Goal: Task Accomplishment & Management: Use online tool/utility

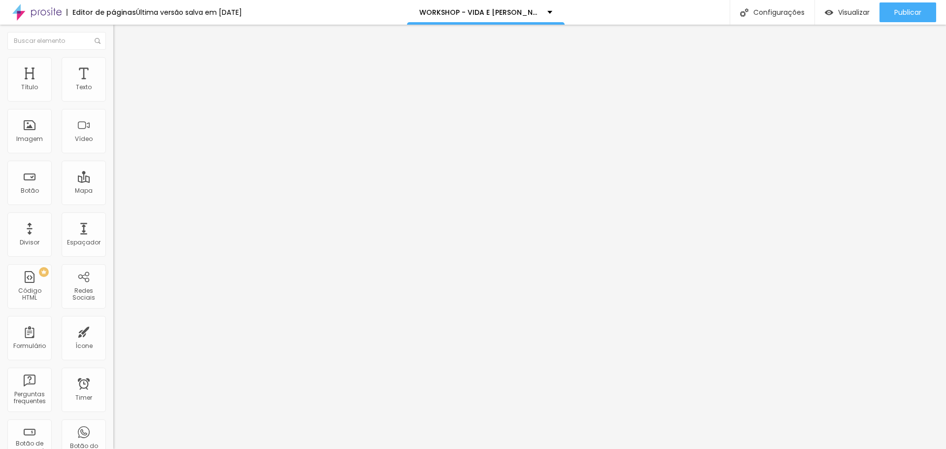
click at [49, 4] on img at bounding box center [36, 12] width 49 height 25
click at [113, 59] on img at bounding box center [117, 61] width 9 height 9
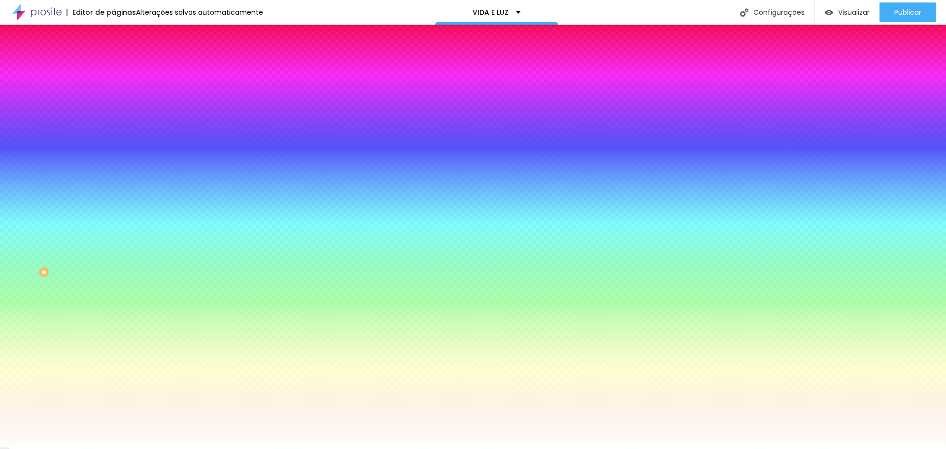
click at [113, 94] on div at bounding box center [169, 94] width 113 height 0
drag, startPoint x: 27, startPoint y: 114, endPoint x: 79, endPoint y: 176, distance: 81.2
click at [79, 176] on div at bounding box center [473, 224] width 946 height 449
drag, startPoint x: 90, startPoint y: 175, endPoint x: 87, endPoint y: 162, distance: 13.1
click at [87, 162] on div at bounding box center [473, 224] width 946 height 449
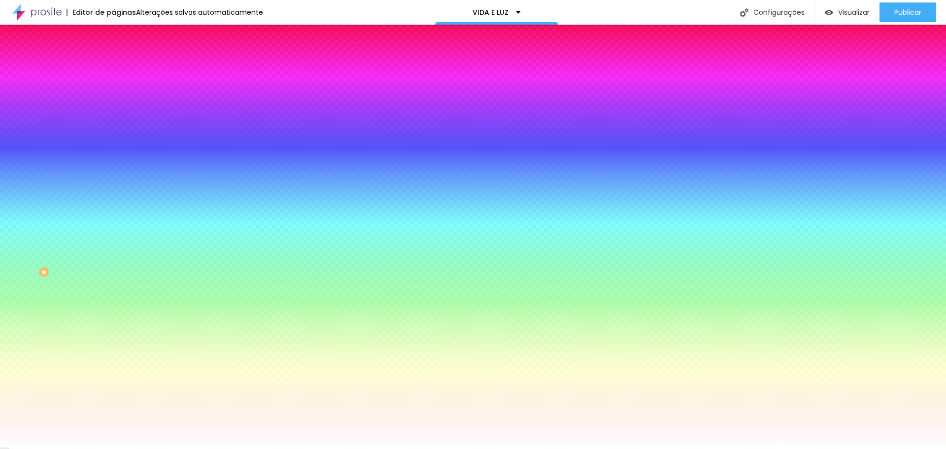
drag, startPoint x: 63, startPoint y: 149, endPoint x: 33, endPoint y: 146, distance: 29.2
click at [33, 146] on div at bounding box center [473, 224] width 946 height 449
drag, startPoint x: 81, startPoint y: 156, endPoint x: 87, endPoint y: 144, distance: 13.2
click at [113, 104] on div at bounding box center [169, 104] width 113 height 0
click at [88, 149] on div at bounding box center [473, 224] width 946 height 449
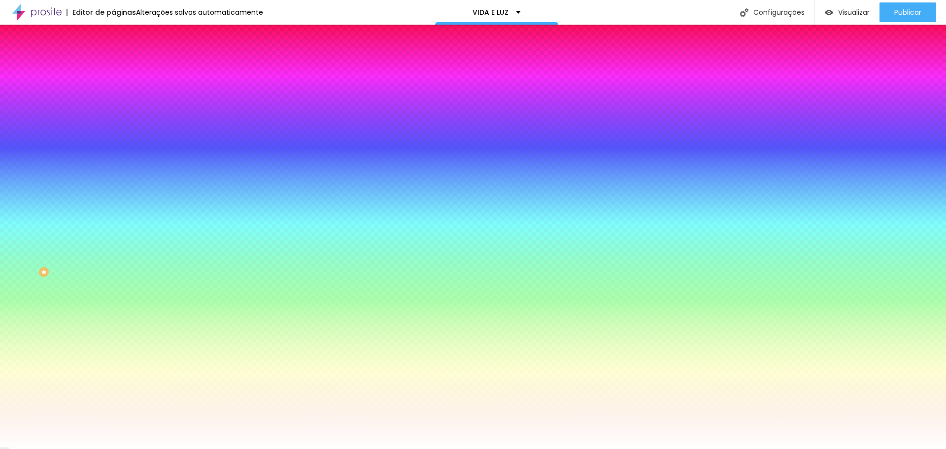
type input "#127460"
click at [798, 244] on div at bounding box center [799, 245] width 2 height 2
click at [113, 84] on div "Cor de fundo Voltar ao padrão #127460 Tipografia Voltar ao padrão Borda Voltar …" at bounding box center [169, 238] width 113 height 322
click at [113, 335] on div at bounding box center [169, 335] width 113 height 0
click at [87, 277] on div at bounding box center [473, 224] width 946 height 449
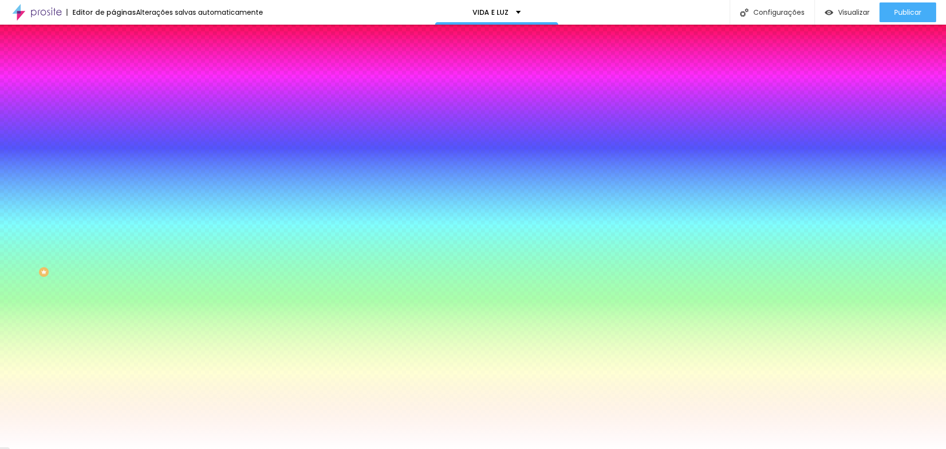
click at [89, 255] on div at bounding box center [473, 224] width 946 height 449
drag, startPoint x: 89, startPoint y: 255, endPoint x: 88, endPoint y: 261, distance: 6.5
click at [88, 261] on div at bounding box center [473, 224] width 946 height 449
click at [65, 255] on div at bounding box center [473, 224] width 946 height 449
type input "#22928A"
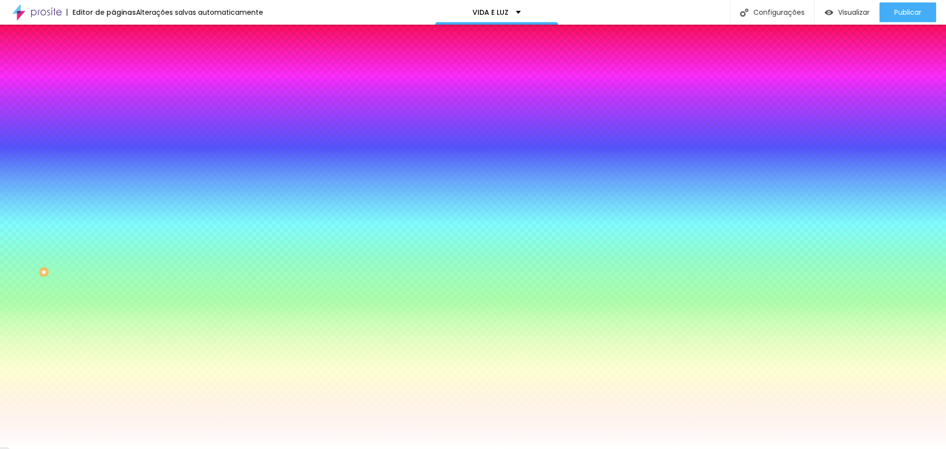
click at [74, 241] on div at bounding box center [473, 224] width 946 height 449
click at [113, 140] on div "Borda Voltar ao padrão" at bounding box center [169, 145] width 113 height 28
click at [117, 123] on icon "button" at bounding box center [120, 125] width 6 height 6
type input "17"
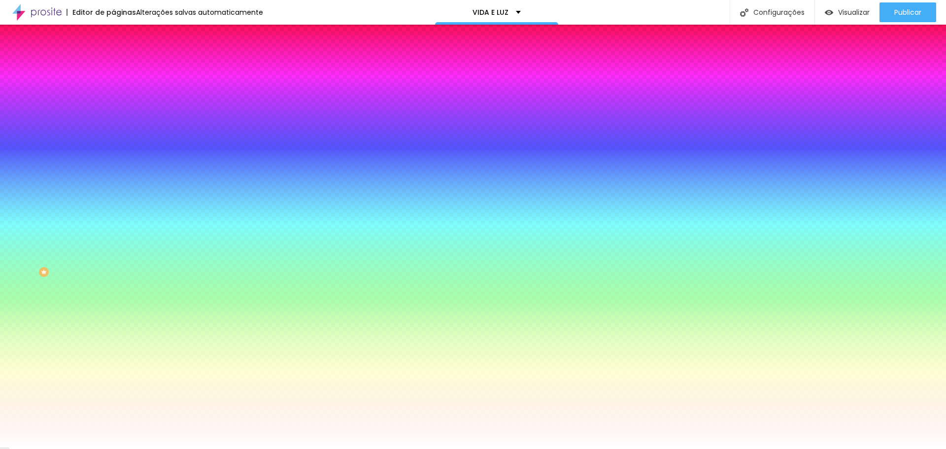
type input "18"
type input "19"
type input "18"
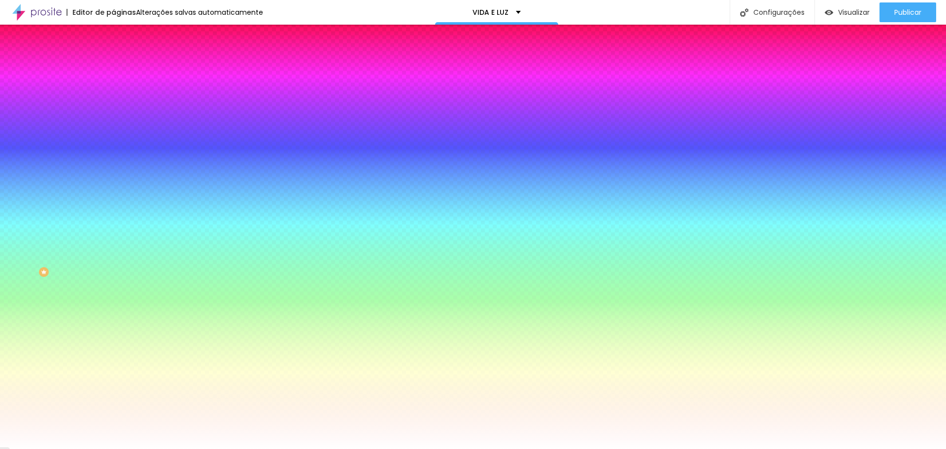
type input "18"
type input "17"
type input "18"
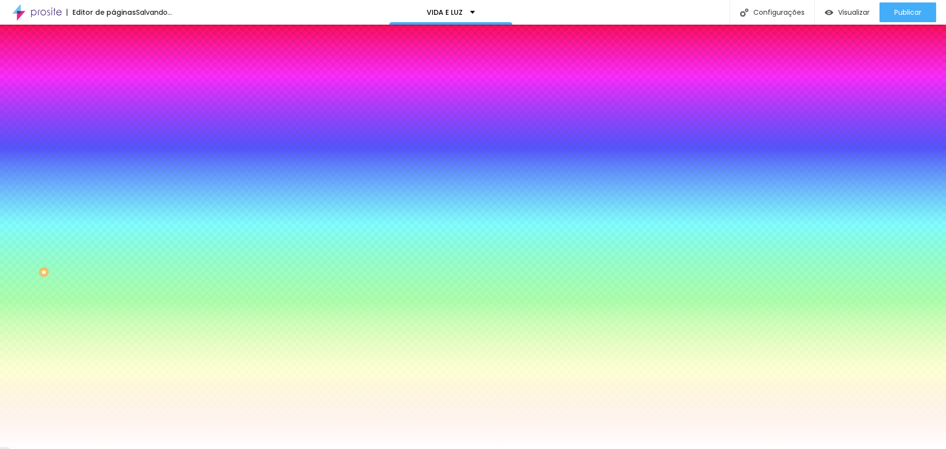
type input "18"
click at [70, 448] on div at bounding box center [473, 449] width 946 height 0
click at [117, 150] on icon "button" at bounding box center [120, 153] width 6 height 6
click at [101, 448] on div at bounding box center [473, 449] width 946 height 0
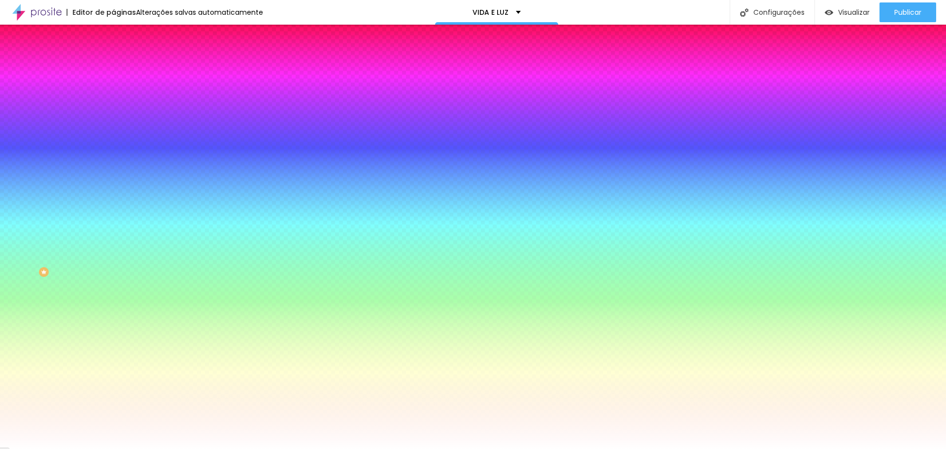
click at [113, 362] on div at bounding box center [169, 362] width 113 height 0
type input "#FFFFFF"
drag, startPoint x: 16, startPoint y: 249, endPoint x: -2, endPoint y: 231, distance: 25.4
click at [0, 231] on html "Editor de páginas Alterações salvas automaticamente VIDA E LUZ Configurações Co…" at bounding box center [473, 224] width 946 height 449
click at [113, 293] on div "Editar Botão Conteúdo Estilo Avançado Cor de fundo Voltar ao padrão #127460 Tip…" at bounding box center [169, 237] width 113 height 424
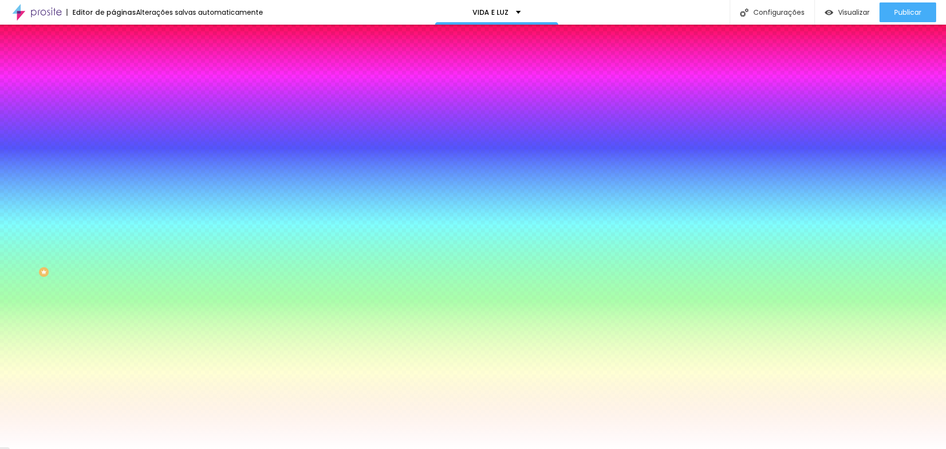
click at [113, 293] on div "Editar Botão Conteúdo Estilo Avançado Cor de fundo Voltar ao padrão #127460 Tip…" at bounding box center [169, 237] width 113 height 424
click at [113, 123] on button "button" at bounding box center [120, 126] width 14 height 10
click at [95, 448] on div at bounding box center [473, 449] width 946 height 0
click at [122, 69] on span "Avançado" at bounding box center [138, 73] width 33 height 8
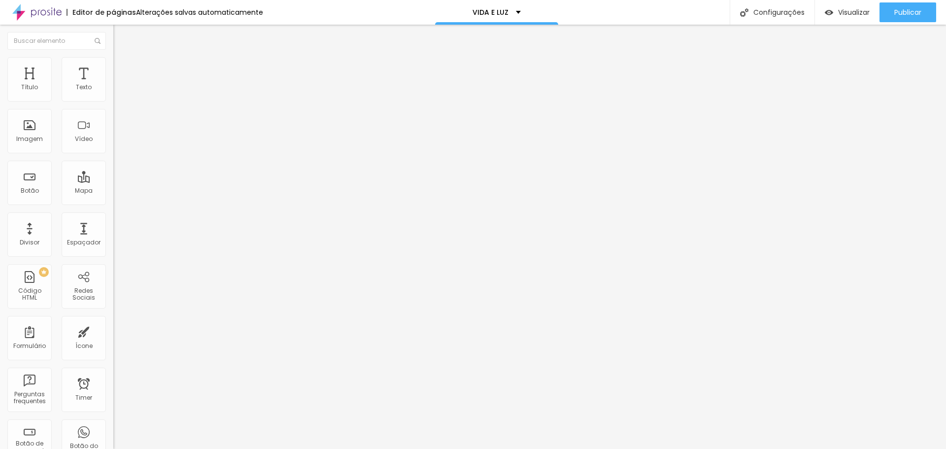
click at [113, 56] on img at bounding box center [117, 51] width 9 height 9
click at [113, 152] on span "Normal" at bounding box center [124, 151] width 22 height 8
click at [113, 176] on span "Grande" at bounding box center [124, 172] width 23 height 8
click at [113, 167] on span "Normal" at bounding box center [124, 163] width 22 height 8
click at [113, 62] on img at bounding box center [117, 61] width 9 height 9
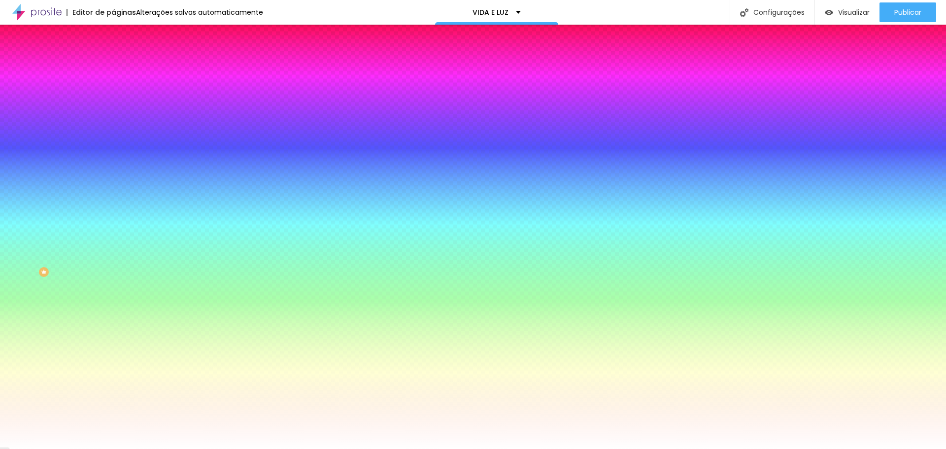
click at [122, 69] on span "Avançado" at bounding box center [138, 73] width 33 height 8
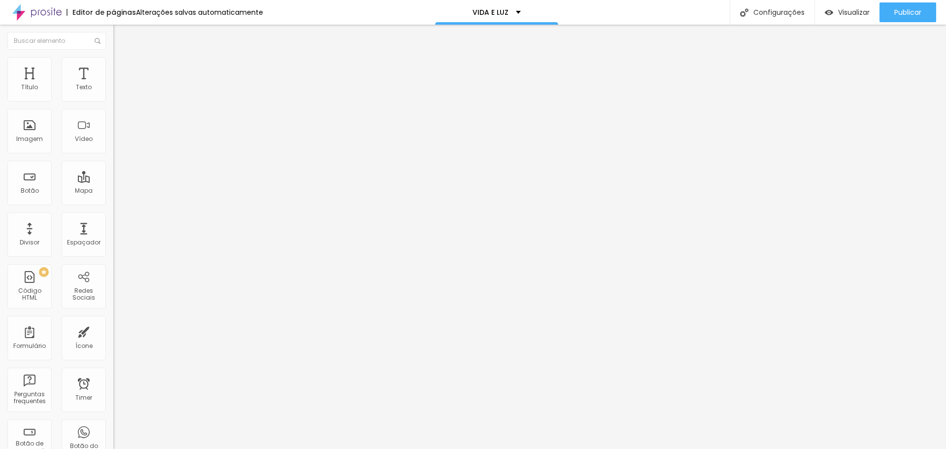
click at [113, 61] on li "Estilo" at bounding box center [169, 62] width 113 height 10
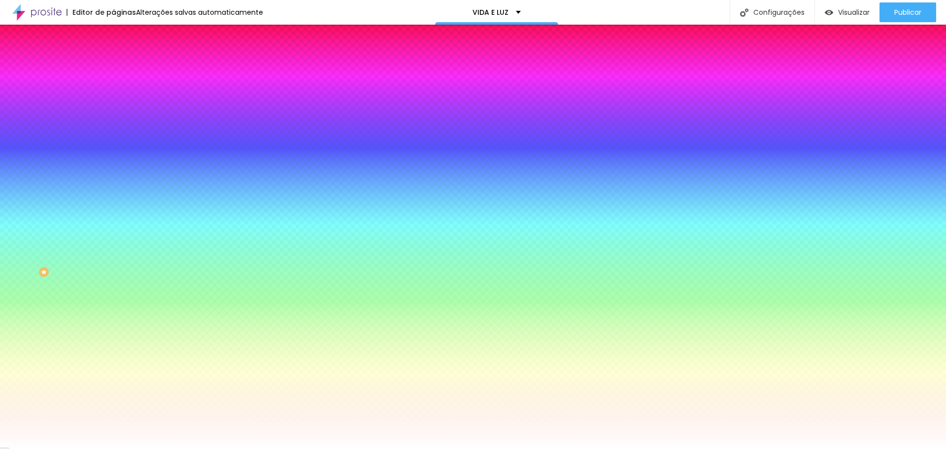
click at [113, 59] on img at bounding box center [117, 61] width 9 height 9
click at [113, 94] on div at bounding box center [169, 94] width 113 height 0
type input "#FFFFFF"
drag, startPoint x: 71, startPoint y: 151, endPoint x: -13, endPoint y: 91, distance: 103.3
click at [0, 91] on html "Editor de páginas Alterações salvas automaticamente VIDA E LUZ Configurações Co…" at bounding box center [473, 224] width 946 height 449
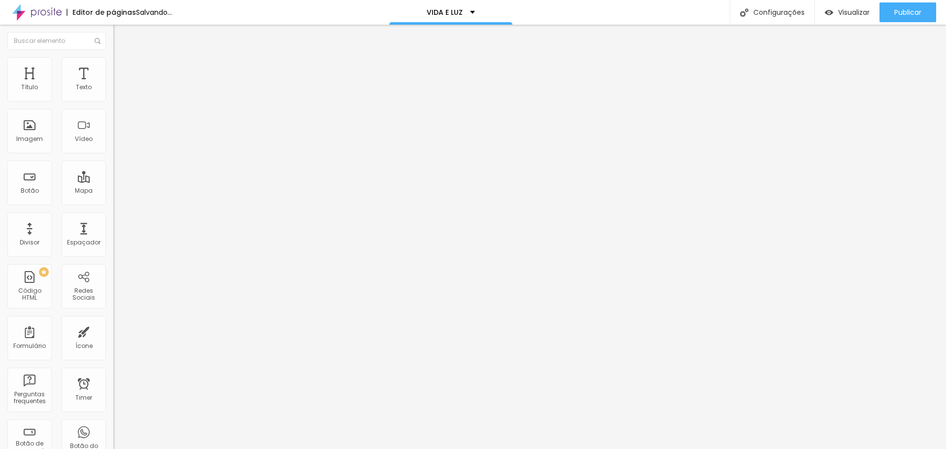
click at [113, 100] on img at bounding box center [116, 101] width 7 height 7
click at [113, 98] on img at bounding box center [116, 94] width 7 height 7
click at [122, 71] on span "Avançado" at bounding box center [138, 73] width 33 height 8
type input "15"
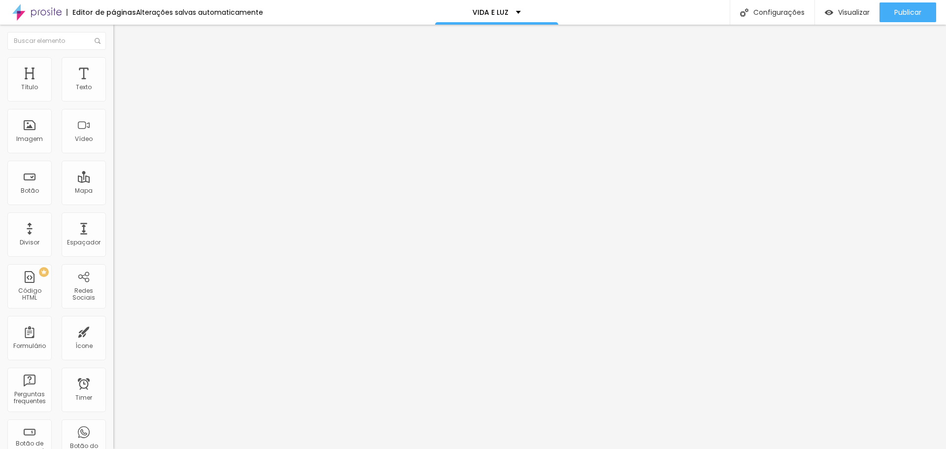
type input "20"
click at [113, 191] on input "range" at bounding box center [145, 195] width 64 height 8
click at [121, 37] on img "button" at bounding box center [125, 36] width 8 height 8
click at [121, 34] on img "button" at bounding box center [125, 36] width 8 height 8
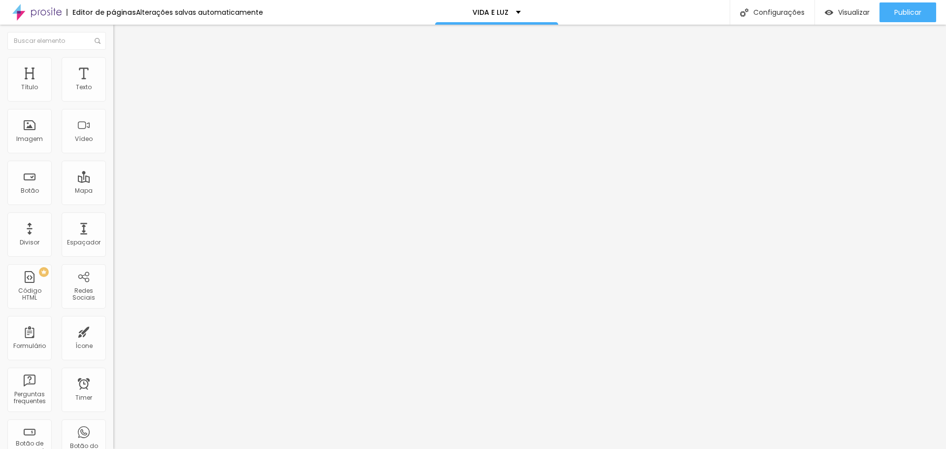
click at [113, 90] on img at bounding box center [116, 86] width 7 height 7
click at [113, 67] on img at bounding box center [117, 71] width 9 height 9
type input "15"
type input "10"
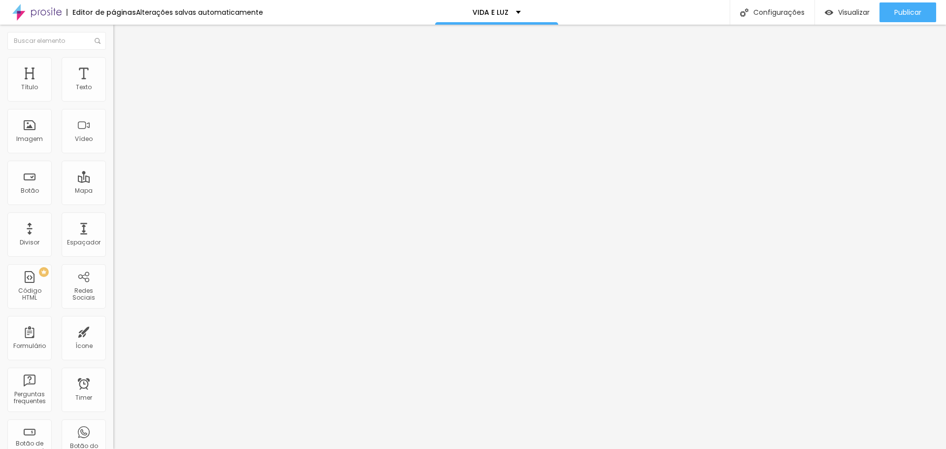
type input "10"
type input "5"
type input "0"
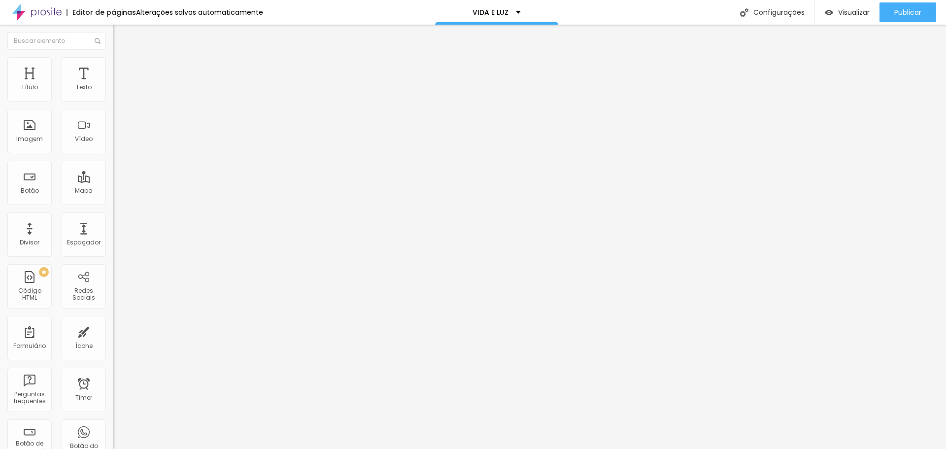
drag, startPoint x: 38, startPoint y: 96, endPoint x: -2, endPoint y: 96, distance: 40.9
type input "0"
click at [113, 191] on input "range" at bounding box center [145, 195] width 64 height 8
click at [847, 11] on span "Visualizar" at bounding box center [854, 12] width 32 height 8
click at [113, 60] on img at bounding box center [117, 61] width 9 height 9
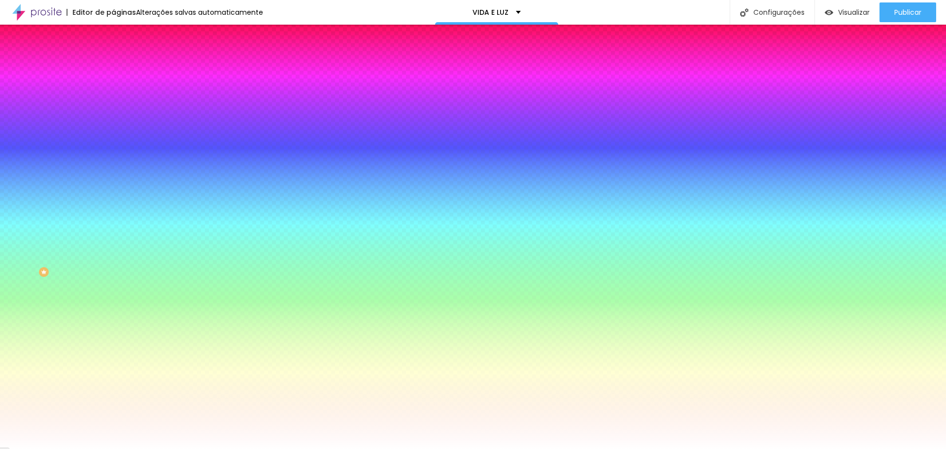
click at [113, 134] on div at bounding box center [169, 134] width 113 height 0
type input "#F7F7F7"
click at [113, 144] on div at bounding box center [169, 144] width 113 height 0
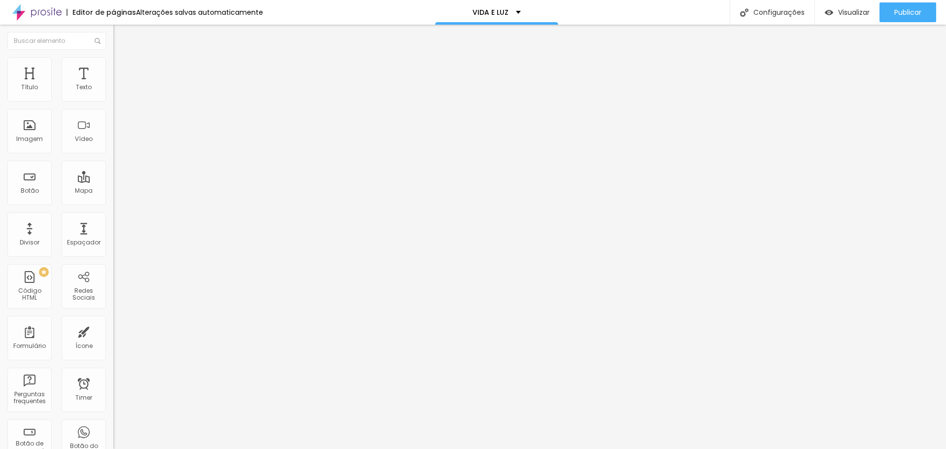
click at [113, 67] on li "Avançado" at bounding box center [169, 72] width 113 height 10
click at [113, 65] on li "Estilo" at bounding box center [169, 62] width 113 height 10
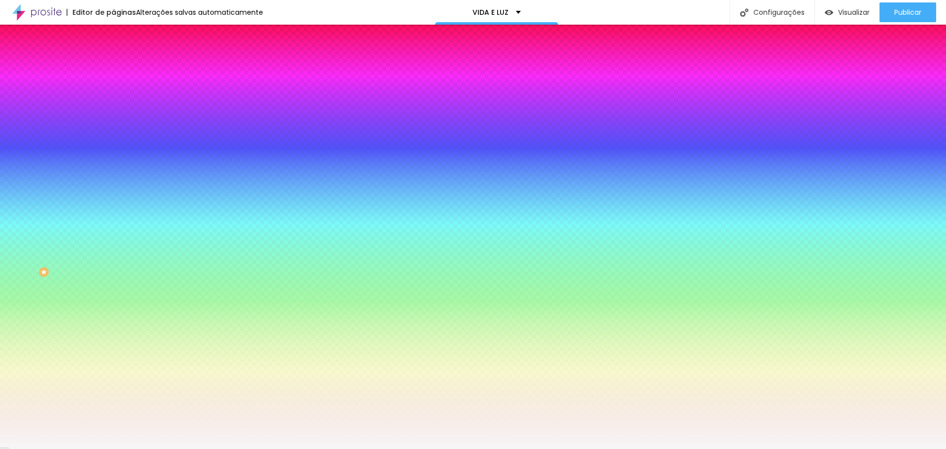
click at [113, 134] on div at bounding box center [169, 134] width 113 height 0
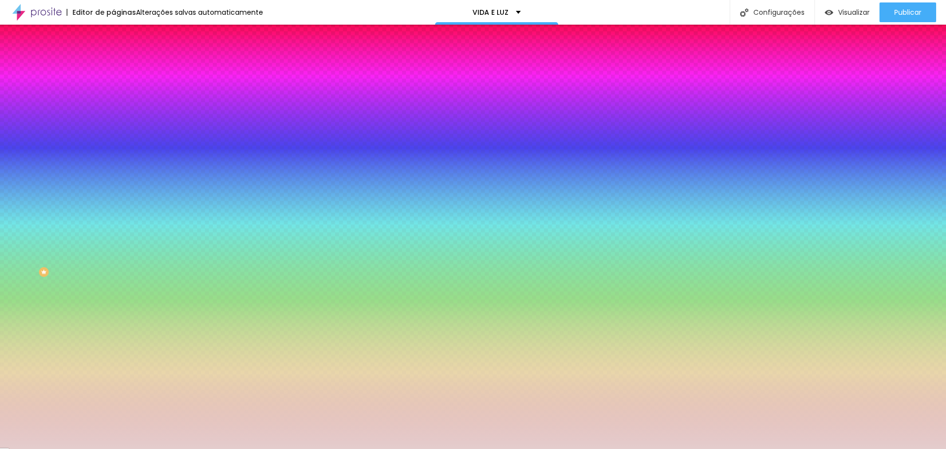
type input "#FFFFFF"
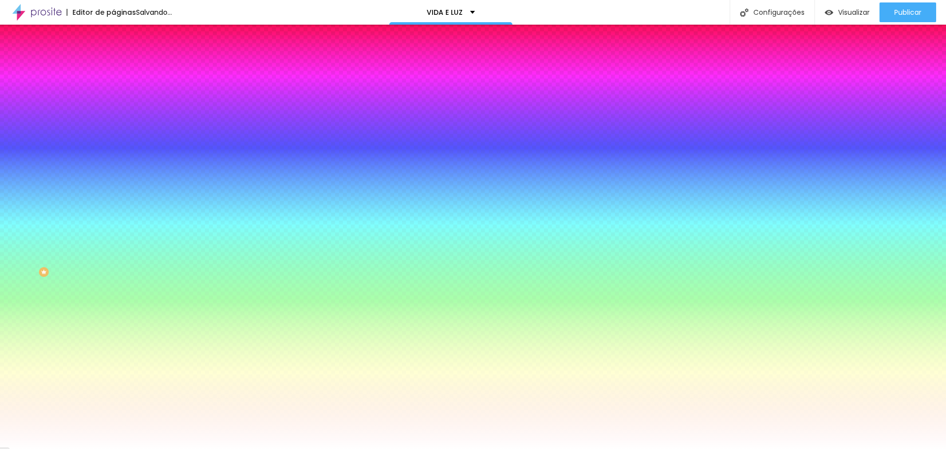
drag, startPoint x: 15, startPoint y: 192, endPoint x: -1, endPoint y: 168, distance: 28.3
click at [0, 168] on html "Editor de páginas Salvando... VIDA E LUZ Configurações Configurações da página …" at bounding box center [473, 224] width 946 height 449
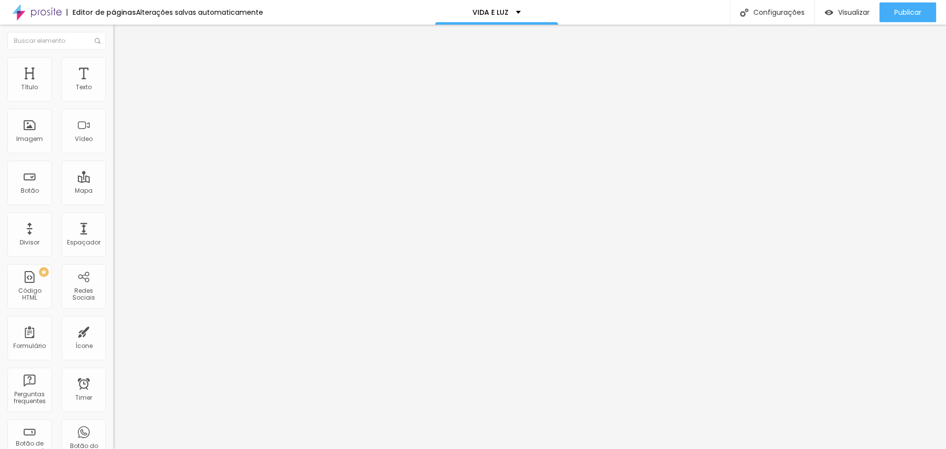
click at [122, 69] on span "Avançado" at bounding box center [138, 73] width 33 height 8
type input "23"
type input "28"
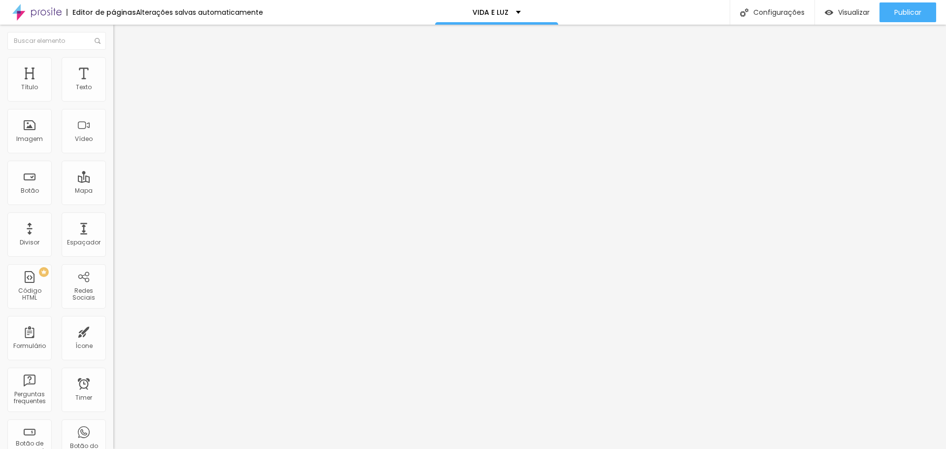
type input "34"
type input "39"
type input "44"
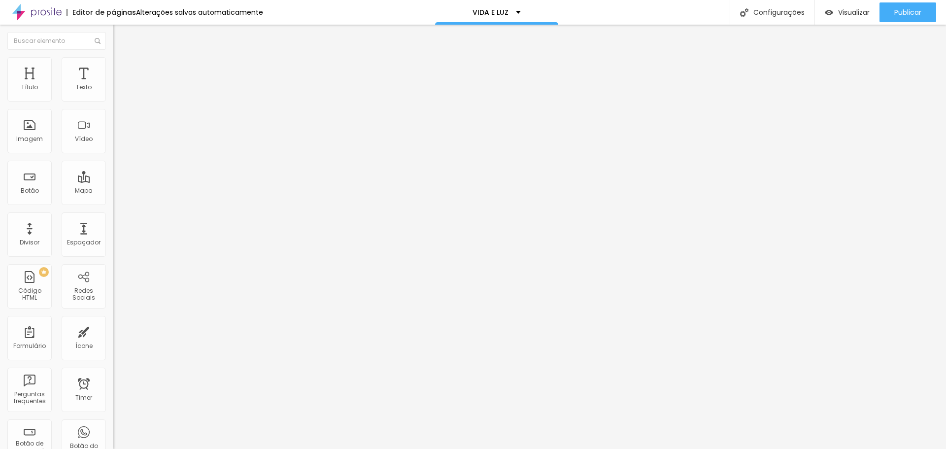
type input "44"
type input "50"
type input "55"
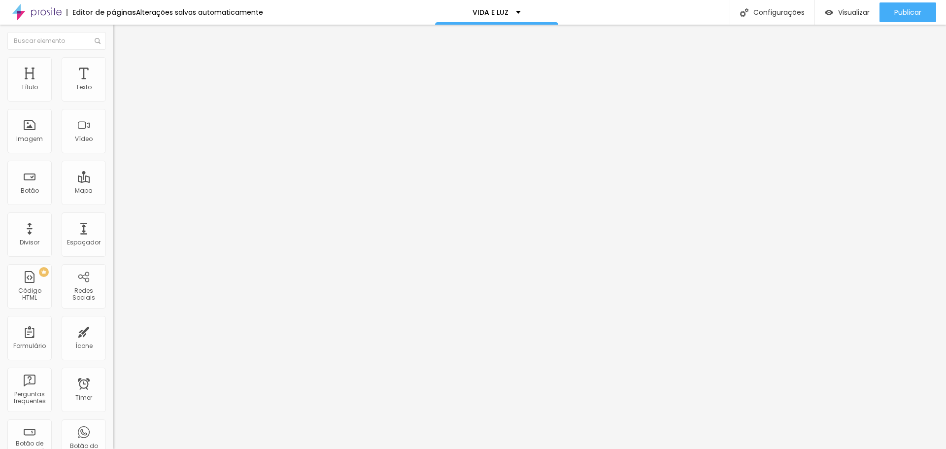
type input "50"
type input "44"
type input "39"
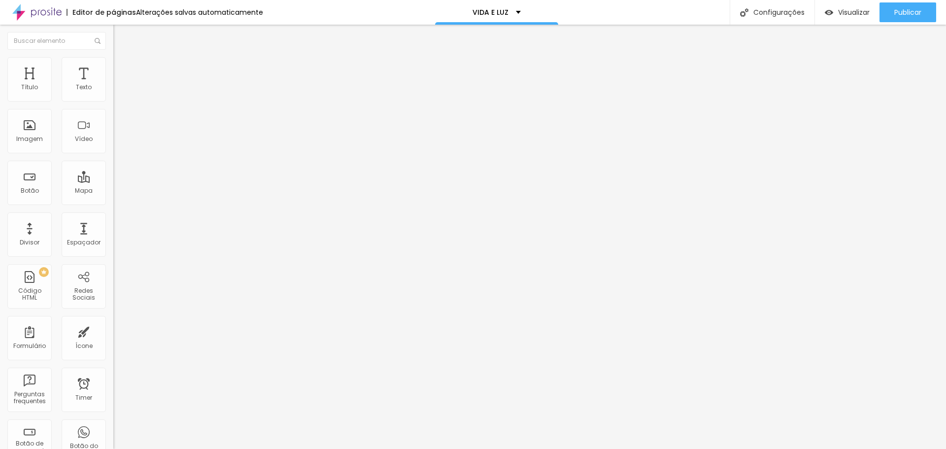
type input "39"
type input "34"
type input "44"
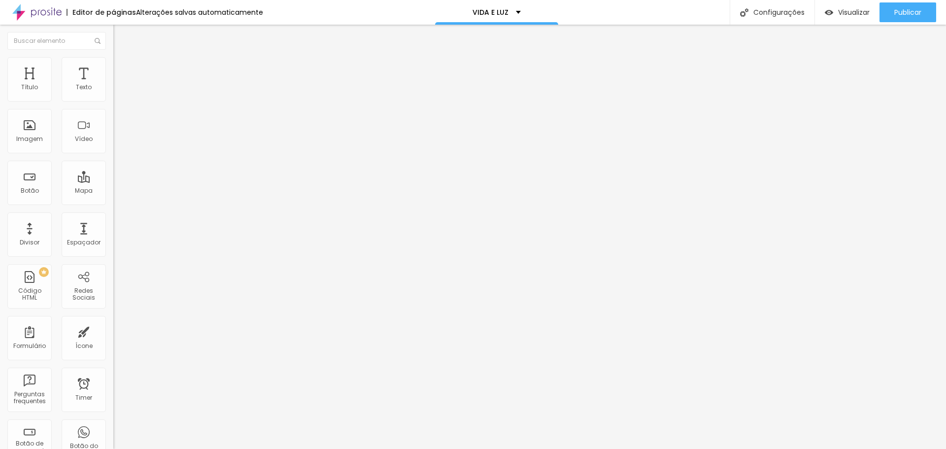
type input "50"
type input "55"
click at [113, 330] on input "range" at bounding box center [145, 334] width 64 height 8
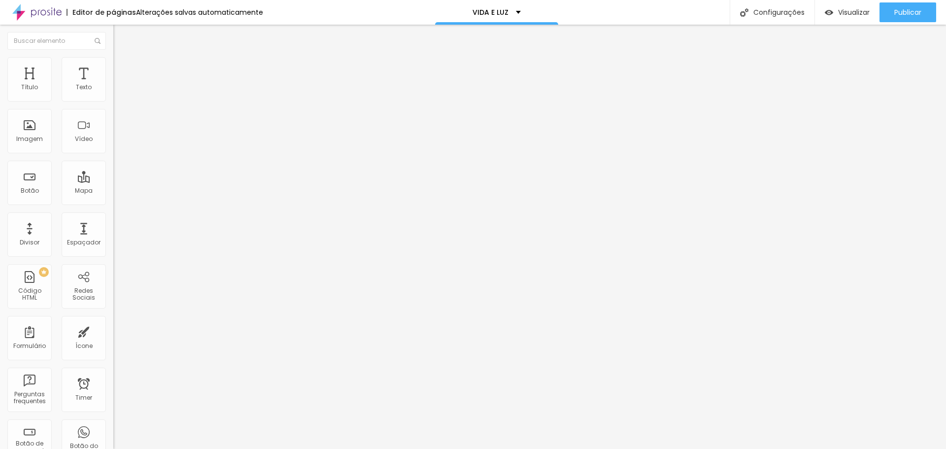
click at [113, 216] on div "55 px Espaçamento vertical" at bounding box center [169, 285] width 113 height 139
click at [113, 339] on input "55" at bounding box center [134, 344] width 42 height 10
type input "6"
type input "60"
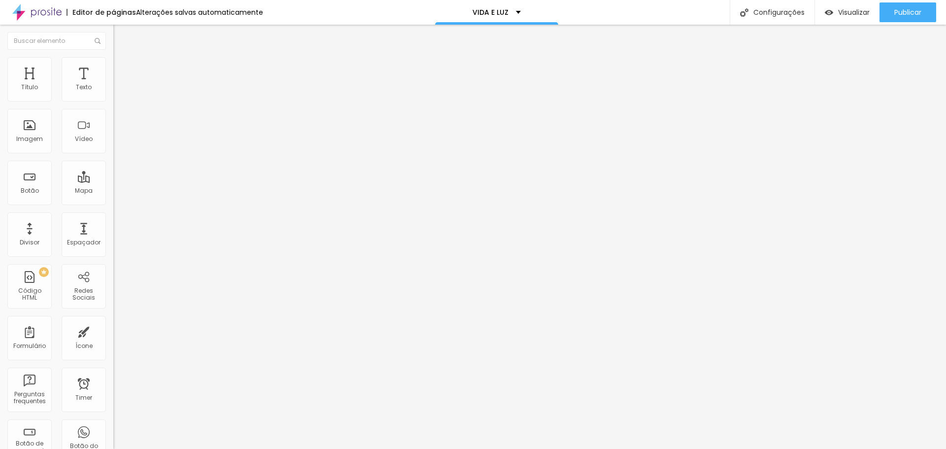
type input "60"
click at [113, 339] on input "60" at bounding box center [134, 344] width 42 height 10
type input "5"
type input "55"
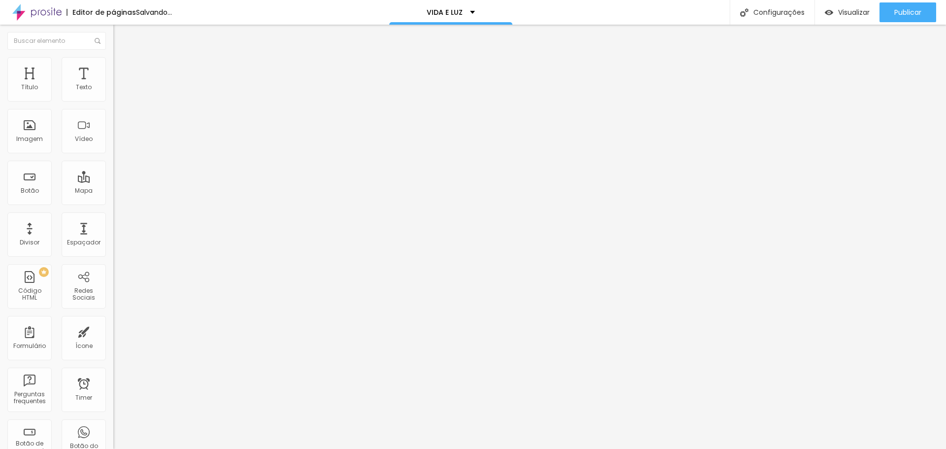
type input "55"
type input "5"
type input "50"
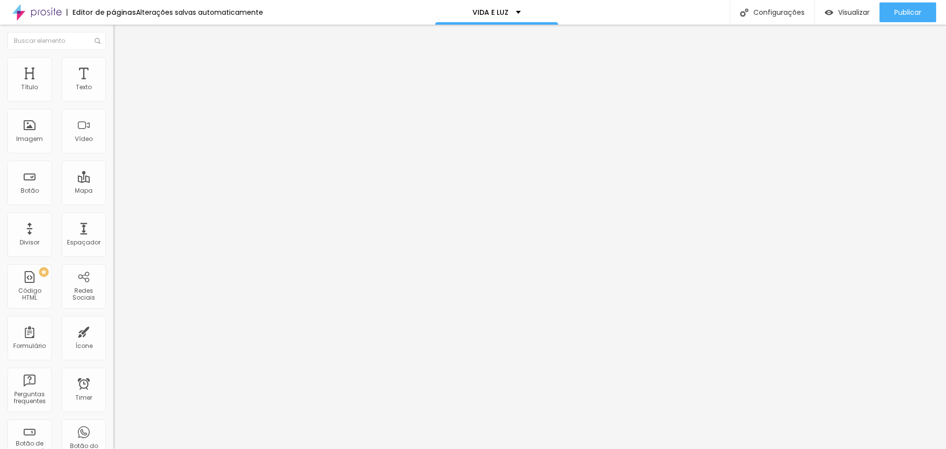
click at [113, 67] on img at bounding box center [117, 71] width 9 height 9
click at [113, 339] on input "50" at bounding box center [134, 344] width 42 height 10
type input "4"
type input "40"
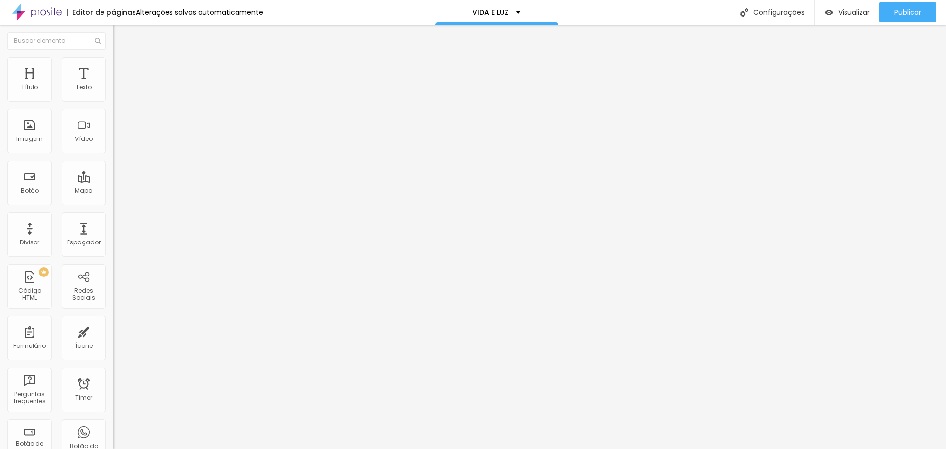
type input "40"
click at [113, 90] on span "Encaixotado" at bounding box center [132, 85] width 38 height 8
click at [113, 104] on div "Completo" at bounding box center [169, 101] width 113 height 6
click at [113, 96] on span "Encaixotado" at bounding box center [132, 91] width 38 height 8
click at [122, 70] on span "Avançado" at bounding box center [138, 73] width 33 height 8
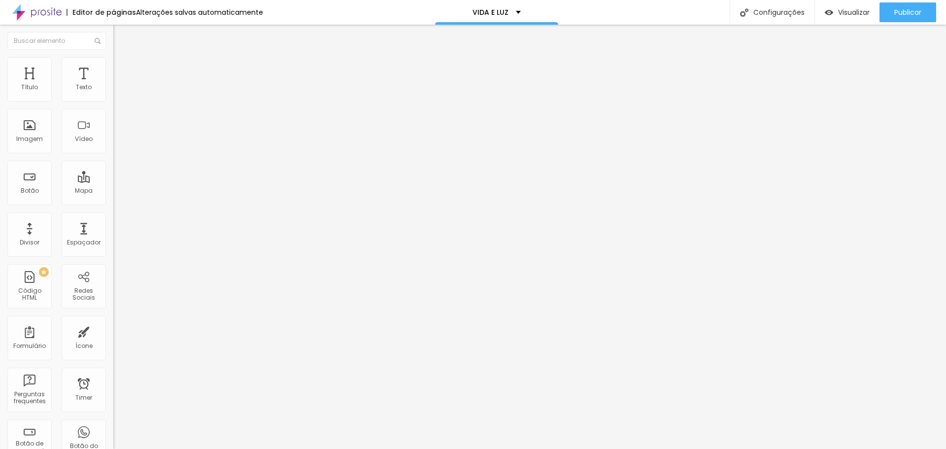
click at [113, 64] on li "Estilo" at bounding box center [169, 62] width 113 height 10
click at [113, 58] on img at bounding box center [117, 61] width 9 height 9
click at [113, 56] on img at bounding box center [117, 51] width 9 height 9
click at [113, 32] on button "Editar Texto" at bounding box center [169, 36] width 113 height 23
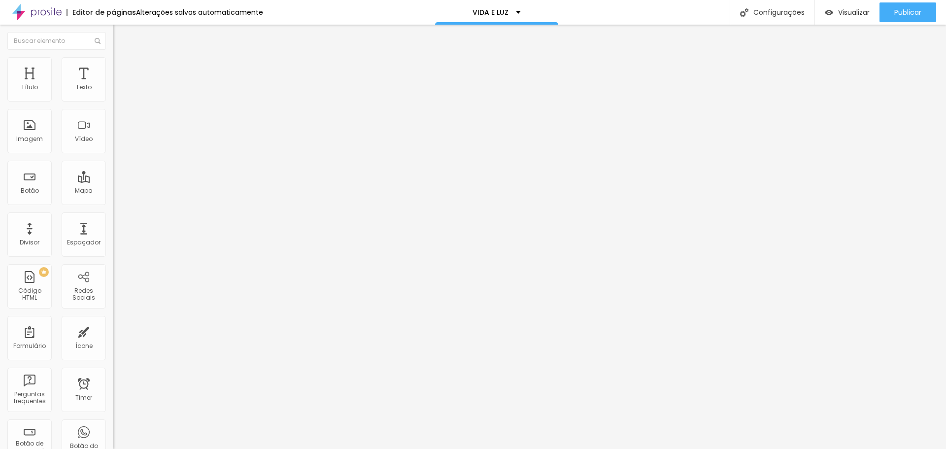
click at [121, 32] on img "button" at bounding box center [125, 36] width 8 height 8
click at [121, 34] on img "button" at bounding box center [125, 36] width 8 height 8
click at [113, 85] on span "Adicionar imagem" at bounding box center [145, 80] width 64 height 8
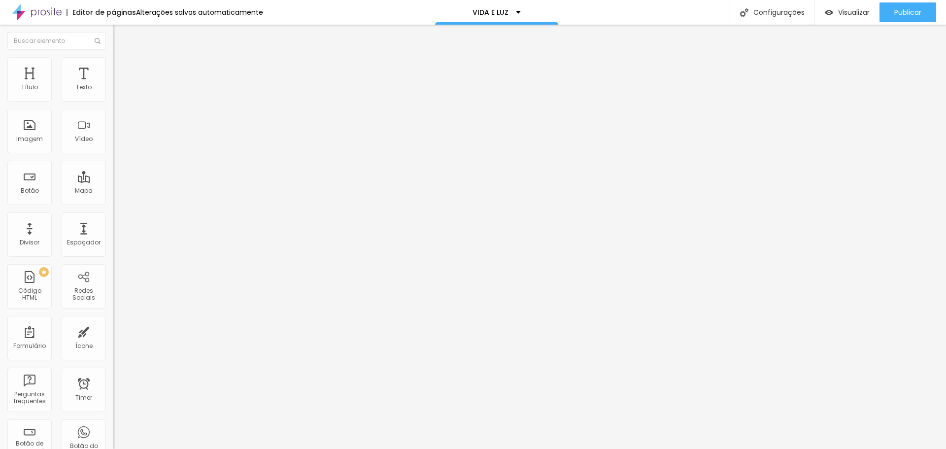
click at [113, 85] on span "Adicionar imagem" at bounding box center [145, 80] width 64 height 8
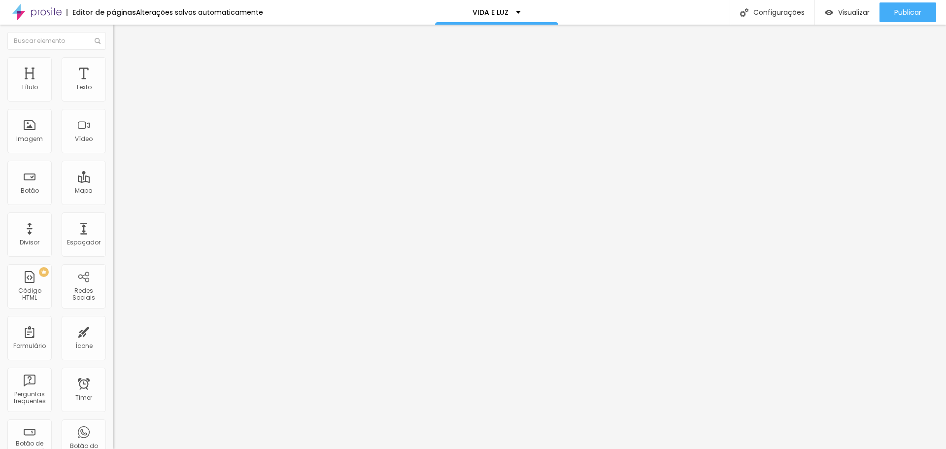
click at [113, 85] on span "Adicionar imagem" at bounding box center [145, 80] width 64 height 8
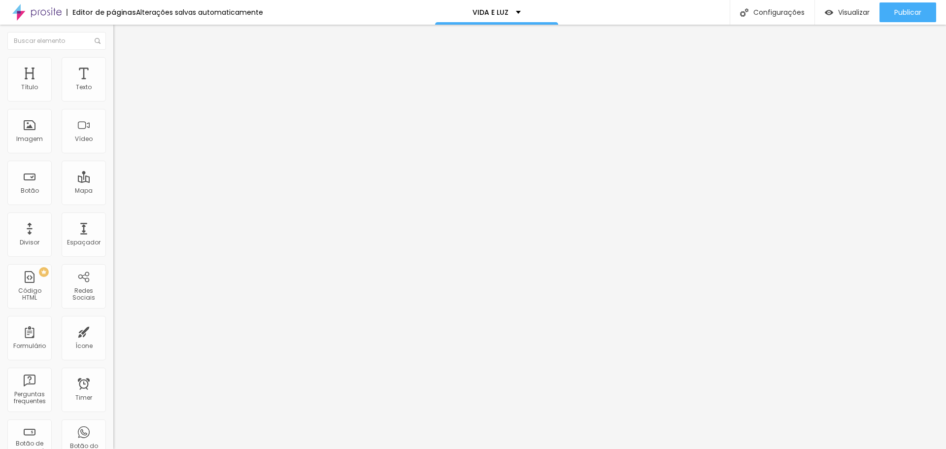
click at [834, 14] on div "Visualizar" at bounding box center [846, 12] width 45 height 8
click at [117, 92] on icon "button" at bounding box center [120, 89] width 6 height 6
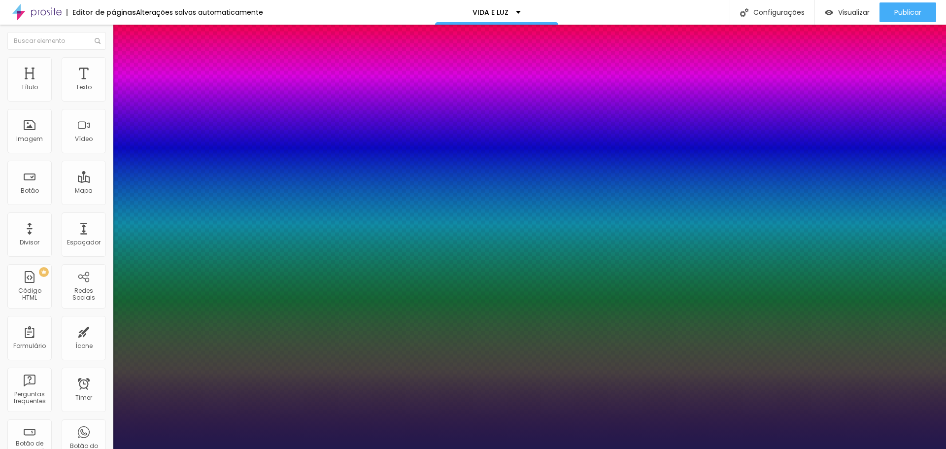
type input "1"
type input "17"
type input "1"
type input "18"
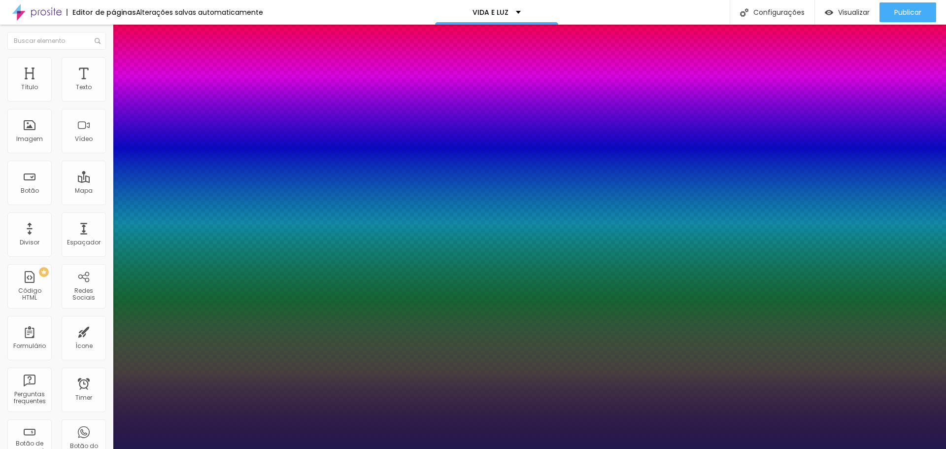
type input "18"
type input "1"
type input "18"
type input "1"
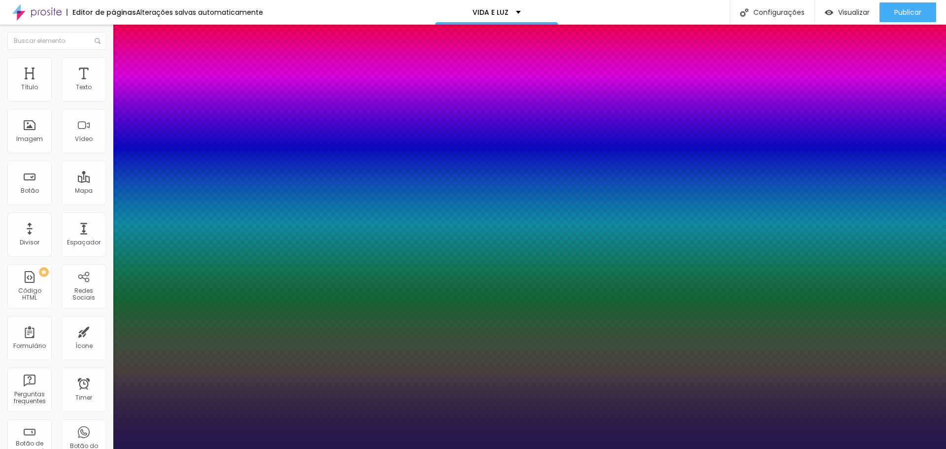
click at [456, 448] on div at bounding box center [473, 449] width 946 height 0
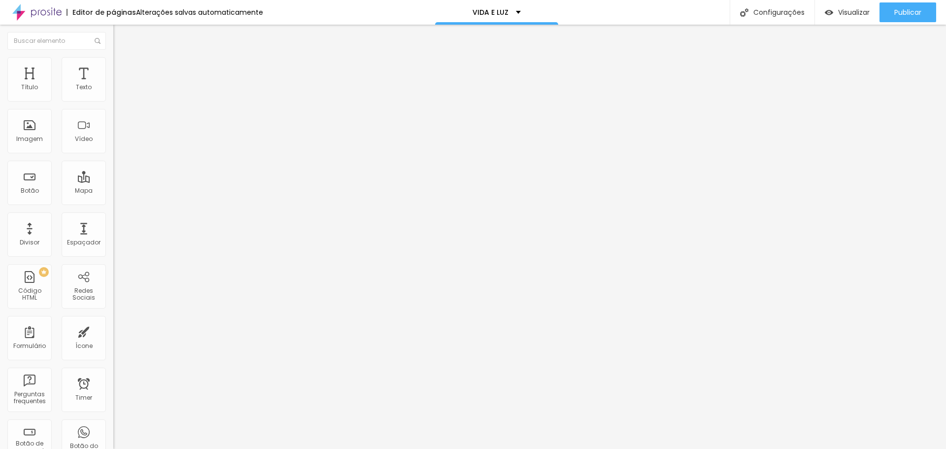
click at [113, 95] on button "button" at bounding box center [120, 89] width 14 height 10
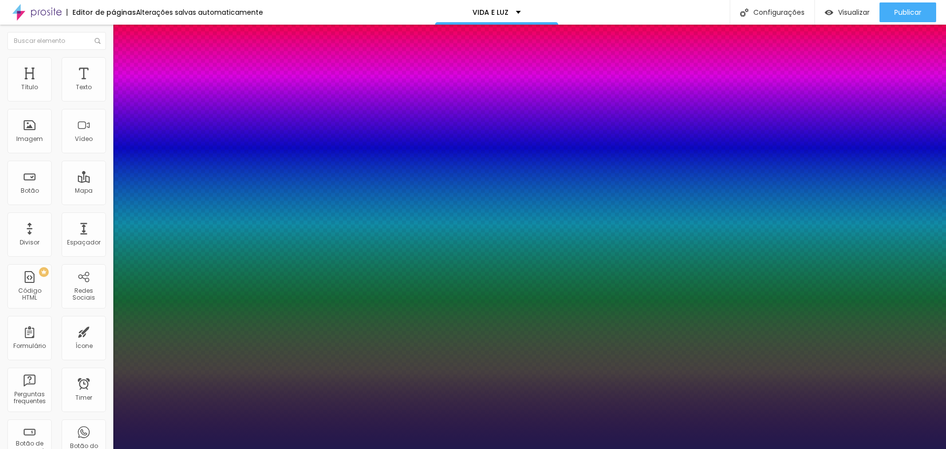
type input "1"
type input "8"
type input "1"
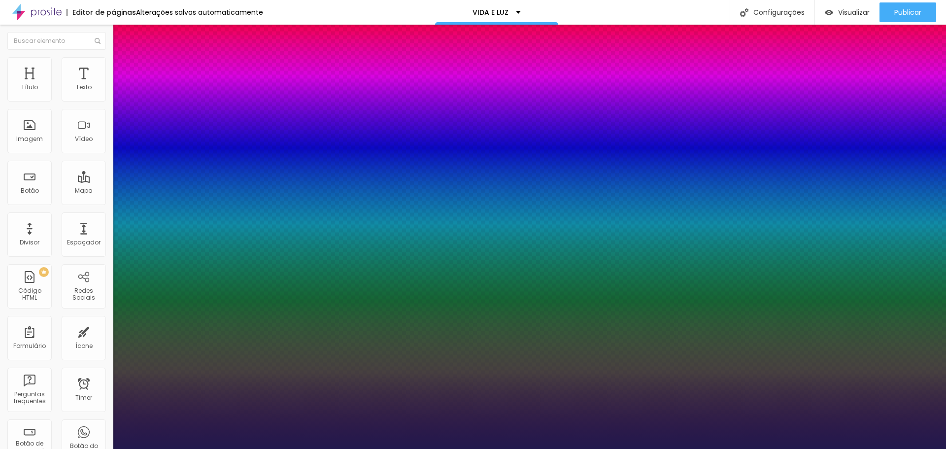
type input "18"
type input "1"
type input "18"
type input "1"
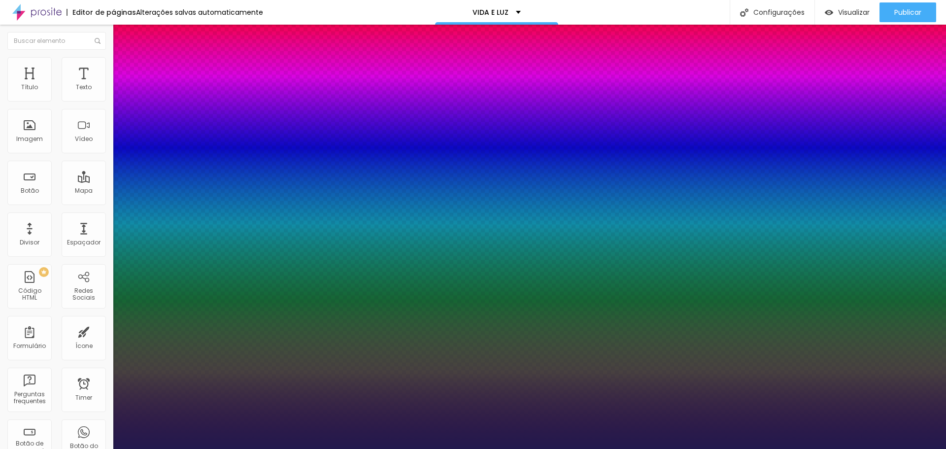
click at [589, 448] on div at bounding box center [473, 449] width 946 height 0
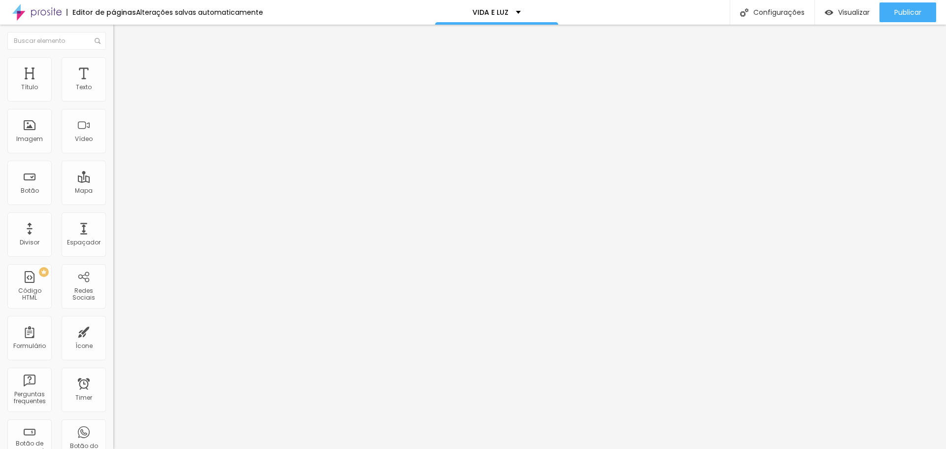
click at [113, 95] on button "button" at bounding box center [120, 89] width 14 height 10
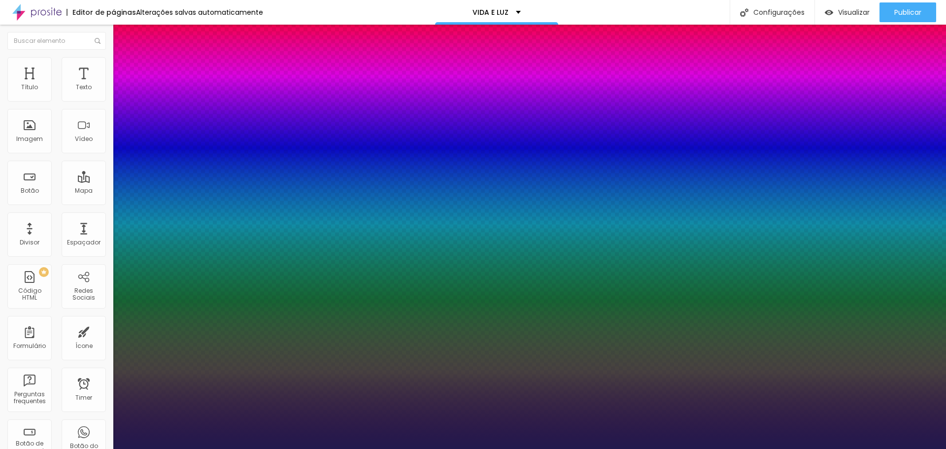
type input "1"
type input "8"
type input "1"
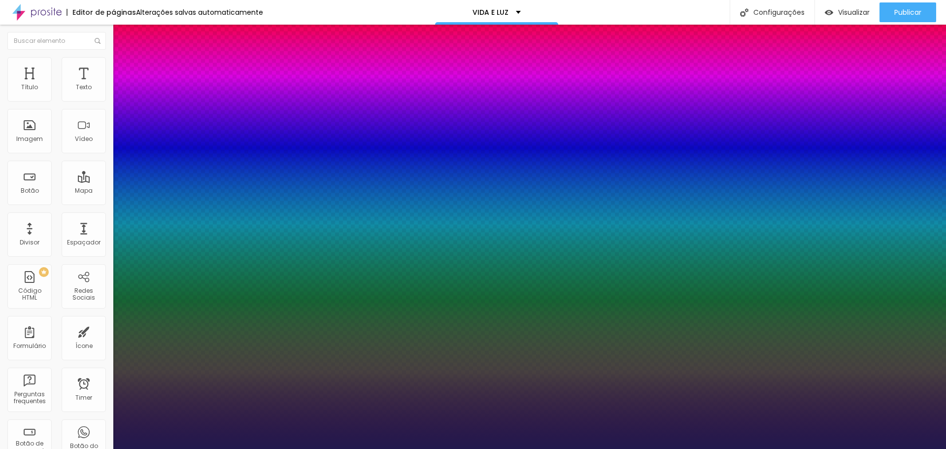
type input "18"
type input "1"
type input "18"
click at [636, 448] on div at bounding box center [473, 449] width 946 height 0
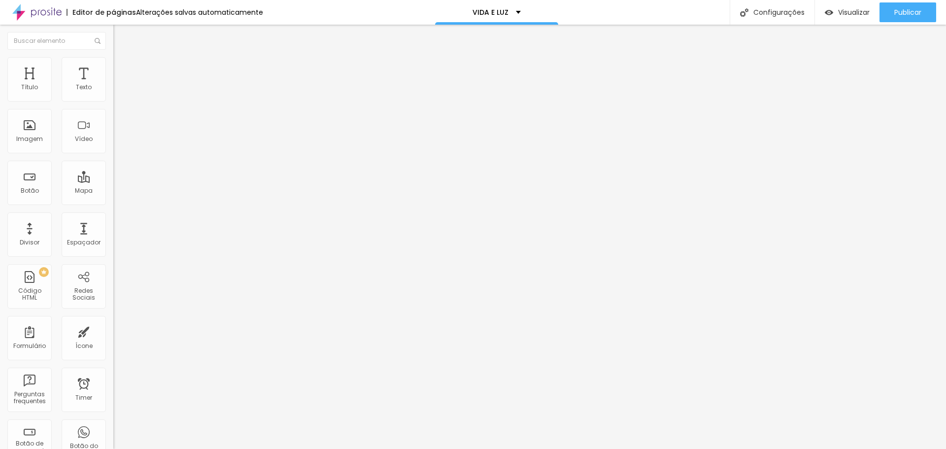
click at [113, 95] on button "button" at bounding box center [120, 89] width 14 height 10
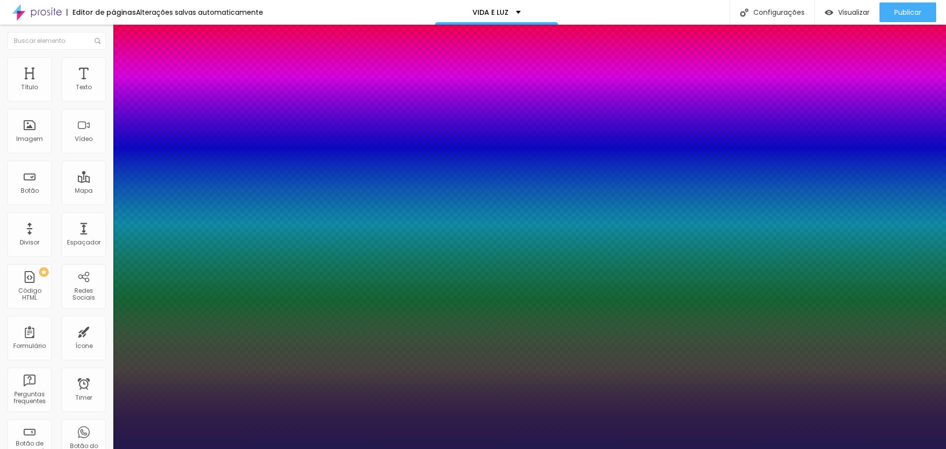
type input "1"
drag, startPoint x: 216, startPoint y: 165, endPoint x: 225, endPoint y: 165, distance: 9.4
type input "8"
type input "1"
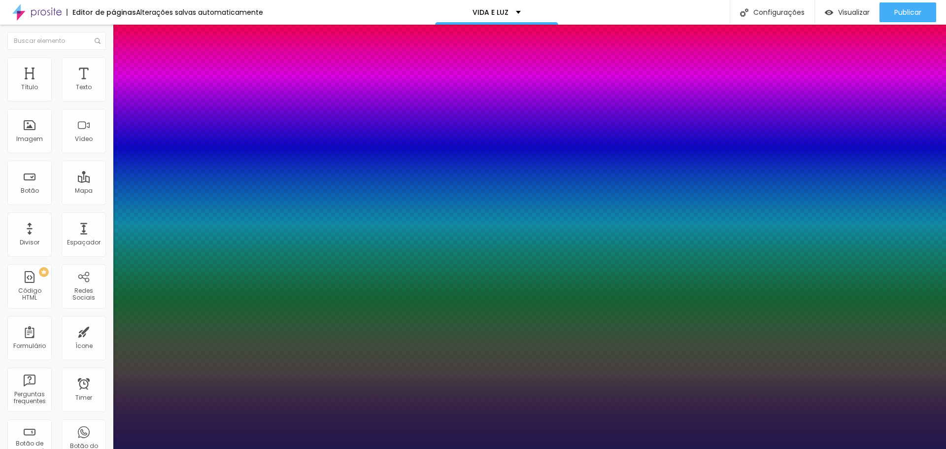
type input "1"
type input "18"
type input "1"
type input "18"
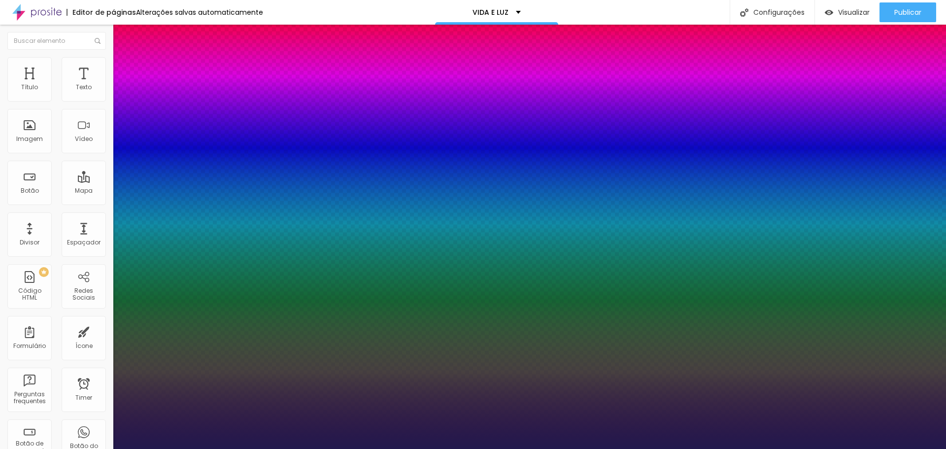
click at [766, 448] on div at bounding box center [473, 449] width 946 height 0
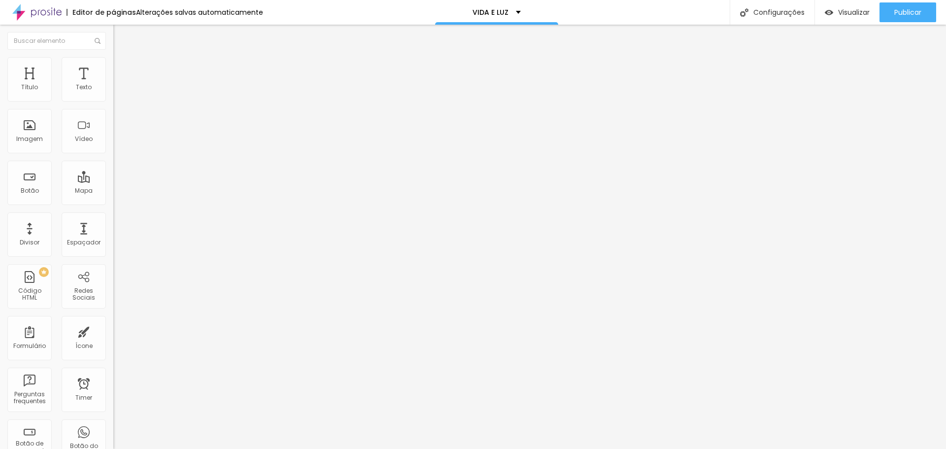
click at [113, 65] on li "Avançado" at bounding box center [169, 62] width 113 height 10
type input "14"
type input "16"
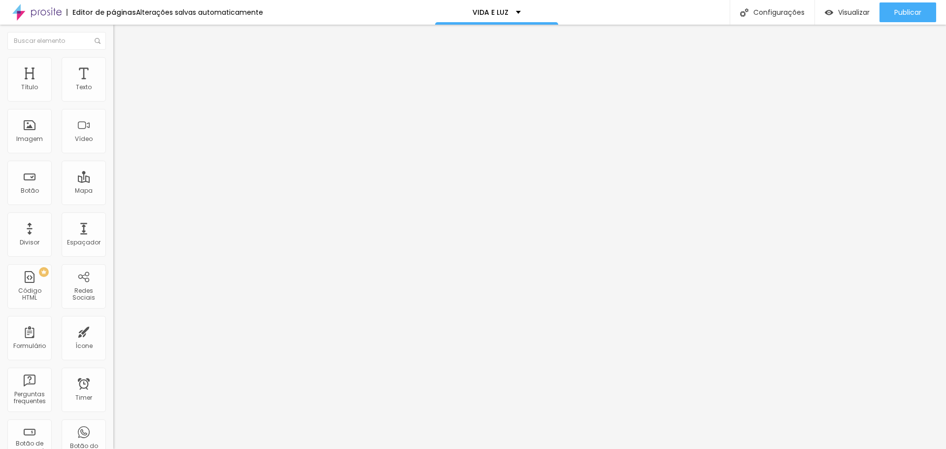
type input "17"
type input "18"
type input "20"
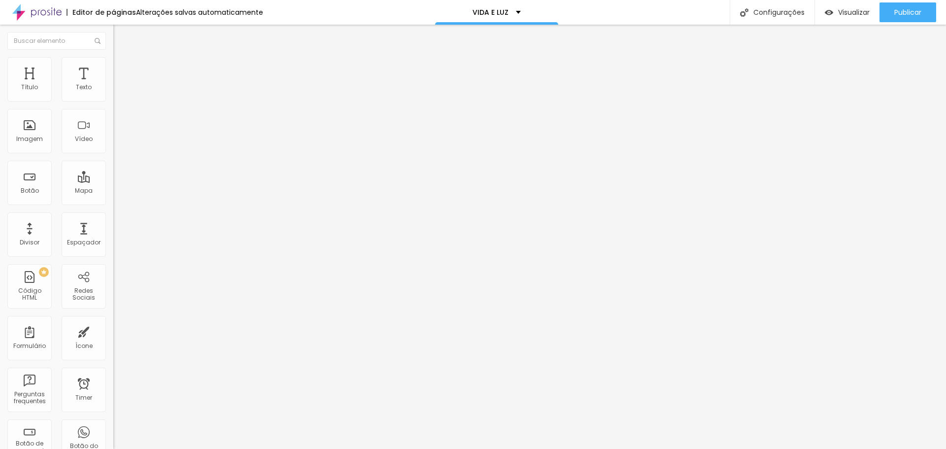
type input "20"
type input "24"
type input "27"
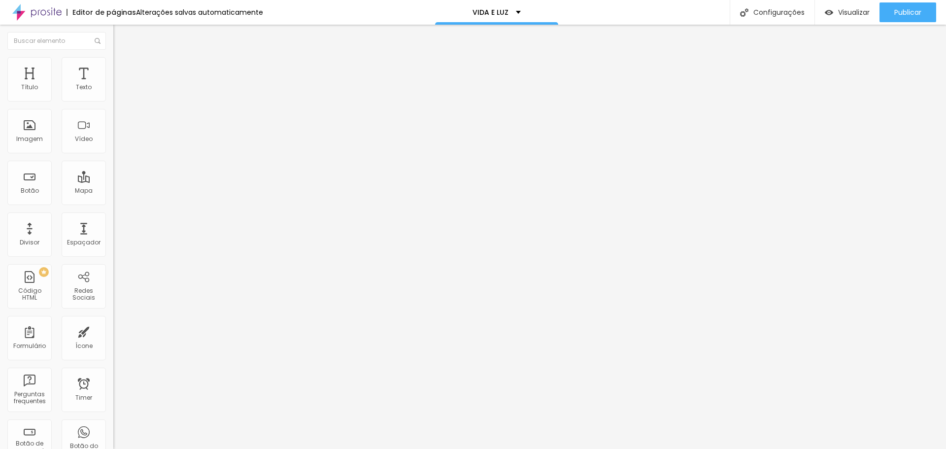
type input "29"
type input "30"
type input "32"
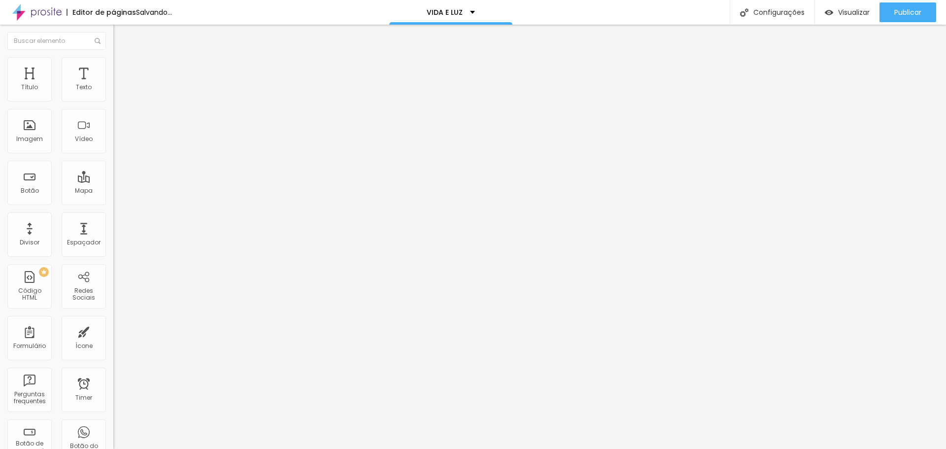
type input "32"
type input "34"
type input "35"
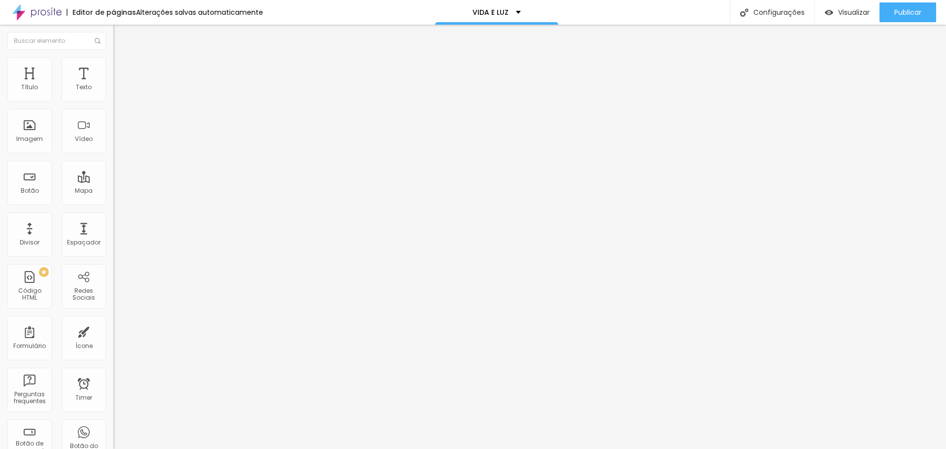
drag, startPoint x: 31, startPoint y: 97, endPoint x: 44, endPoint y: 97, distance: 13.8
type input "35"
click at [113, 181] on input "range" at bounding box center [145, 185] width 64 height 8
drag, startPoint x: 96, startPoint y: 98, endPoint x: 113, endPoint y: 98, distance: 17.2
click at [113, 98] on div "35 Espaço de cima 10 Espaço de baixo ID Html Classes Html Visível nos dispositi…" at bounding box center [169, 274] width 113 height 414
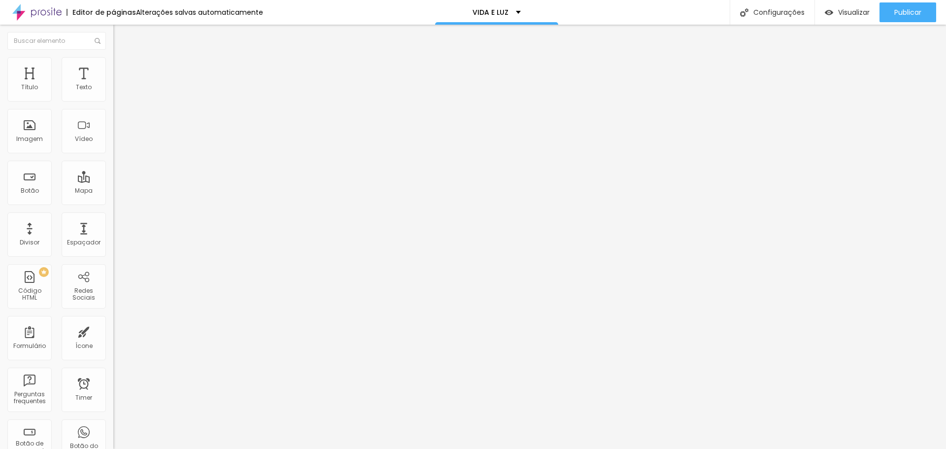
click at [122, 68] on span "Avançado" at bounding box center [138, 64] width 33 height 8
click at [113, 190] on input "35" at bounding box center [134, 195] width 42 height 10
drag, startPoint x: 98, startPoint y: 97, endPoint x: 104, endPoint y: 97, distance: 5.9
click at [113, 190] on input "35" at bounding box center [134, 195] width 42 height 10
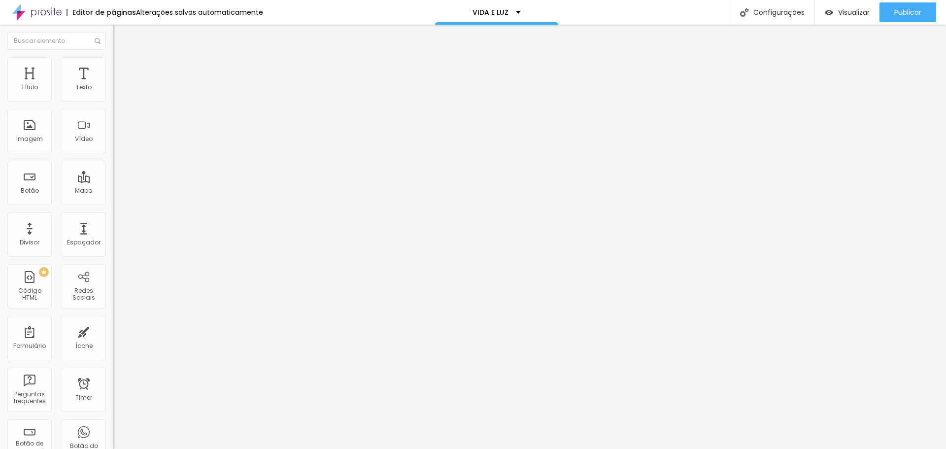
type input "30"
click at [113, 62] on img at bounding box center [117, 61] width 9 height 9
drag, startPoint x: 98, startPoint y: 95, endPoint x: 104, endPoint y: 95, distance: 6.4
click at [113, 190] on input "30" at bounding box center [134, 195] width 42 height 10
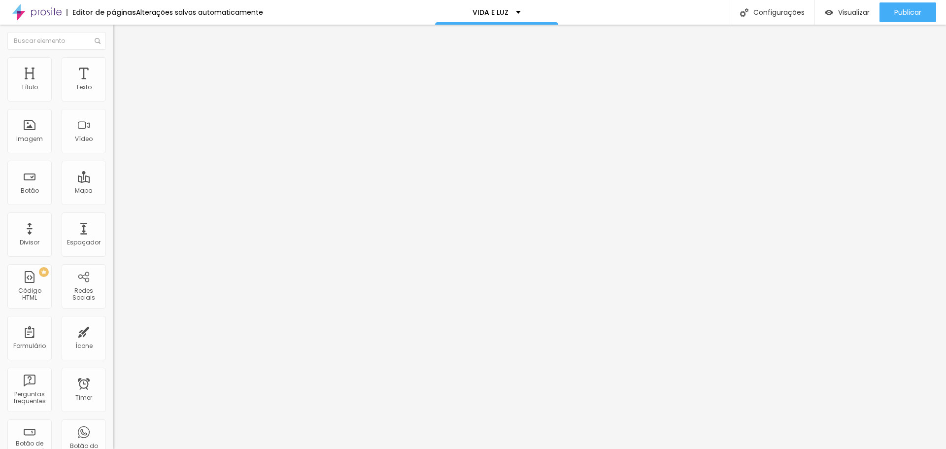
type input "5"
type input "50"
click at [122, 67] on span "Avançado" at bounding box center [138, 64] width 33 height 8
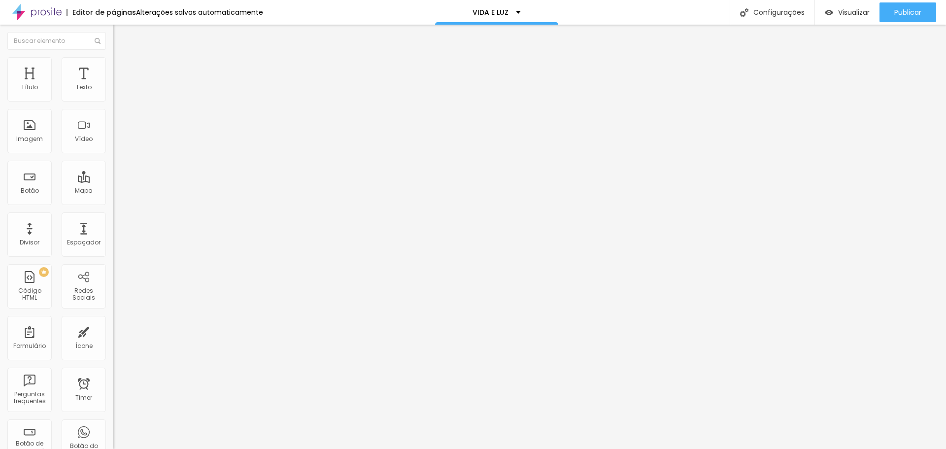
click at [122, 68] on span "Avançado" at bounding box center [138, 64] width 33 height 8
click at [113, 190] on input "30" at bounding box center [134, 195] width 42 height 10
type input "1"
type input "15"
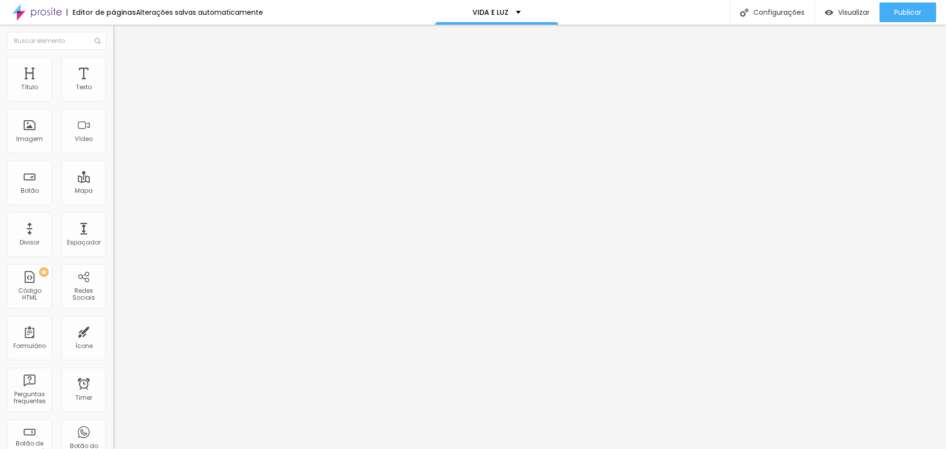
type input "15"
type input "3"
type input "30"
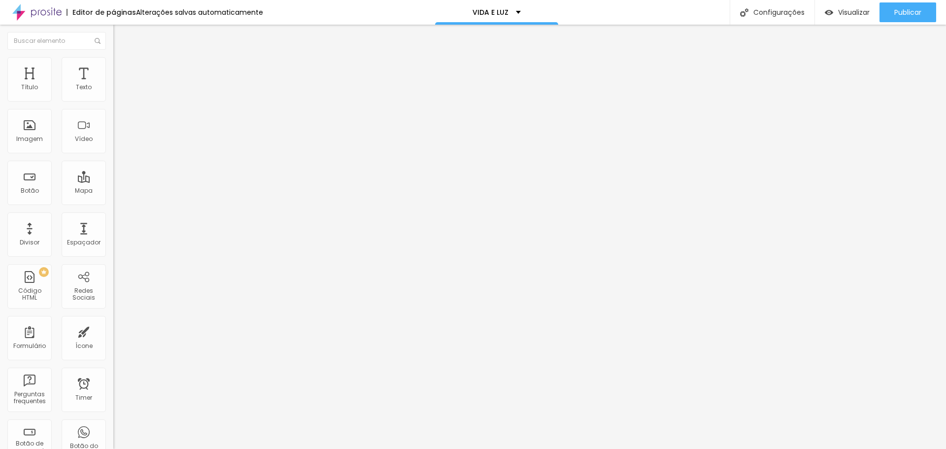
click at [122, 68] on span "Avançado" at bounding box center [138, 64] width 33 height 8
type input "3"
type input "30"
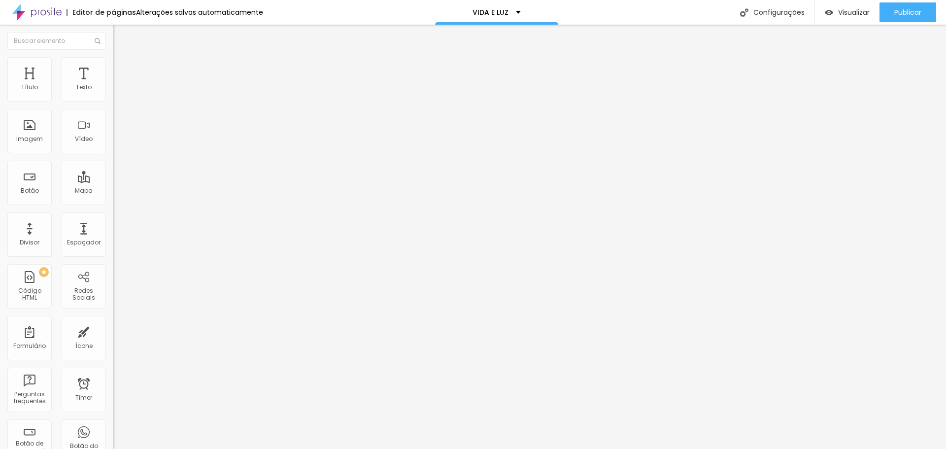
click at [113, 67] on img at bounding box center [117, 71] width 9 height 9
click at [113, 98] on div "20 Espaço de cima" at bounding box center [169, 146] width 113 height 139
type input "3"
type input "30"
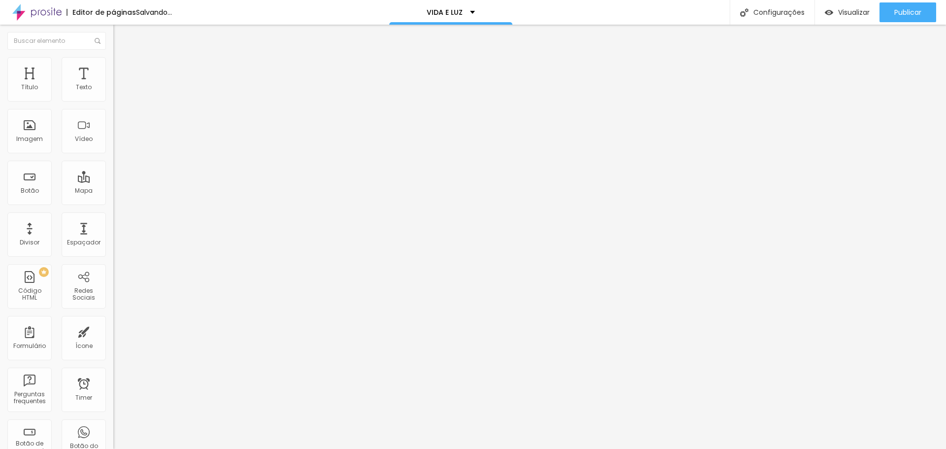
type input "30"
click at [113, 64] on li "Avançado" at bounding box center [169, 62] width 113 height 10
click at [113, 85] on span "Trocar imagem" at bounding box center [140, 80] width 54 height 8
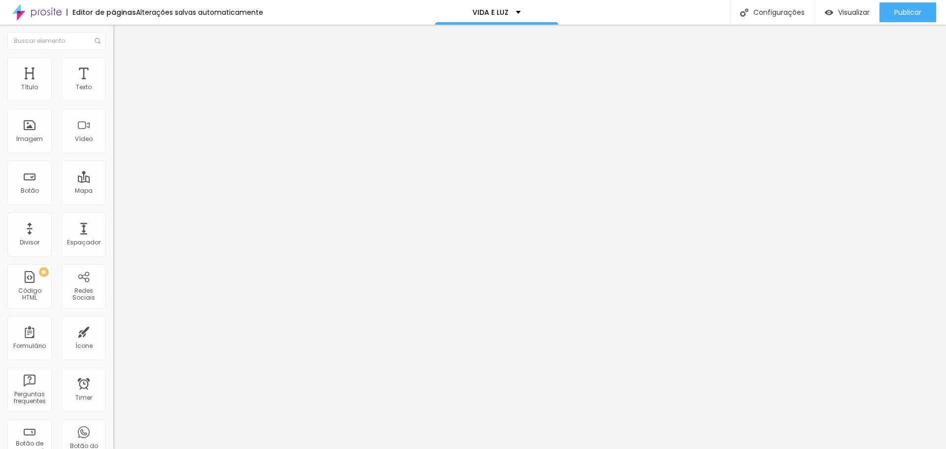
click at [113, 85] on span "Trocar imagem" at bounding box center [140, 80] width 54 height 8
click at [854, 15] on span "Visualizar" at bounding box center [854, 12] width 32 height 8
click at [117, 92] on icon "button" at bounding box center [120, 89] width 6 height 6
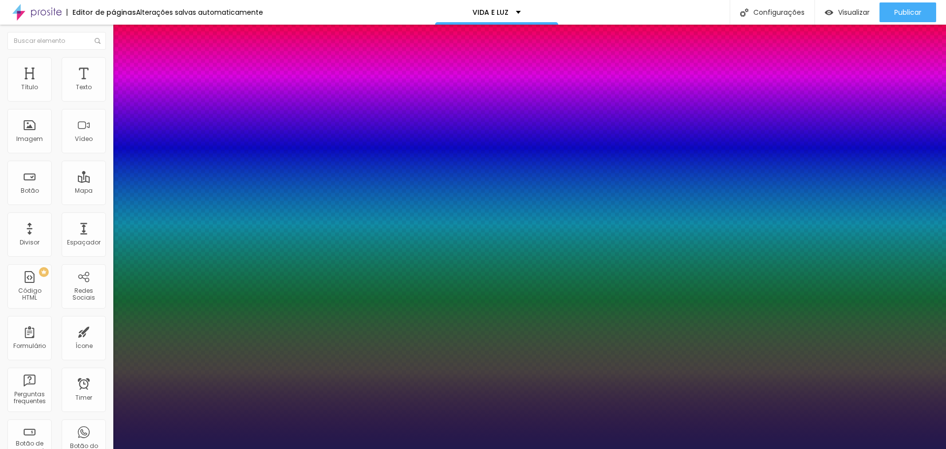
type input "1"
type input "17"
type input "1"
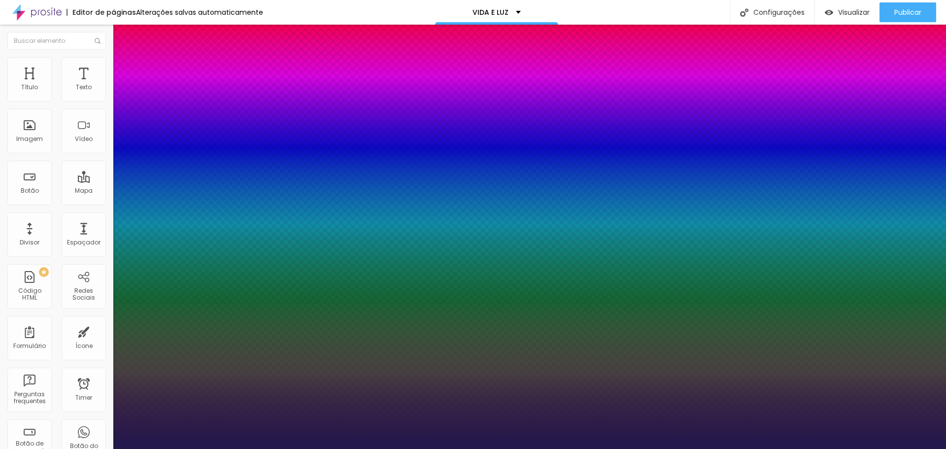
type input "16"
type input "1"
type input "15"
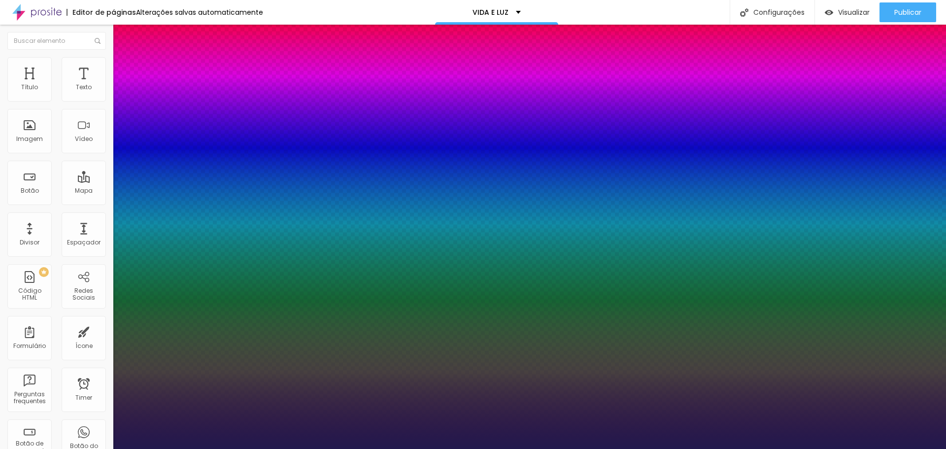
type input "1"
type input "14"
type input "1"
type input "13"
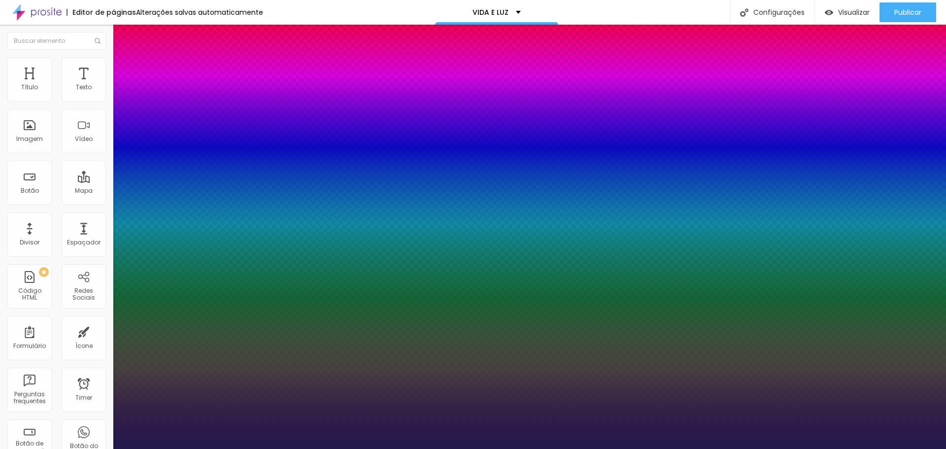
type input "13"
type input "1"
type input "12"
type input "1"
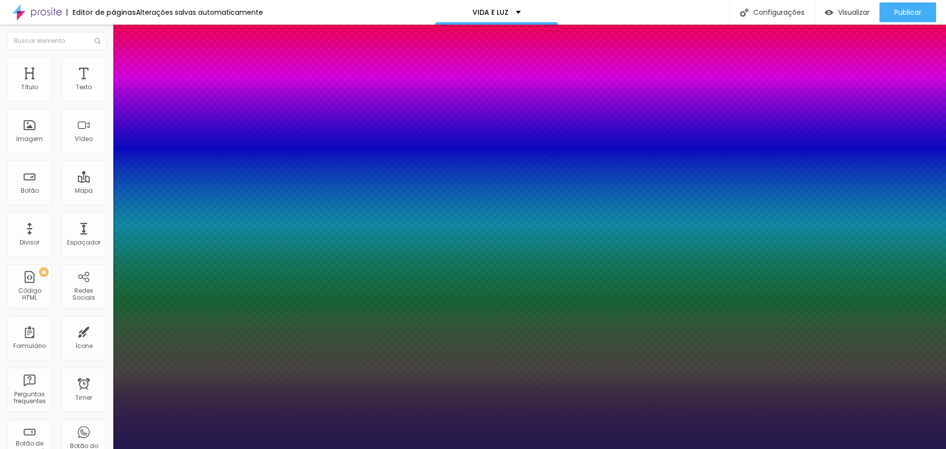
type input "11"
type input "1"
type input "10"
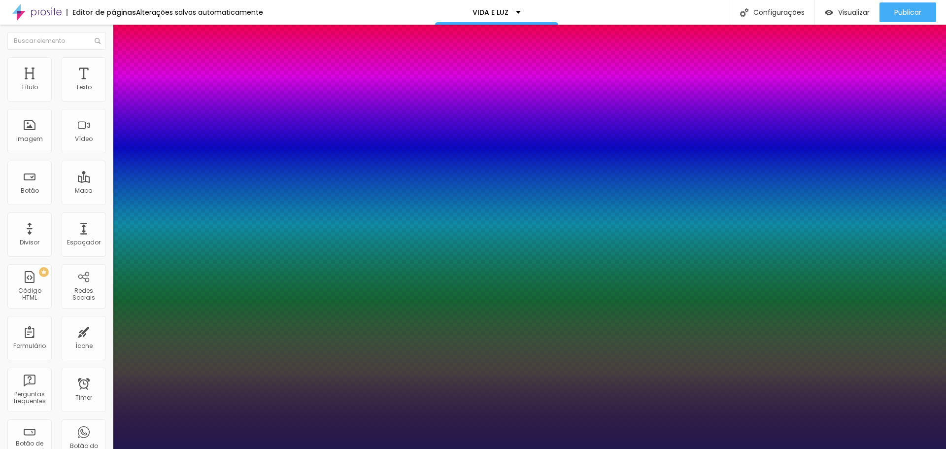
type input "1"
type input "11"
type input "1"
type input "12"
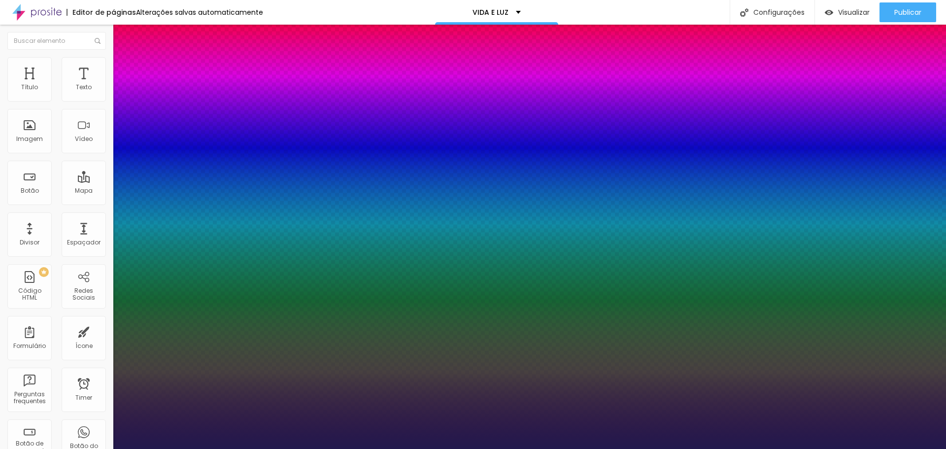
type input "12"
type input "1"
type input "13"
type input "1"
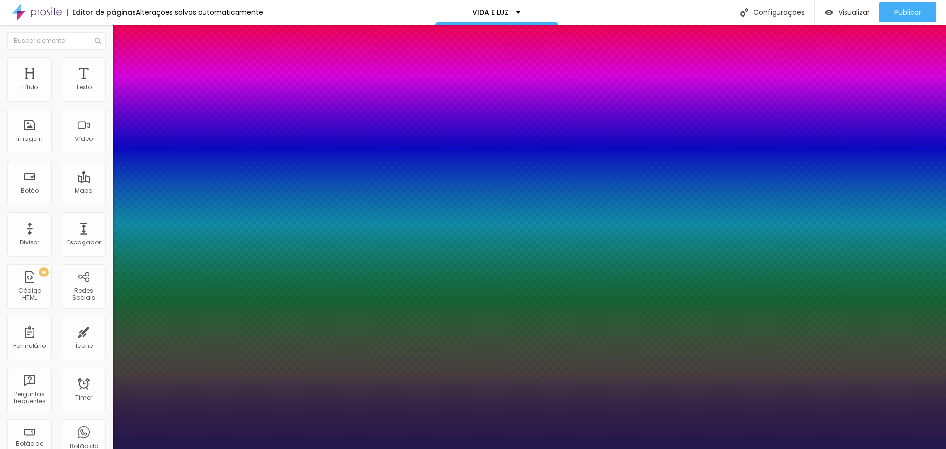
type input "14"
type input "1"
type input "15"
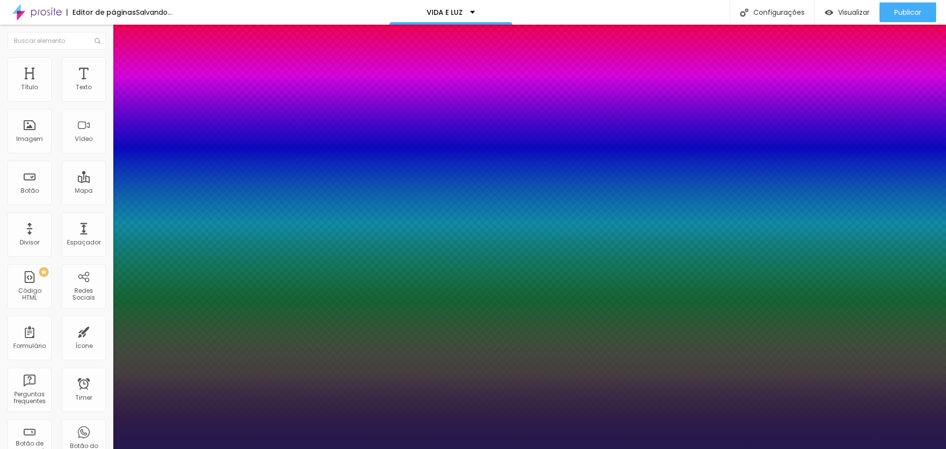
type input "1"
type input "16"
click at [646, 448] on div at bounding box center [473, 449] width 946 height 0
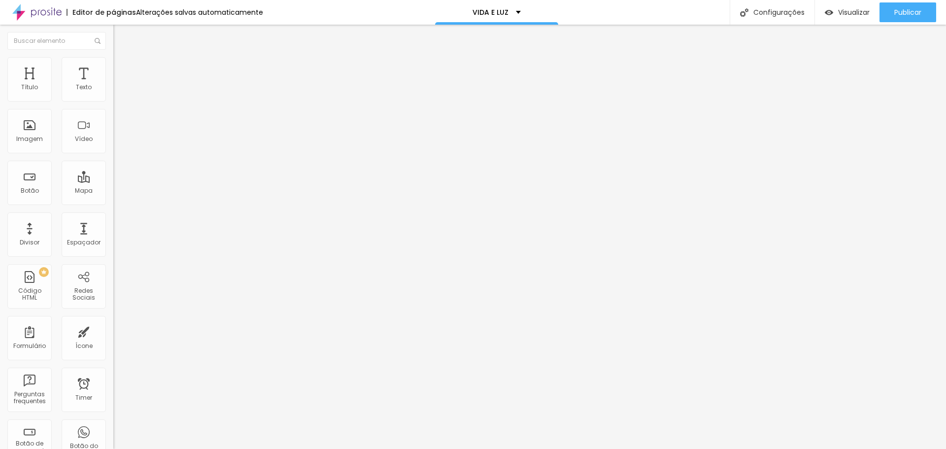
click at [121, 34] on img "button" at bounding box center [125, 36] width 8 height 8
click at [25, 130] on div "Imagem" at bounding box center [29, 131] width 44 height 44
click at [113, 85] on span "Adicionar imagem" at bounding box center [145, 80] width 64 height 8
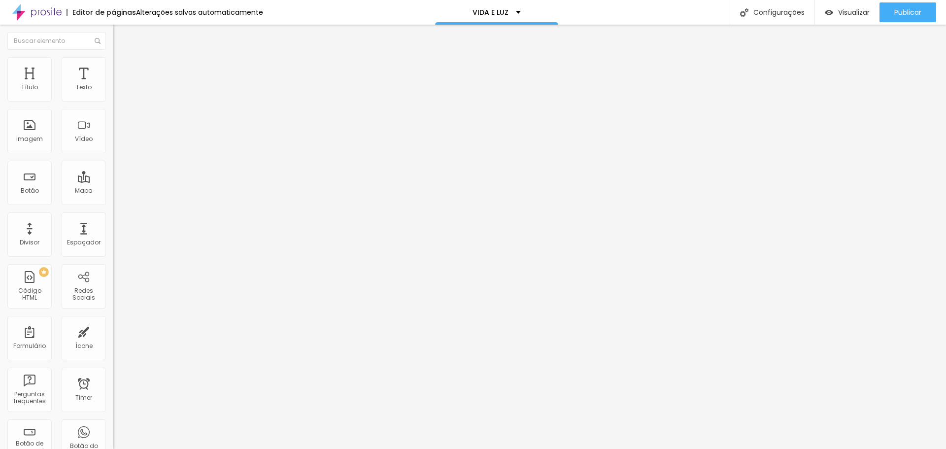
click at [113, 67] on img at bounding box center [117, 71] width 9 height 9
click at [113, 64] on li "Estilo" at bounding box center [169, 62] width 113 height 10
drag, startPoint x: 98, startPoint y: 104, endPoint x: 49, endPoint y: 105, distance: 49.3
click at [113, 101] on input "range" at bounding box center [145, 97] width 64 height 8
click at [122, 69] on span "Avançado" at bounding box center [138, 73] width 33 height 8
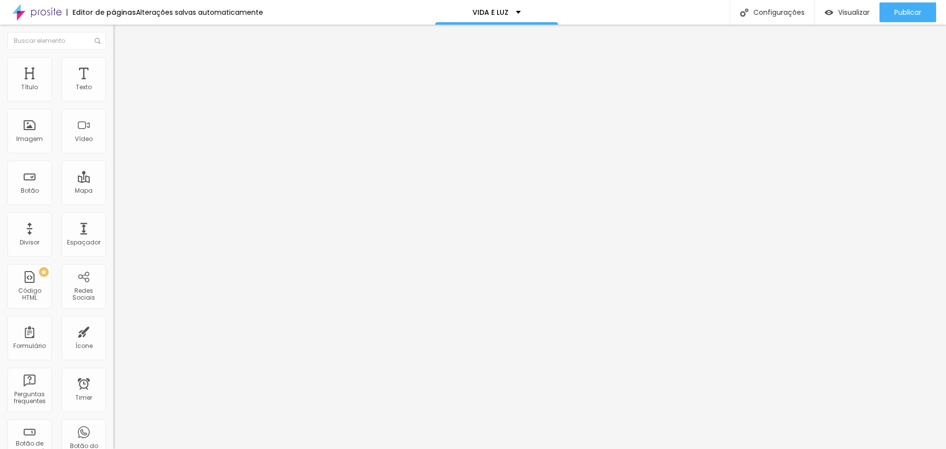
click at [113, 191] on input "range" at bounding box center [145, 195] width 64 height 8
click at [113, 66] on li "Estilo" at bounding box center [169, 62] width 113 height 10
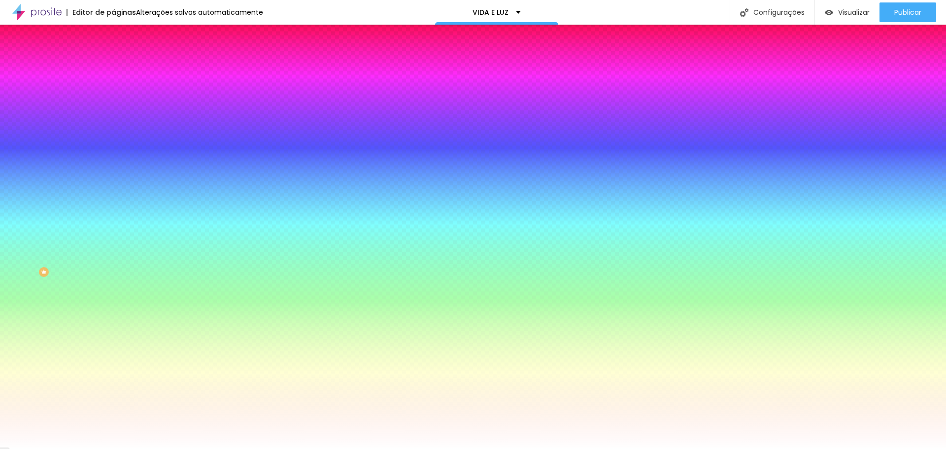
click at [113, 56] on ul "Conteúdo Estilo Avançado" at bounding box center [169, 62] width 113 height 30
click at [113, 67] on img at bounding box center [117, 71] width 9 height 9
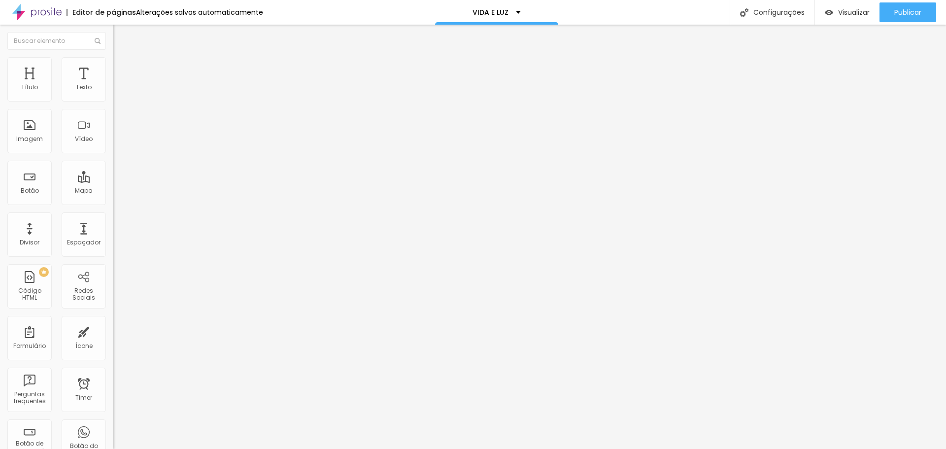
click at [113, 67] on li "Avançado" at bounding box center [169, 72] width 113 height 10
click at [113, 59] on img at bounding box center [117, 61] width 9 height 9
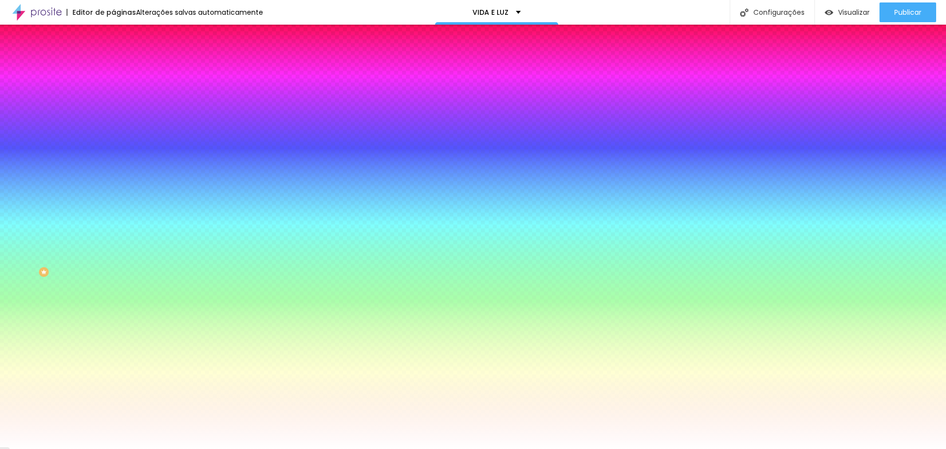
click at [113, 67] on img at bounding box center [117, 71] width 9 height 9
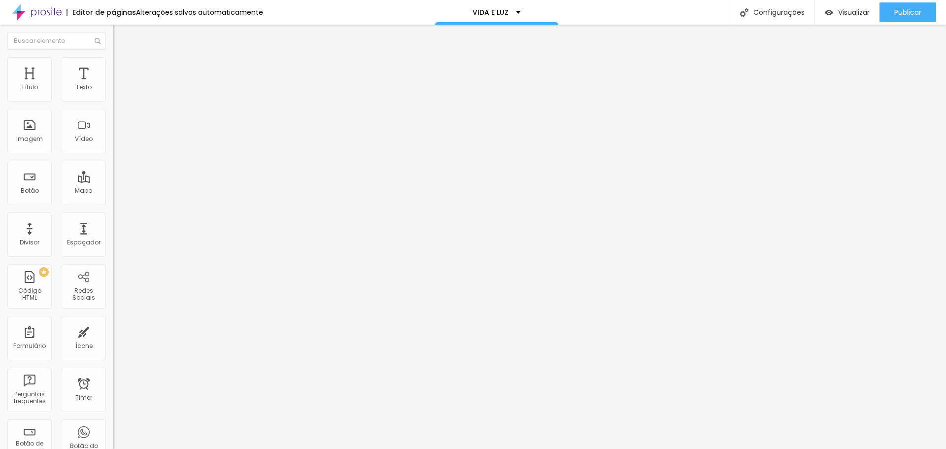
click at [113, 54] on li "Conteúdo" at bounding box center [169, 52] width 113 height 10
click at [113, 90] on img at bounding box center [116, 86] width 7 height 7
click at [113, 98] on img at bounding box center [116, 101] width 7 height 7
click at [113, 96] on img at bounding box center [116, 94] width 7 height 7
click at [122, 67] on span "Avançado" at bounding box center [138, 64] width 33 height 8
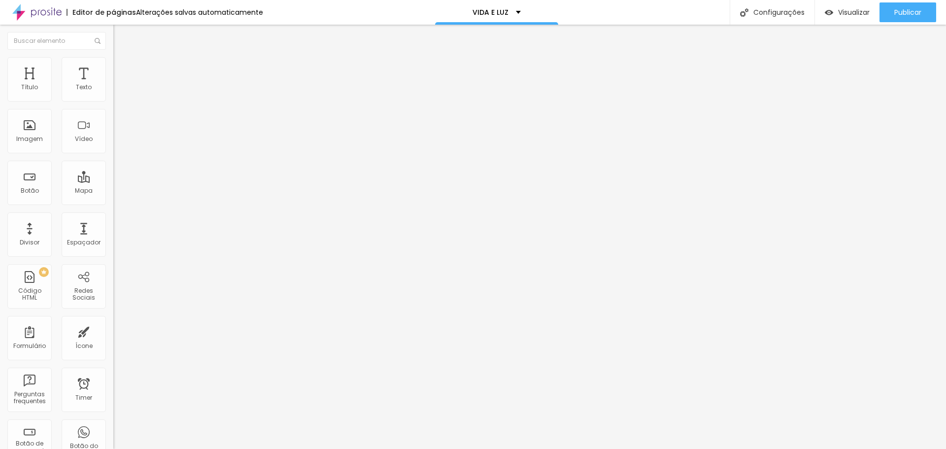
drag, startPoint x: 38, startPoint y: 97, endPoint x: 8, endPoint y: 98, distance: 30.1
click at [113, 181] on input "range" at bounding box center [145, 185] width 64 height 8
drag, startPoint x: 21, startPoint y: 116, endPoint x: 5, endPoint y: 116, distance: 15.8
click at [113, 321] on input "range" at bounding box center [145, 325] width 64 height 8
click at [113, 199] on div "Trocar imagem Descrição da imagem (Alt) Alinhamento Proporção Original Cinema 1…" at bounding box center [169, 151] width 113 height 148
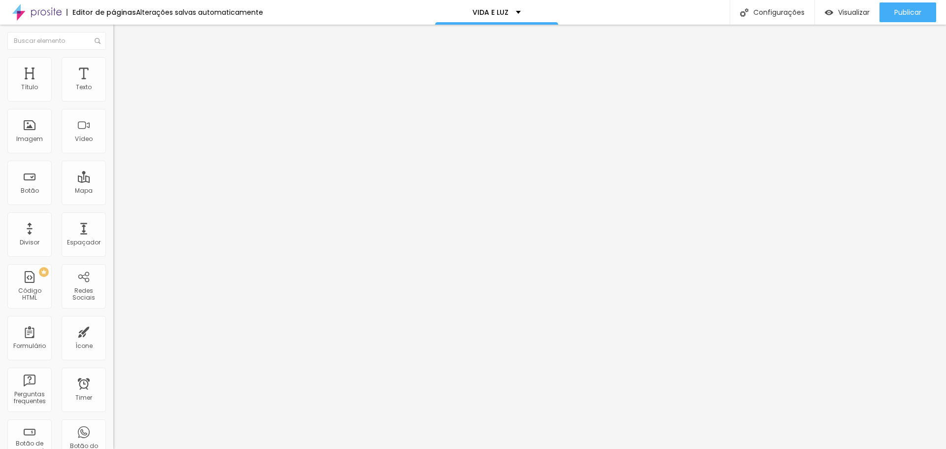
click at [113, 140] on img at bounding box center [116, 136] width 7 height 7
click at [113, 60] on img at bounding box center [117, 61] width 9 height 9
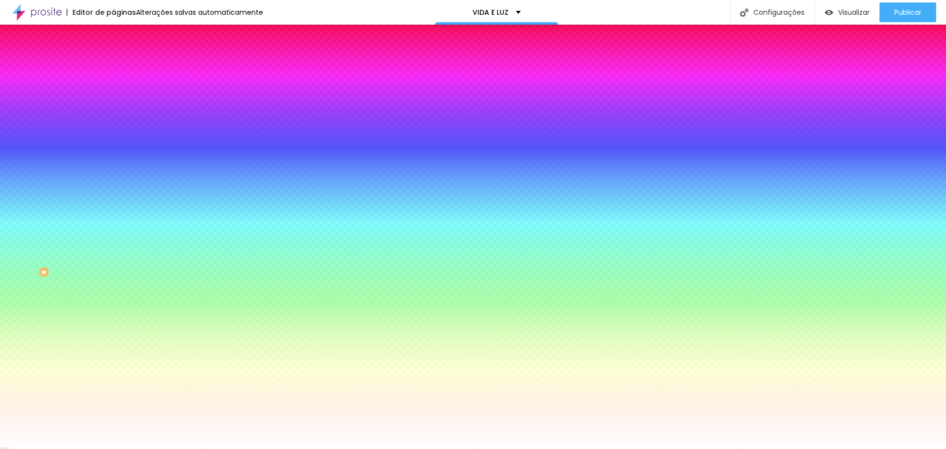
click at [113, 134] on div at bounding box center [169, 134] width 113 height 0
click at [113, 194] on div "Imagem de fundo Adicionar imagem Efeito da Imagem Nenhum Nenhum Parallax Cor de…" at bounding box center [169, 141] width 113 height 128
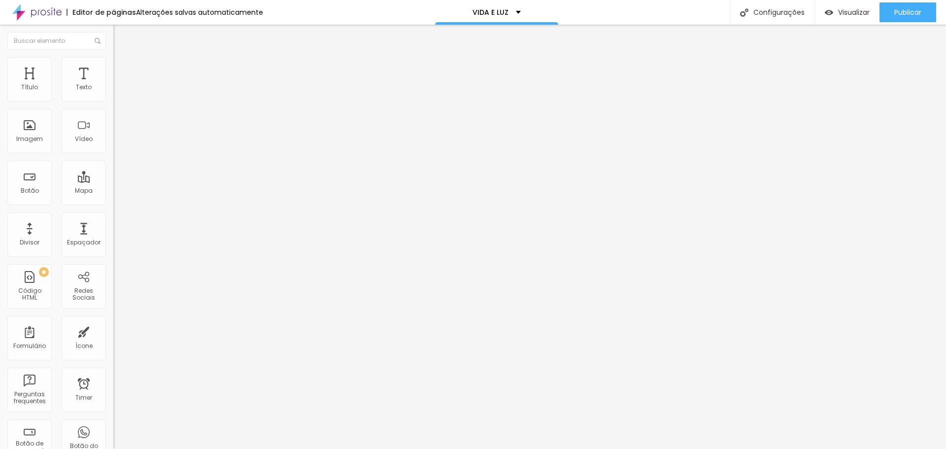
click at [113, 85] on span "Trocar imagem" at bounding box center [140, 80] width 54 height 8
click at [118, 91] on icon "button" at bounding box center [120, 89] width 4 height 4
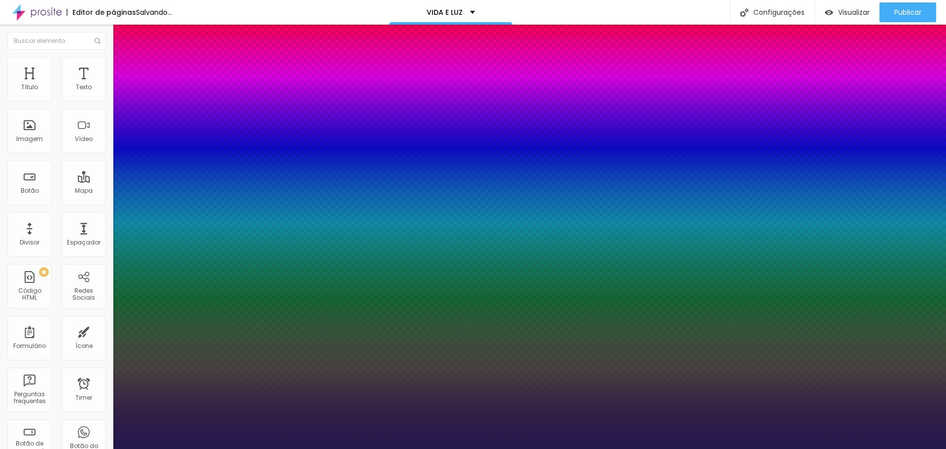
drag, startPoint x: 166, startPoint y: 234, endPoint x: 189, endPoint y: 234, distance: 22.7
click at [564, 448] on div at bounding box center [473, 449] width 946 height 0
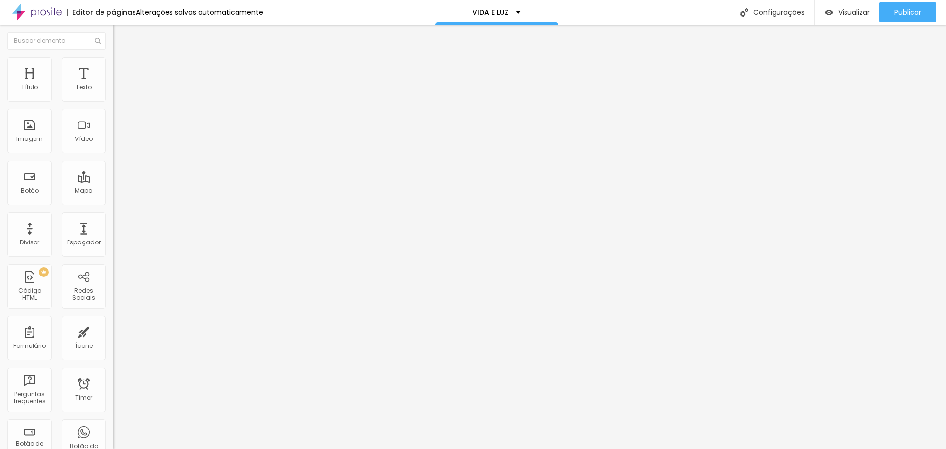
click at [113, 57] on li "Estilo" at bounding box center [169, 62] width 113 height 10
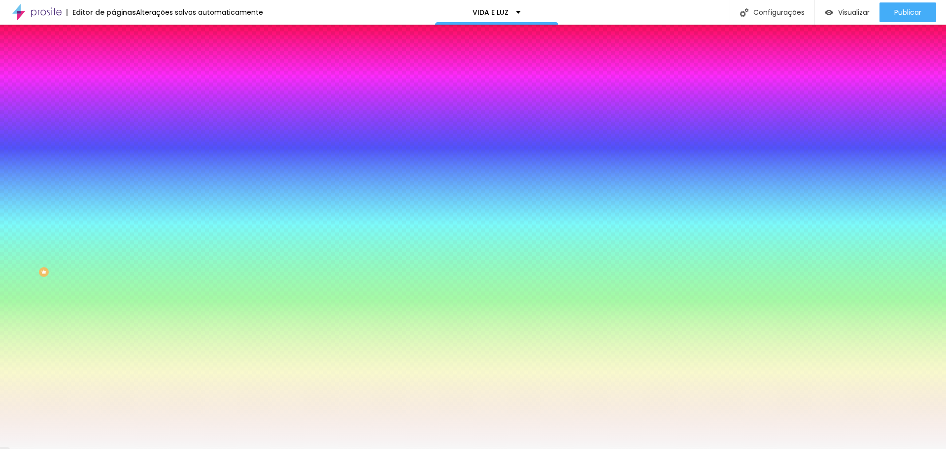
click at [113, 144] on input "#F7F7F7" at bounding box center [172, 139] width 118 height 10
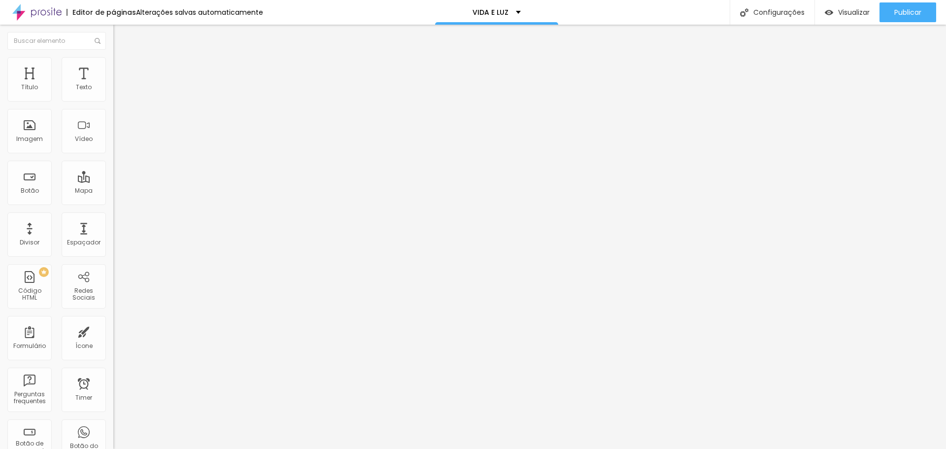
click at [113, 61] on img at bounding box center [117, 61] width 9 height 9
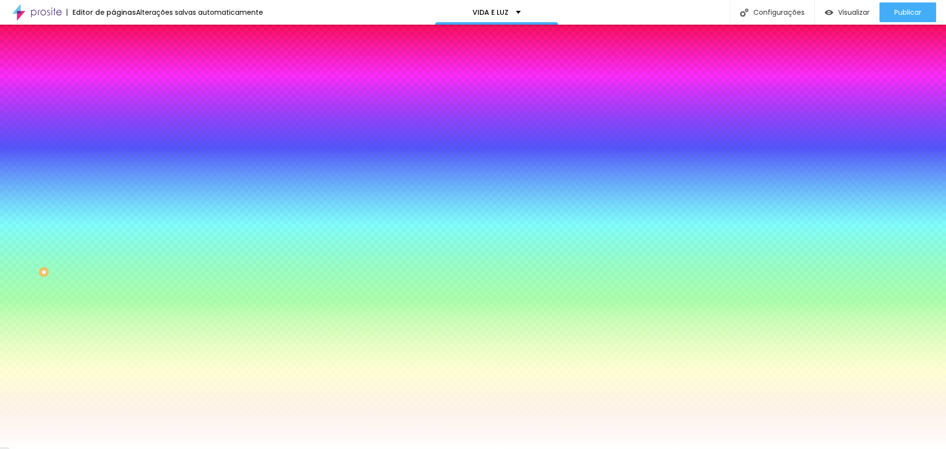
click at [113, 144] on input "#FFFFFF" at bounding box center [172, 139] width 118 height 10
paste input "7F7F7"
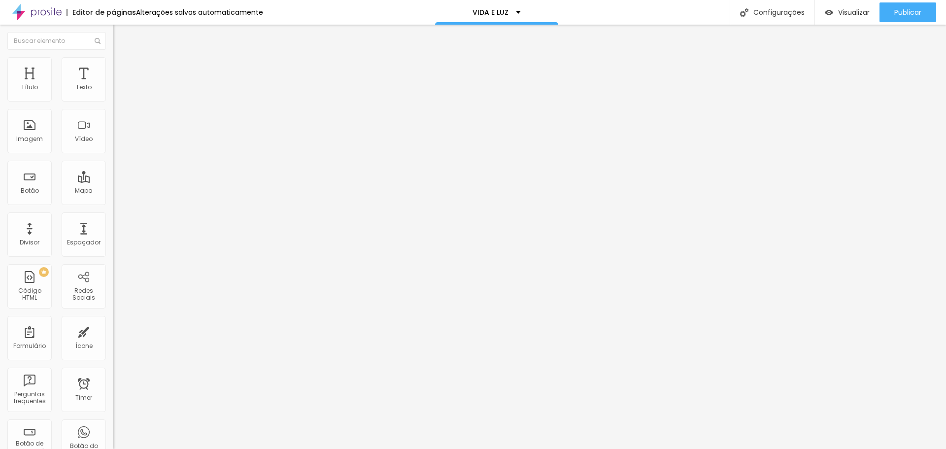
click at [113, 95] on button "button" at bounding box center [120, 89] width 14 height 10
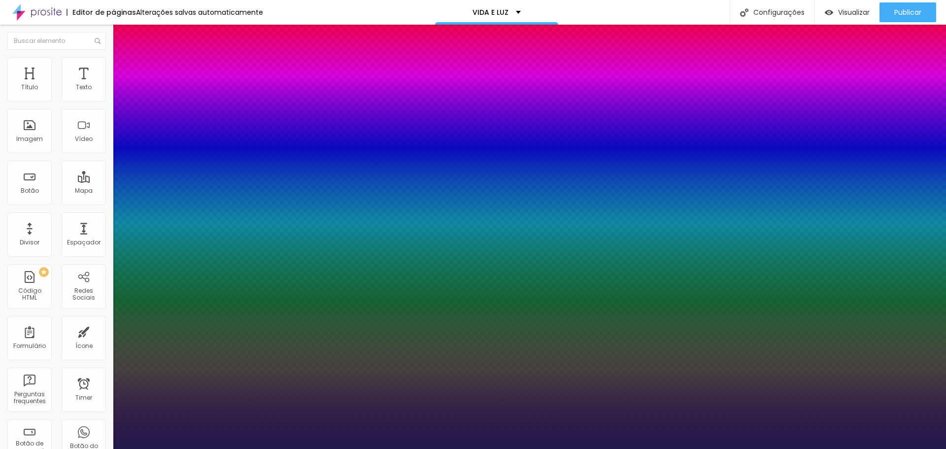
drag, startPoint x: 190, startPoint y: 238, endPoint x: 211, endPoint y: 238, distance: 20.7
click at [369, 448] on div at bounding box center [473, 449] width 946 height 0
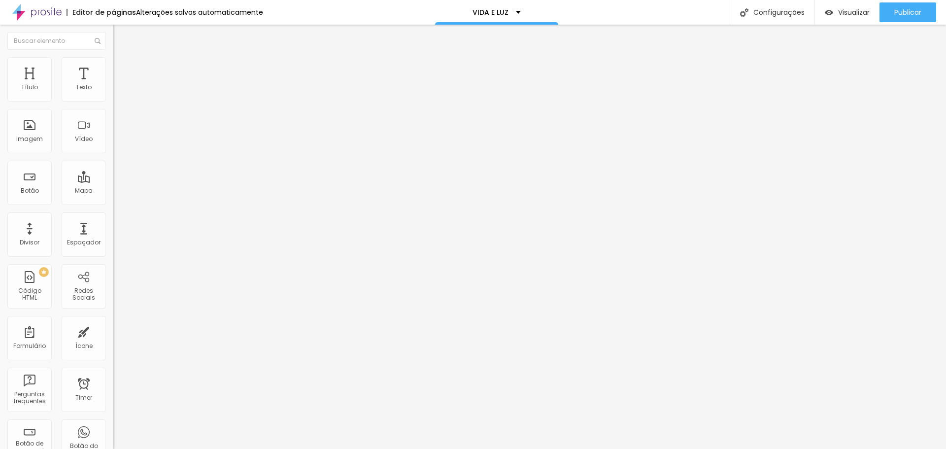
click at [113, 61] on img at bounding box center [117, 61] width 9 height 9
click at [113, 101] on input "range" at bounding box center [145, 97] width 64 height 8
click at [113, 203] on input "https://" at bounding box center [172, 198] width 118 height 10
drag, startPoint x: 65, startPoint y: 206, endPoint x: -47, endPoint y: 188, distance: 113.7
click at [0, 188] on html "Editor de páginas Alterações salvas automaticamente VIDA E LUZ Configurações Co…" at bounding box center [473, 224] width 946 height 449
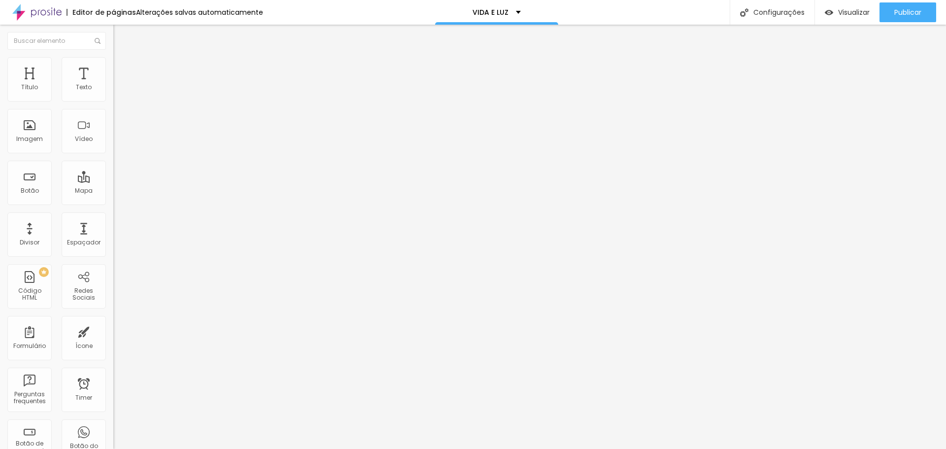
paste input "we.tl/t-WzAlrtch79"
click at [843, 13] on span "Visualizar" at bounding box center [854, 12] width 32 height 8
click at [113, 203] on input "https://we.tl/t-WzAlrtch79" at bounding box center [172, 198] width 118 height 10
paste input "forms.gle/yTqjYFSsZgQw42fj8"
click at [838, 9] on span "Visualizar" at bounding box center [854, 12] width 32 height 8
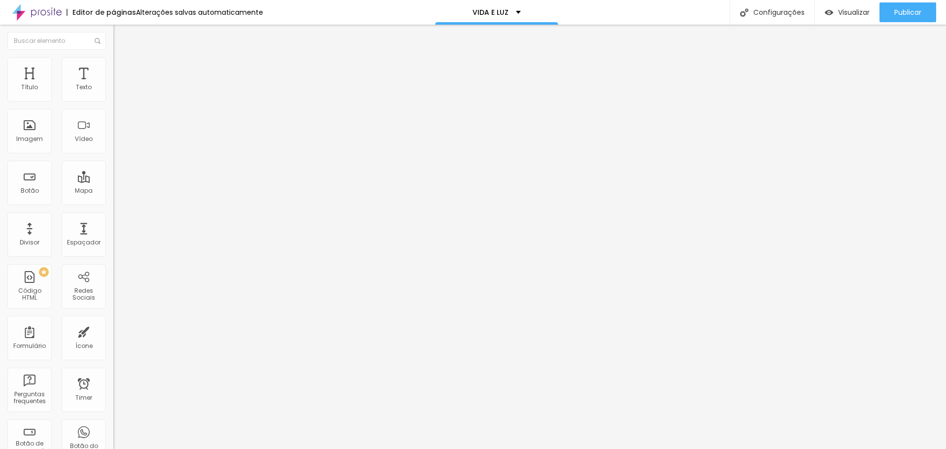
click at [113, 220] on div "Abrir em uma nova aba" at bounding box center [169, 217] width 113 height 5
click at [850, 9] on span "Visualizar" at bounding box center [854, 12] width 32 height 8
click at [113, 90] on span "Encaixotado" at bounding box center [132, 85] width 38 height 8
click at [113, 105] on span "Completo" at bounding box center [128, 101] width 30 height 8
click at [121, 35] on img "button" at bounding box center [125, 36] width 8 height 8
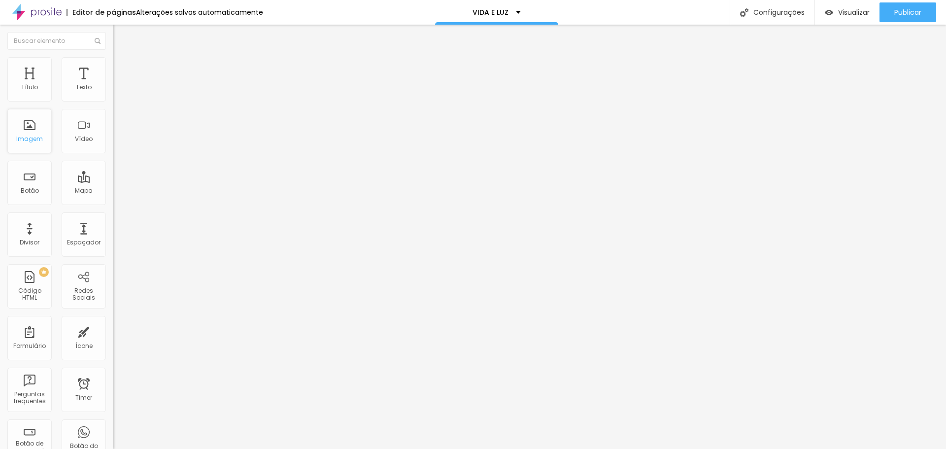
click at [33, 132] on div "Imagem" at bounding box center [29, 131] width 44 height 44
click at [122, 67] on span "Estilo" at bounding box center [129, 64] width 15 height 8
click at [113, 67] on li "Avançado" at bounding box center [169, 72] width 113 height 10
drag, startPoint x: 12, startPoint y: 98, endPoint x: -37, endPoint y: 98, distance: 49.7
click at [113, 191] on input "range" at bounding box center [145, 195] width 64 height 8
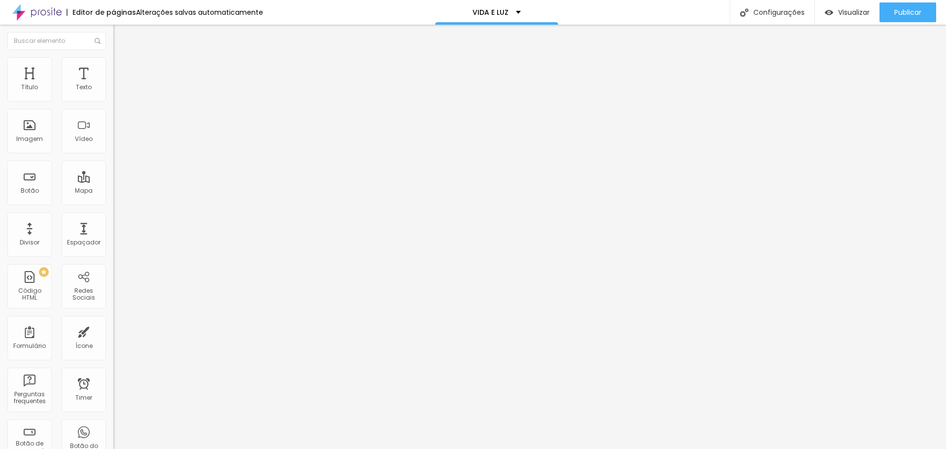
drag, startPoint x: 31, startPoint y: 115, endPoint x: -27, endPoint y: 115, distance: 57.6
click at [113, 330] on input "range" at bounding box center [145, 334] width 64 height 8
click at [113, 85] on span "Adicionar imagem" at bounding box center [145, 80] width 64 height 8
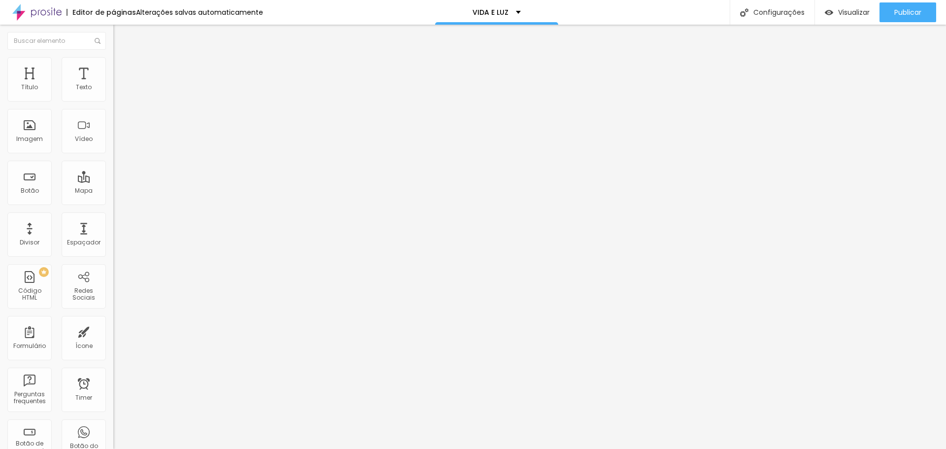
click at [113, 90] on span "Completo" at bounding box center [128, 85] width 30 height 8
click at [113, 59] on ul "Conteúdo Estilo Avançado" at bounding box center [169, 62] width 113 height 30
click at [113, 60] on img at bounding box center [117, 61] width 9 height 9
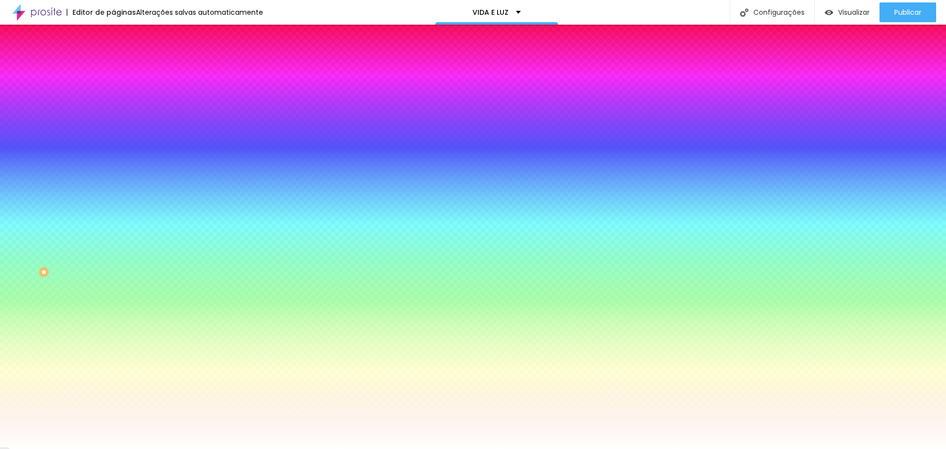
drag, startPoint x: 83, startPoint y: 53, endPoint x: 89, endPoint y: 57, distance: 6.7
click at [113, 67] on li "Avançado" at bounding box center [169, 72] width 113 height 10
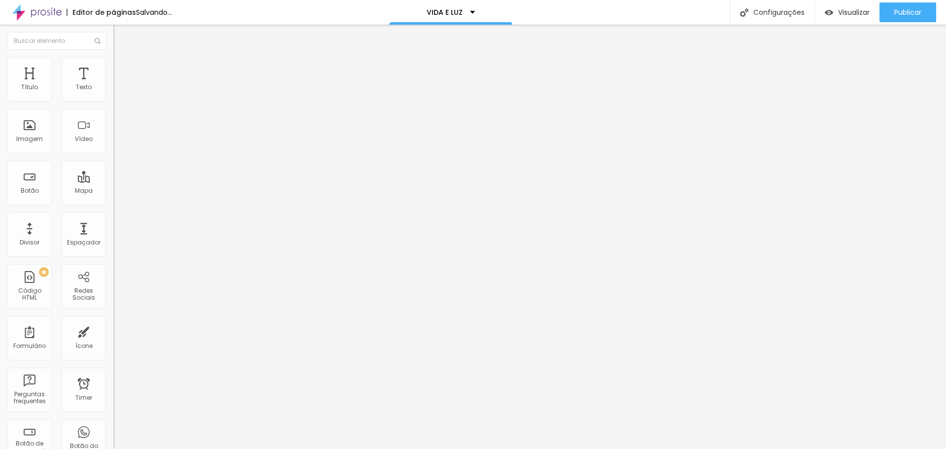
drag, startPoint x: 54, startPoint y: 98, endPoint x: -32, endPoint y: 98, distance: 86.2
click at [113, 191] on input "range" at bounding box center [145, 195] width 64 height 8
drag, startPoint x: 23, startPoint y: 116, endPoint x: -13, endPoint y: 116, distance: 35.5
click at [113, 330] on input "range" at bounding box center [145, 334] width 64 height 8
click at [113, 62] on img at bounding box center [117, 61] width 9 height 9
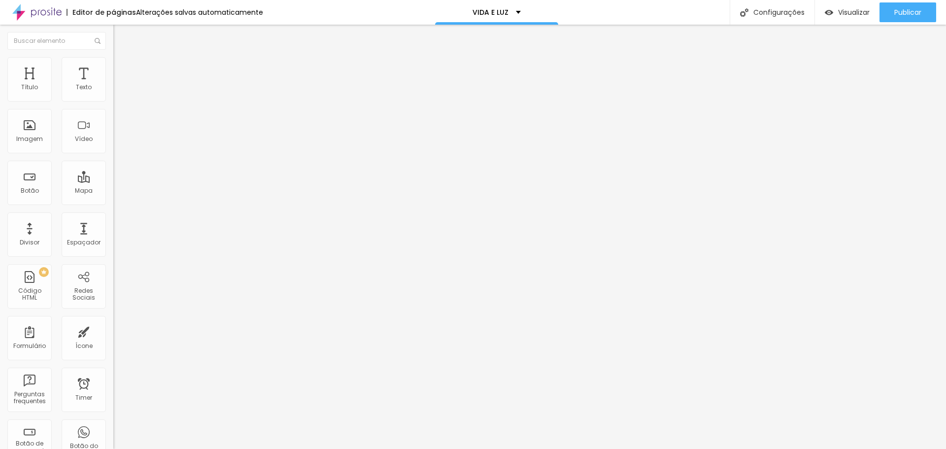
drag, startPoint x: 102, startPoint y: 104, endPoint x: 263, endPoint y: 120, distance: 161.8
click at [177, 101] on input "range" at bounding box center [145, 97] width 64 height 8
click at [113, 67] on img at bounding box center [117, 71] width 9 height 9
click at [121, 37] on img "button" at bounding box center [125, 36] width 8 height 8
click at [113, 85] on span "Adicionar imagem" at bounding box center [145, 80] width 64 height 8
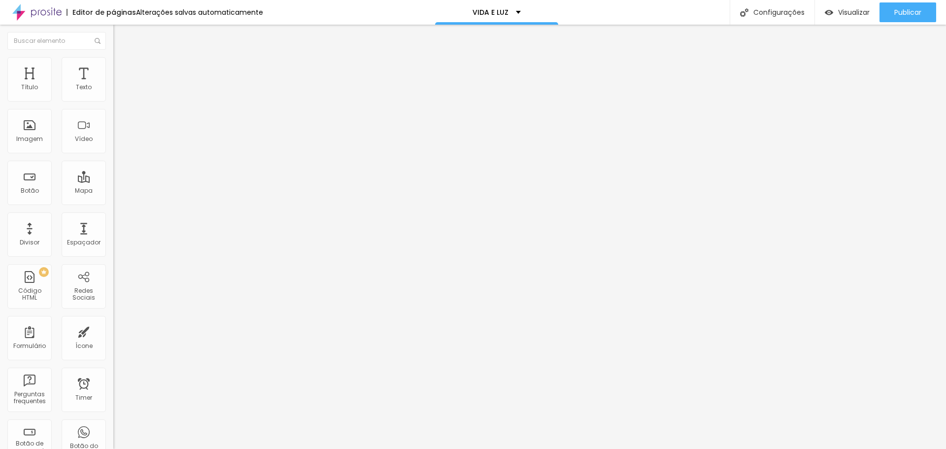
scroll to position [263, 0]
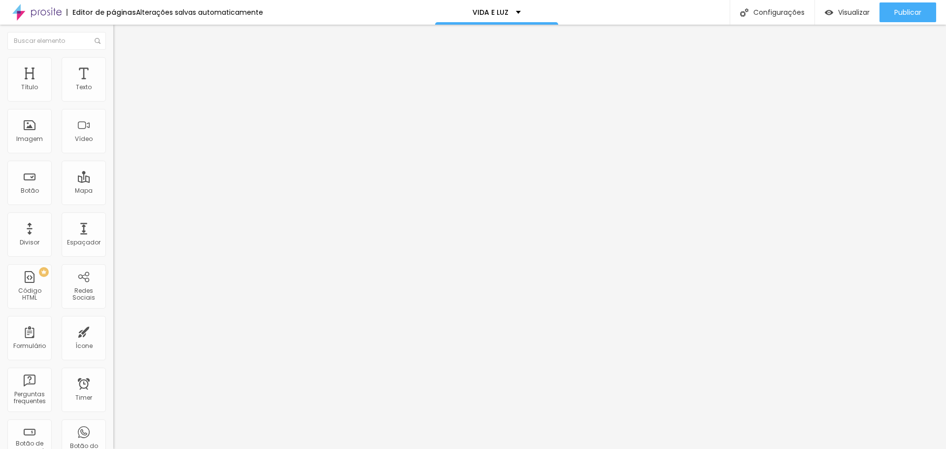
click at [113, 67] on li "Avançado" at bounding box center [169, 72] width 113 height 10
drag, startPoint x: 28, startPoint y: 93, endPoint x: -18, endPoint y: 93, distance: 45.8
click at [0, 93] on html "Editor de páginas Alterações salvas automaticamente VIDA E LUZ Configurações Co…" at bounding box center [473, 224] width 946 height 449
drag, startPoint x: 10, startPoint y: 97, endPoint x: 3, endPoint y: 98, distance: 7.4
click at [113, 191] on input "range" at bounding box center [145, 195] width 64 height 8
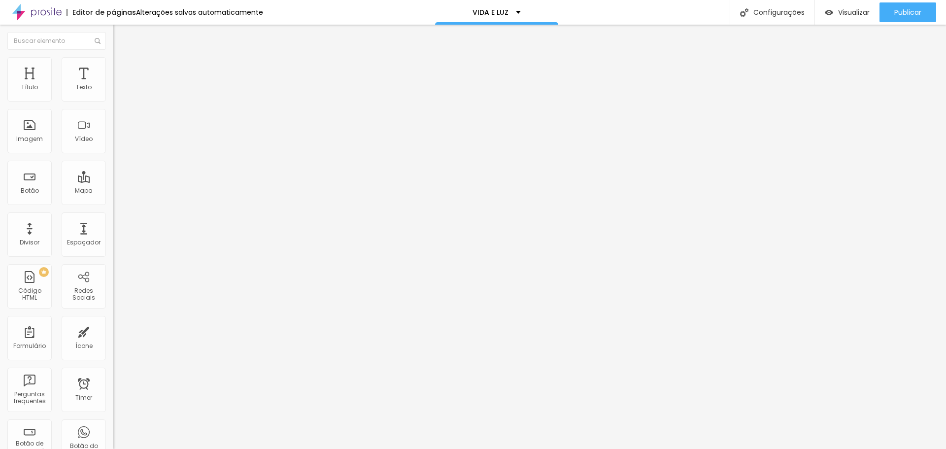
drag, startPoint x: 30, startPoint y: 115, endPoint x: -35, endPoint y: 116, distance: 65.0
click at [113, 330] on input "range" at bounding box center [145, 334] width 64 height 8
click at [113, 85] on span "Adicionar imagem" at bounding box center [145, 80] width 64 height 8
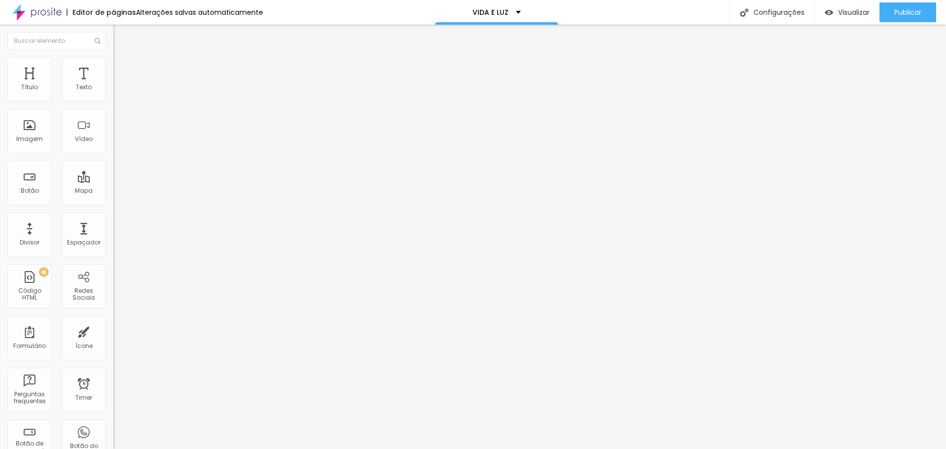
click at [113, 67] on li "Avançado" at bounding box center [169, 72] width 113 height 10
drag, startPoint x: 27, startPoint y: 97, endPoint x: 0, endPoint y: 97, distance: 27.1
click at [113, 191] on input "range" at bounding box center [145, 195] width 64 height 8
drag, startPoint x: 26, startPoint y: 113, endPoint x: -21, endPoint y: 114, distance: 46.8
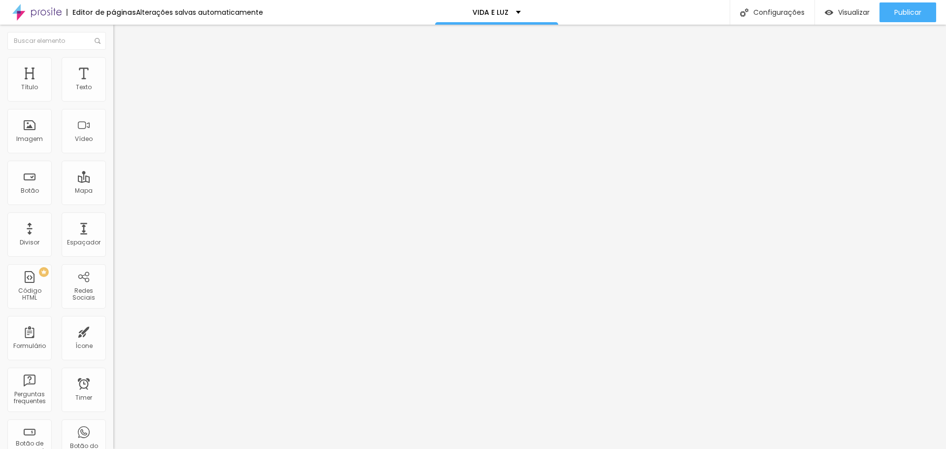
click at [113, 330] on input "range" at bounding box center [145, 334] width 64 height 8
click at [113, 85] on span "Adicionar imagem" at bounding box center [145, 80] width 64 height 8
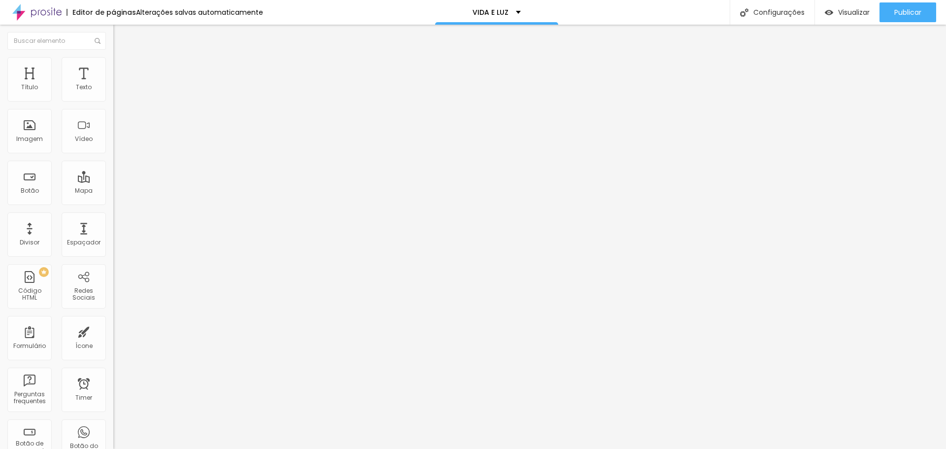
click at [113, 67] on li "Avançado" at bounding box center [169, 72] width 113 height 10
drag, startPoint x: 17, startPoint y: 95, endPoint x: 4, endPoint y: 95, distance: 12.8
click at [113, 191] on input "range" at bounding box center [145, 195] width 64 height 8
drag, startPoint x: 25, startPoint y: 115, endPoint x: 3, endPoint y: 115, distance: 21.7
click at [113, 330] on input "range" at bounding box center [145, 334] width 64 height 8
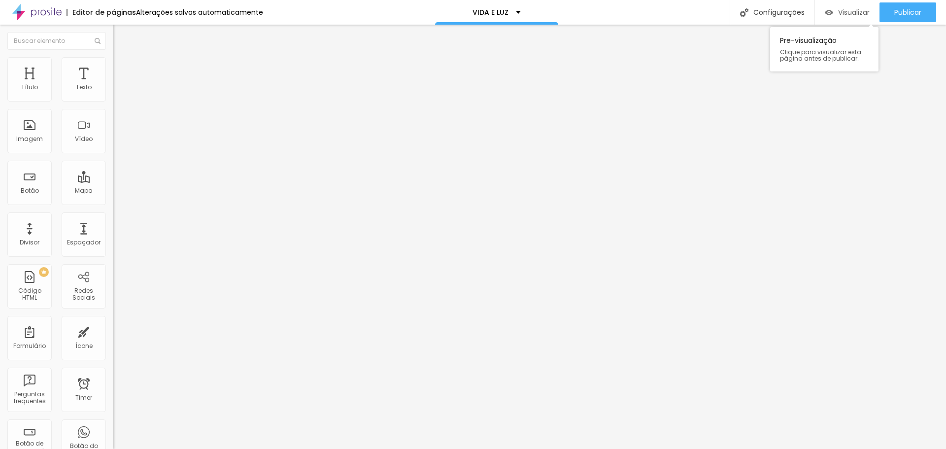
click at [842, 15] on span "Visualizar" at bounding box center [854, 12] width 32 height 8
click at [113, 64] on ul "Conteúdo Estilo Avançado" at bounding box center [169, 62] width 113 height 30
click at [113, 64] on li "Estilo" at bounding box center [169, 62] width 113 height 10
click at [113, 216] on input "range" at bounding box center [145, 220] width 64 height 8
click at [843, 18] on div "Visualizar" at bounding box center [846, 12] width 45 height 20
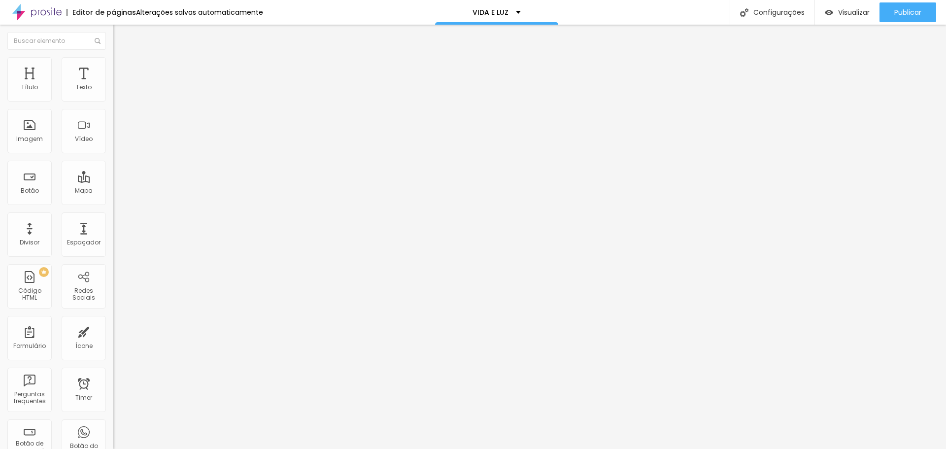
click at [113, 67] on img at bounding box center [117, 71] width 9 height 9
click at [113, 45] on button "Editar Imagem" at bounding box center [169, 36] width 113 height 23
click at [122, 67] on span "Estilo" at bounding box center [129, 64] width 15 height 8
click at [113, 225] on input "0" at bounding box center [134, 230] width 42 height 10
drag, startPoint x: 97, startPoint y: 125, endPoint x: 103, endPoint y: 125, distance: 6.4
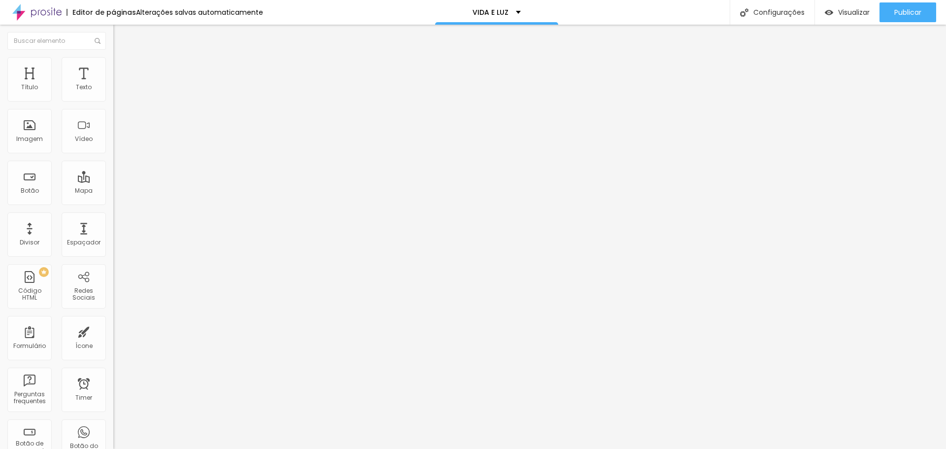
click at [113, 225] on input "0" at bounding box center [134, 230] width 42 height 10
drag, startPoint x: 59, startPoint y: 70, endPoint x: 65, endPoint y: 81, distance: 12.6
click at [122, 68] on span "Estilo" at bounding box center [129, 64] width 15 height 8
click at [113, 225] on input "0" at bounding box center [134, 230] width 42 height 10
click at [113, 63] on img at bounding box center [117, 61] width 9 height 9
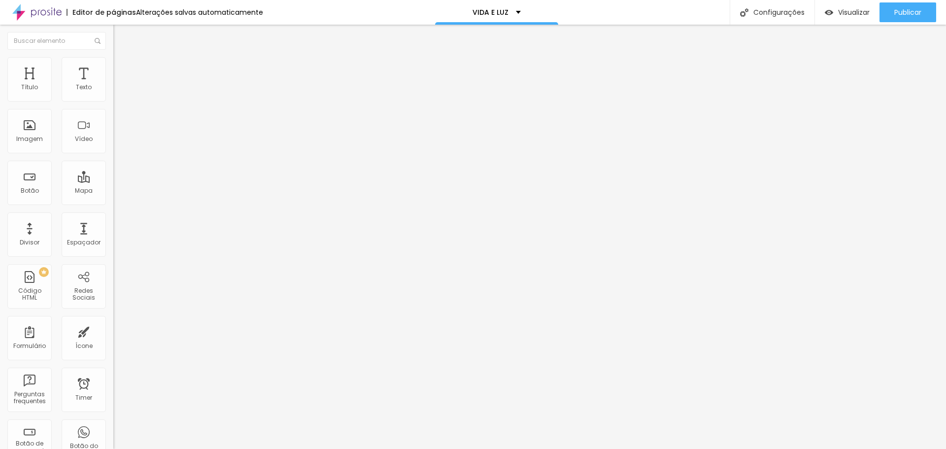
click at [113, 225] on input "0" at bounding box center [134, 230] width 42 height 10
click at [852, 11] on span "Visualizar" at bounding box center [854, 12] width 32 height 8
click at [122, 68] on span "Estilo" at bounding box center [129, 64] width 15 height 8
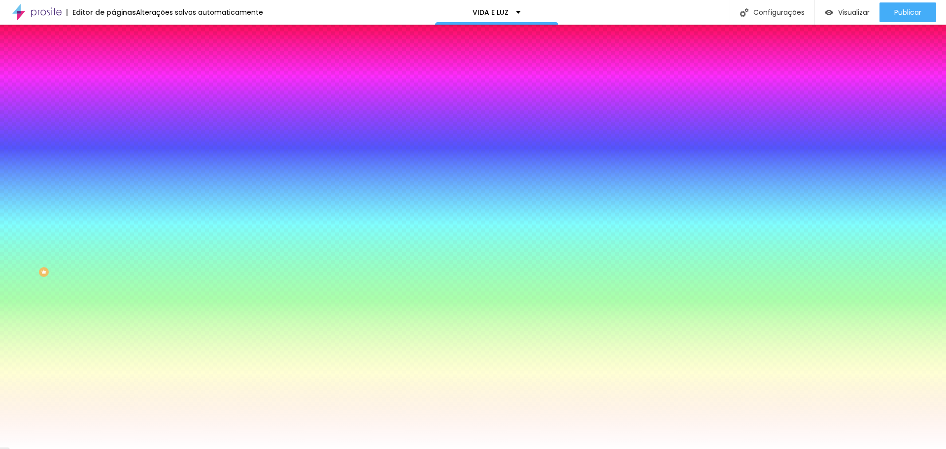
click at [113, 67] on img at bounding box center [117, 71] width 9 height 9
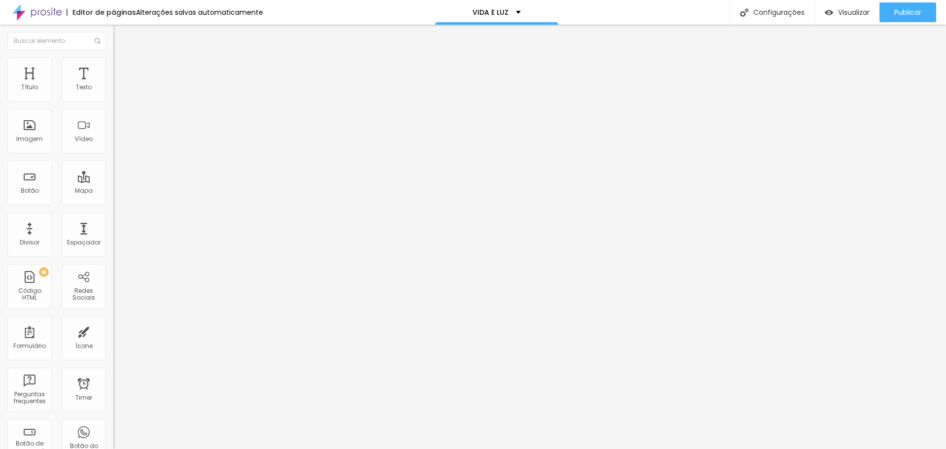
drag, startPoint x: 30, startPoint y: 95, endPoint x: -12, endPoint y: 95, distance: 42.4
click at [113, 191] on input "range" at bounding box center [145, 195] width 64 height 8
click at [113, 61] on li "Estilo" at bounding box center [169, 62] width 113 height 10
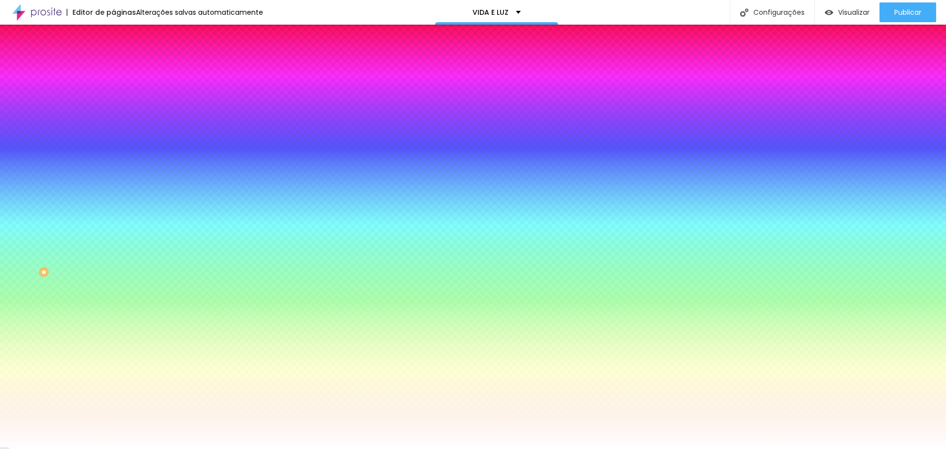
click at [117, 156] on icon "button" at bounding box center [120, 159] width 6 height 6
click at [48, 448] on div at bounding box center [473, 449] width 946 height 0
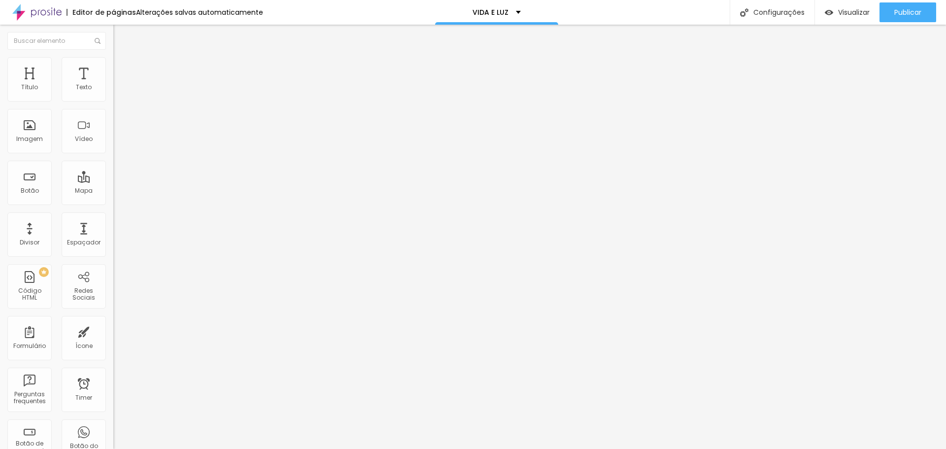
click at [113, 61] on li "Estilo" at bounding box center [169, 62] width 113 height 10
drag, startPoint x: 22, startPoint y: 124, endPoint x: -20, endPoint y: 124, distance: 42.4
click at [113, 216] on input "range" at bounding box center [145, 220] width 64 height 8
click at [122, 69] on span "Avançado" at bounding box center [138, 73] width 33 height 8
drag, startPoint x: 39, startPoint y: 94, endPoint x: -81, endPoint y: 94, distance: 120.2
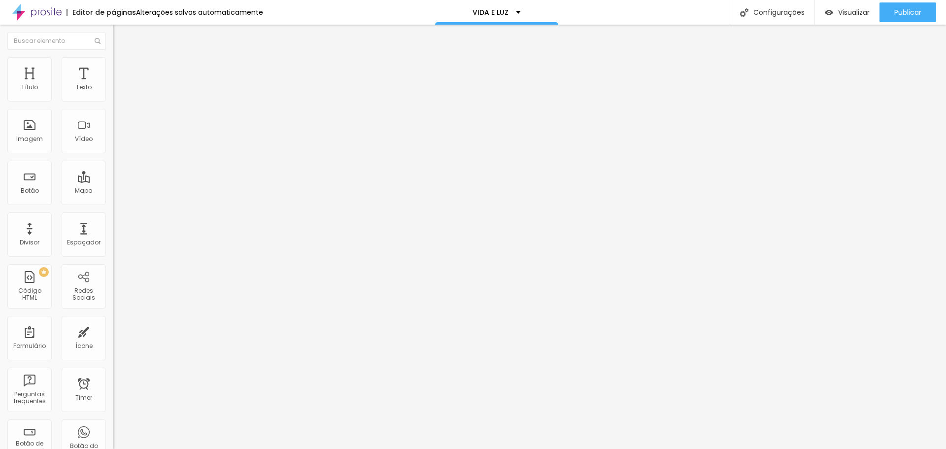
click at [113, 191] on input "range" at bounding box center [145, 195] width 64 height 8
click at [113, 57] on img at bounding box center [117, 61] width 9 height 9
drag, startPoint x: 18, startPoint y: 123, endPoint x: -31, endPoint y: 123, distance: 49.3
click at [113, 216] on input "range" at bounding box center [145, 220] width 64 height 8
click at [113, 57] on li "Estilo" at bounding box center [169, 62] width 113 height 10
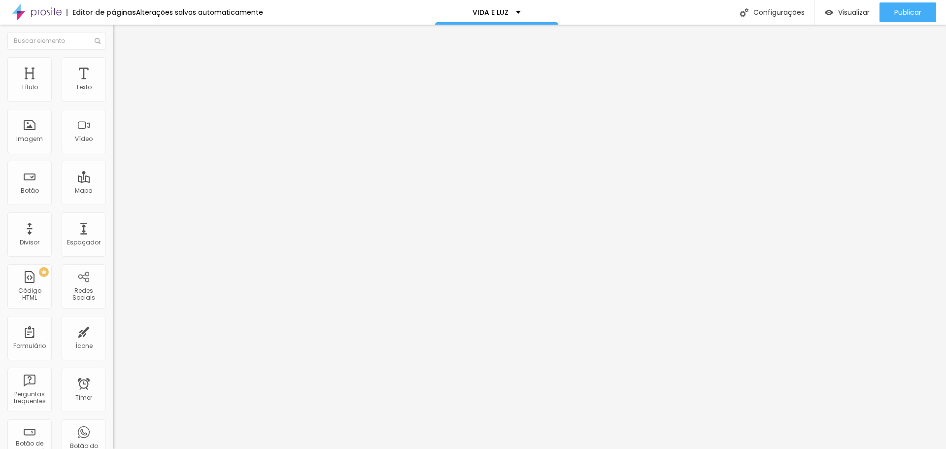
drag, startPoint x: 17, startPoint y: 122, endPoint x: 44, endPoint y: 120, distance: 26.7
click at [0, 122] on html "Editor de páginas Alterações salvas automaticamente VIDA E LUZ Configurações Co…" at bounding box center [473, 224] width 946 height 449
drag, startPoint x: 24, startPoint y: 127, endPoint x: 2, endPoint y: 127, distance: 21.7
click at [113, 216] on input "range" at bounding box center [145, 220] width 64 height 8
click at [113, 67] on img at bounding box center [117, 71] width 9 height 9
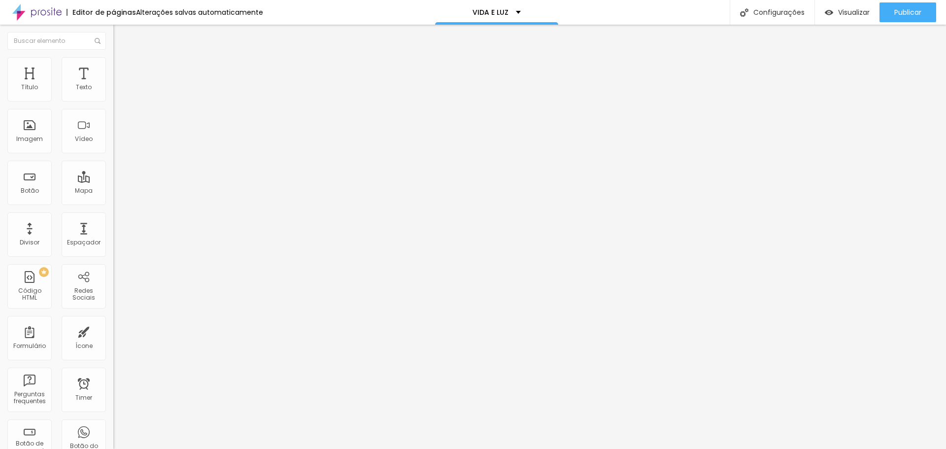
drag, startPoint x: 41, startPoint y: 96, endPoint x: -101, endPoint y: 85, distance: 142.3
click at [113, 191] on input "range" at bounding box center [145, 195] width 64 height 8
click at [113, 65] on li "Estilo" at bounding box center [169, 62] width 113 height 10
drag, startPoint x: 23, startPoint y: 122, endPoint x: 38, endPoint y: 116, distance: 16.4
click at [113, 216] on input "range" at bounding box center [145, 220] width 64 height 8
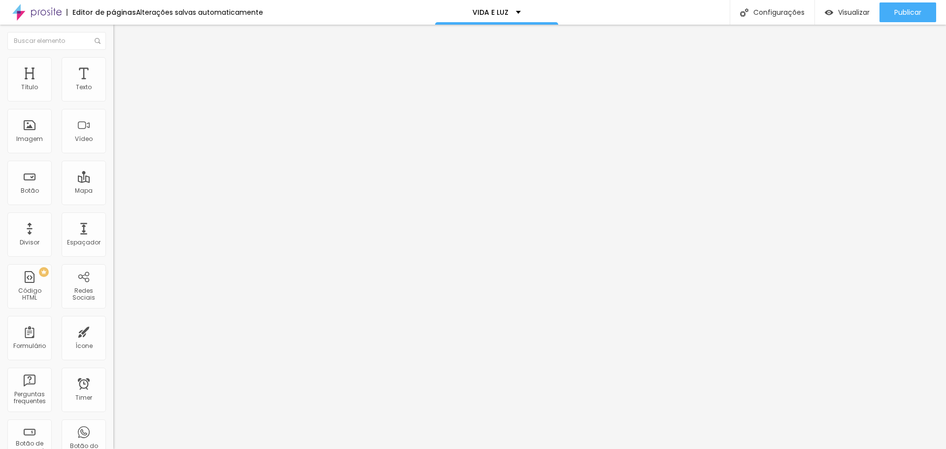
click at [113, 67] on li "Avançado" at bounding box center [169, 72] width 113 height 10
drag, startPoint x: 29, startPoint y: 93, endPoint x: -22, endPoint y: 93, distance: 50.7
click at [0, 93] on html "Editor de páginas Alterações salvas automaticamente VIDA E LUZ Configurações Co…" at bounding box center [473, 224] width 946 height 449
drag, startPoint x: 42, startPoint y: 97, endPoint x: -28, endPoint y: 92, distance: 69.6
click at [113, 191] on input "range" at bounding box center [145, 195] width 64 height 8
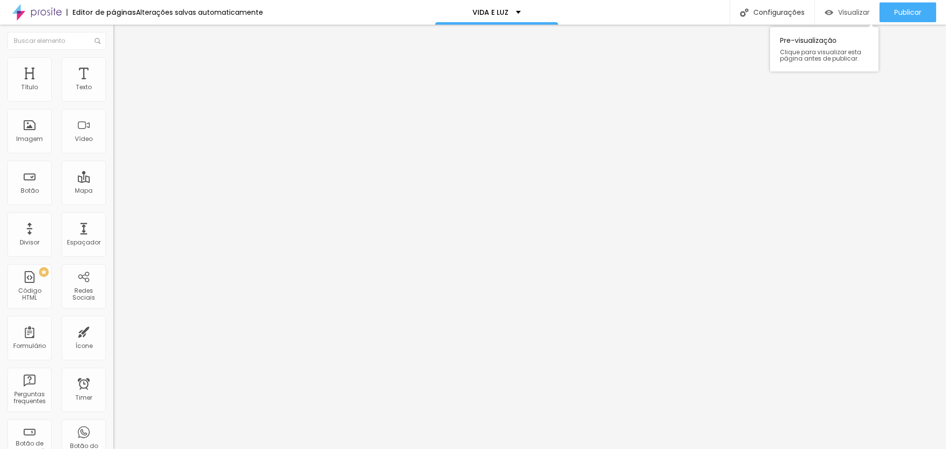
click at [840, 11] on span "Visualizar" at bounding box center [854, 12] width 32 height 8
click at [113, 67] on li "Avançado" at bounding box center [169, 72] width 113 height 10
click at [122, 67] on span "Estilo" at bounding box center [129, 64] width 15 height 8
click at [113, 66] on li "Avançado" at bounding box center [169, 62] width 113 height 10
drag, startPoint x: 29, startPoint y: 96, endPoint x: 41, endPoint y: 96, distance: 12.8
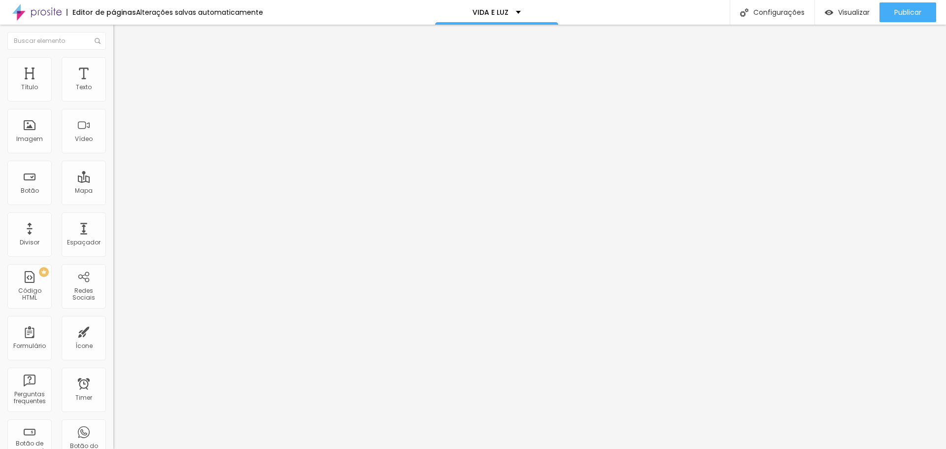
click at [113, 181] on input "range" at bounding box center [145, 185] width 64 height 8
click at [849, 8] on span "Visualizar" at bounding box center [854, 12] width 32 height 8
click at [113, 90] on span "Encaixotado" at bounding box center [132, 85] width 38 height 8
click at [113, 105] on span "Completo" at bounding box center [128, 101] width 30 height 8
click at [122, 69] on span "Avançado" at bounding box center [138, 73] width 33 height 8
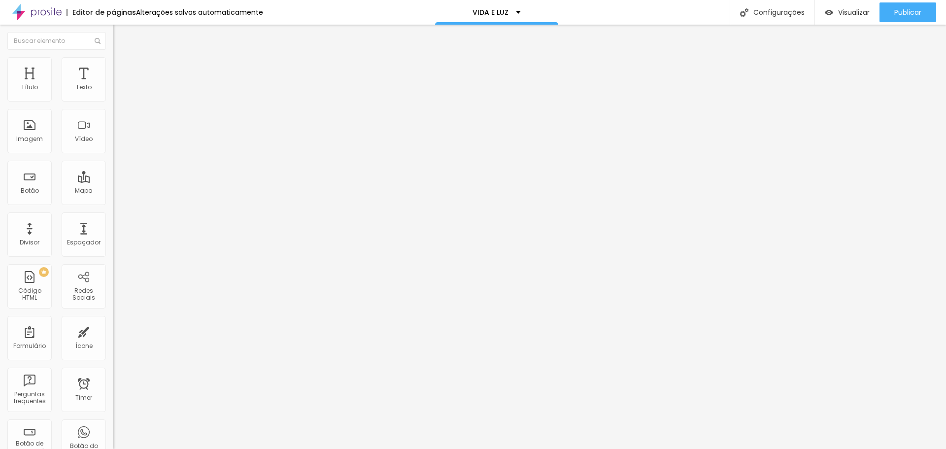
click at [113, 62] on img at bounding box center [117, 61] width 9 height 9
click at [113, 56] on img at bounding box center [117, 51] width 9 height 9
click at [121, 34] on img "button" at bounding box center [125, 36] width 8 height 8
click at [121, 35] on div "Editar Título" at bounding box center [149, 36] width 56 height 8
click at [121, 35] on img "button" at bounding box center [125, 36] width 8 height 8
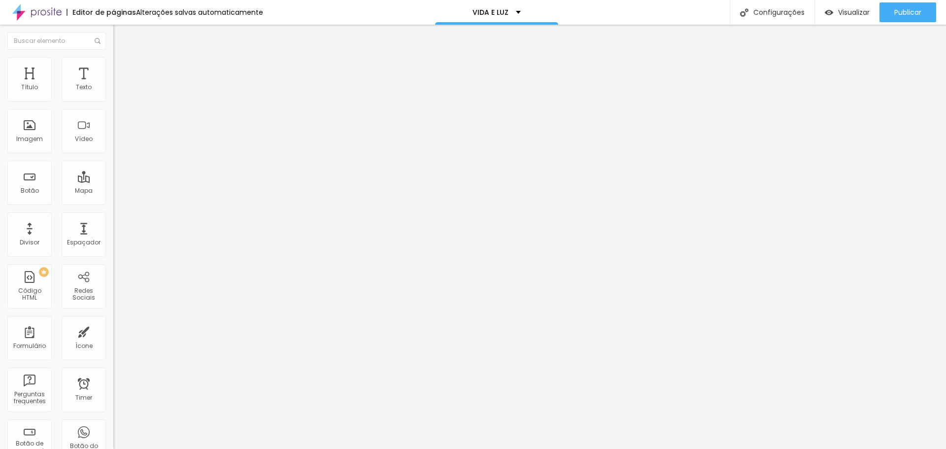
click at [121, 37] on img "button" at bounding box center [125, 36] width 8 height 8
click at [113, 59] on li "Avançado" at bounding box center [169, 62] width 113 height 10
click at [113, 56] on img at bounding box center [117, 51] width 9 height 9
click at [113, 179] on div "Tamanho Titulo 1 H1 Titulo 2 H2 Titulo 3 H3 Titulo 4 H4 Titulo 5 H5 Titulo 6 H6…" at bounding box center [169, 123] width 113 height 112
click at [113, 146] on button "button" at bounding box center [120, 140] width 14 height 10
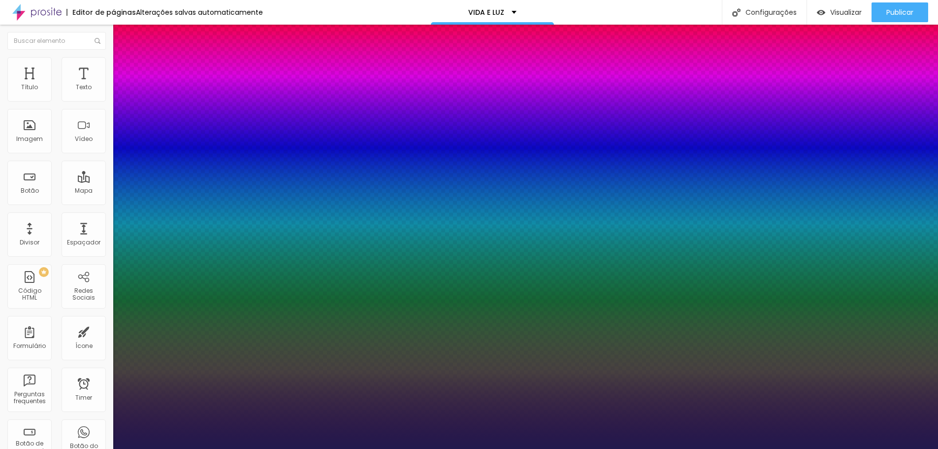
click at [430, 448] on div at bounding box center [469, 449] width 938 height 0
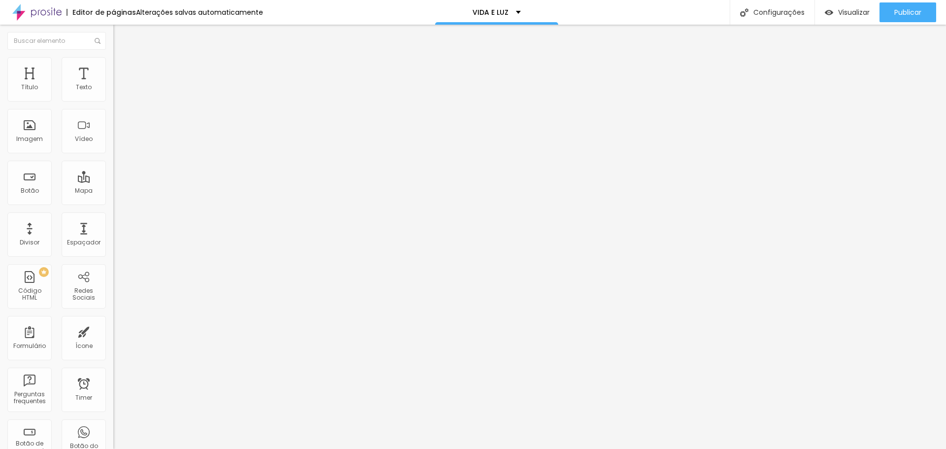
click at [113, 102] on div "Tipografia Voltar ao padrão Sombra DESATIVADO Voltar ao padrão" at bounding box center [169, 97] width 113 height 61
click at [121, 88] on icon "button" at bounding box center [122, 87] width 2 height 2
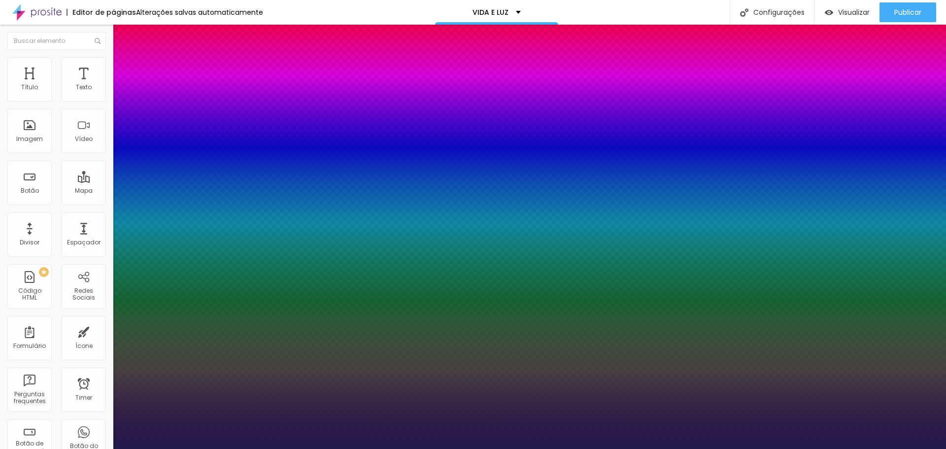
click at [422, 448] on div at bounding box center [473, 449] width 946 height 0
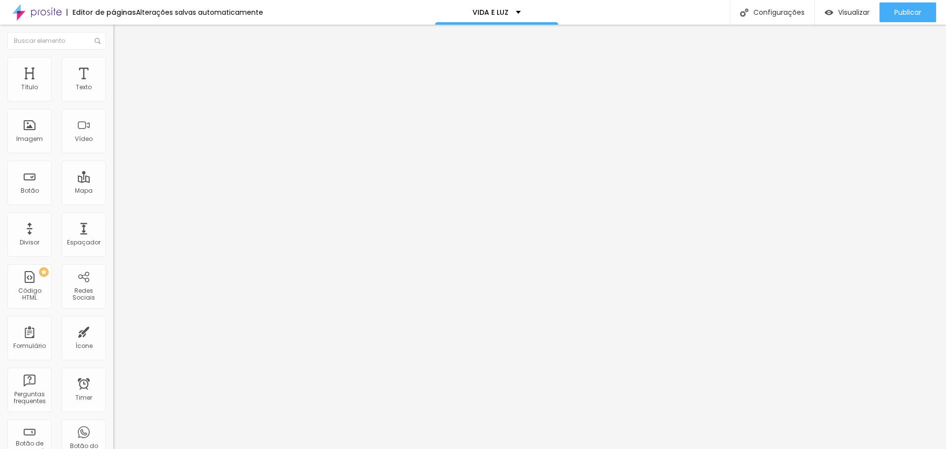
click at [113, 64] on li "Avançado" at bounding box center [169, 62] width 113 height 10
click at [113, 428] on div "Editar Texto Estilo Avançado 30 Espaço de cima 10 Espaço de baixo ID Html Class…" at bounding box center [169, 237] width 113 height 424
click at [113, 85] on span "Adicionar imagem" at bounding box center [145, 80] width 64 height 8
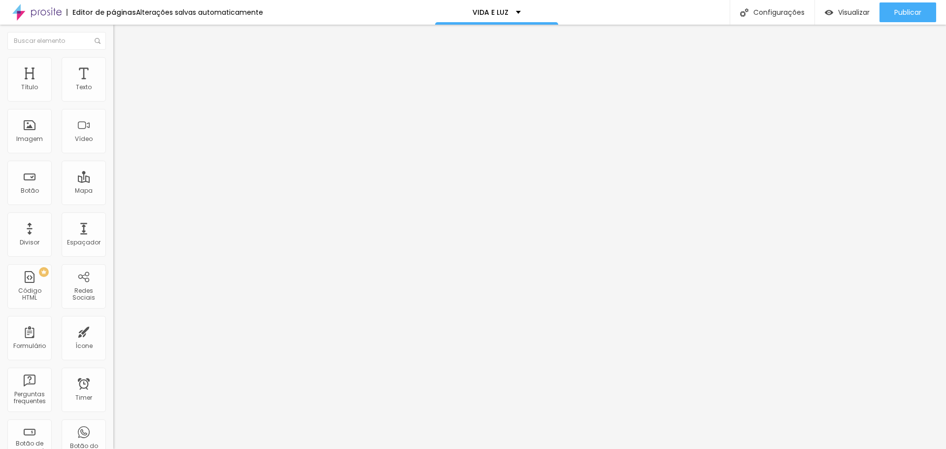
click at [122, 69] on span "Avançado" at bounding box center [138, 73] width 33 height 8
drag, startPoint x: 15, startPoint y: 96, endPoint x: 0, endPoint y: 96, distance: 14.3
click at [113, 191] on input "range" at bounding box center [145, 195] width 64 height 8
drag, startPoint x: 27, startPoint y: 114, endPoint x: -12, endPoint y: 114, distance: 39.4
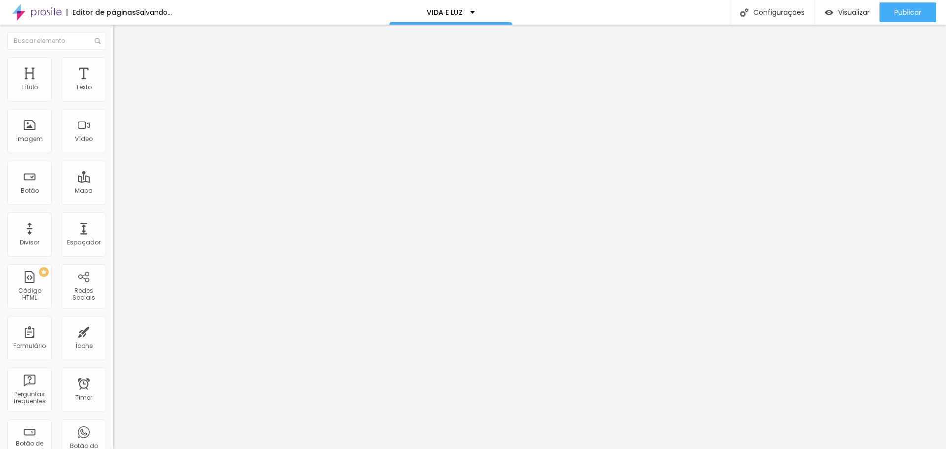
click at [113, 330] on input "range" at bounding box center [145, 334] width 64 height 8
click at [846, 9] on span "Visualizar" at bounding box center [854, 12] width 32 height 8
click at [113, 84] on div "Trocar imagem" at bounding box center [169, 80] width 113 height 7
click at [113, 85] on span "Trocar imagem" at bounding box center [140, 80] width 54 height 8
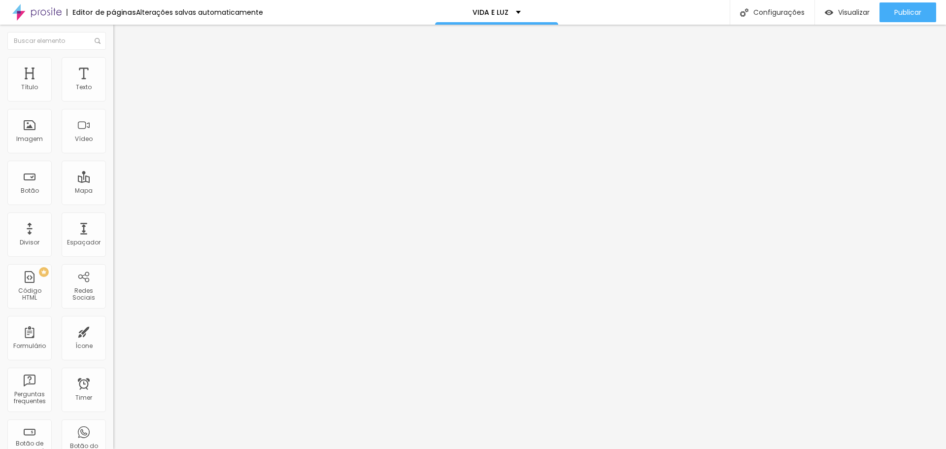
click at [113, 85] on span "Trocar imagem" at bounding box center [140, 80] width 54 height 8
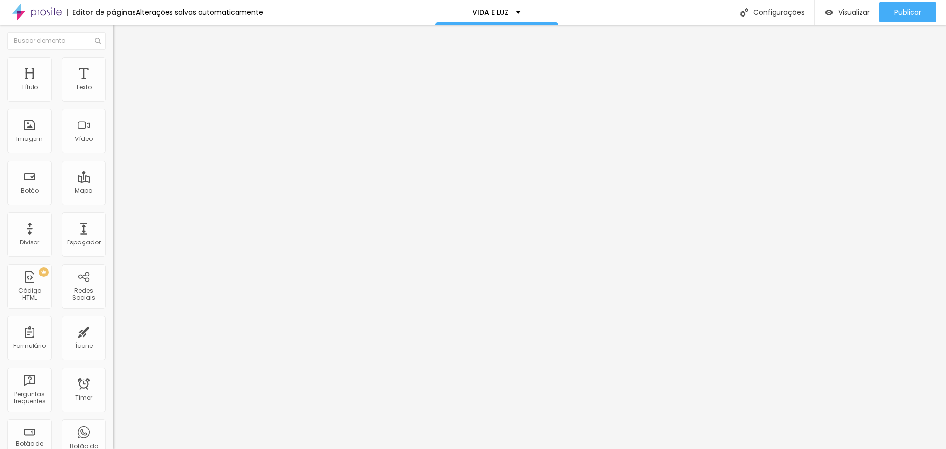
scroll to position [246, 0]
click at [113, 85] on span "Trocar imagem" at bounding box center [140, 80] width 54 height 8
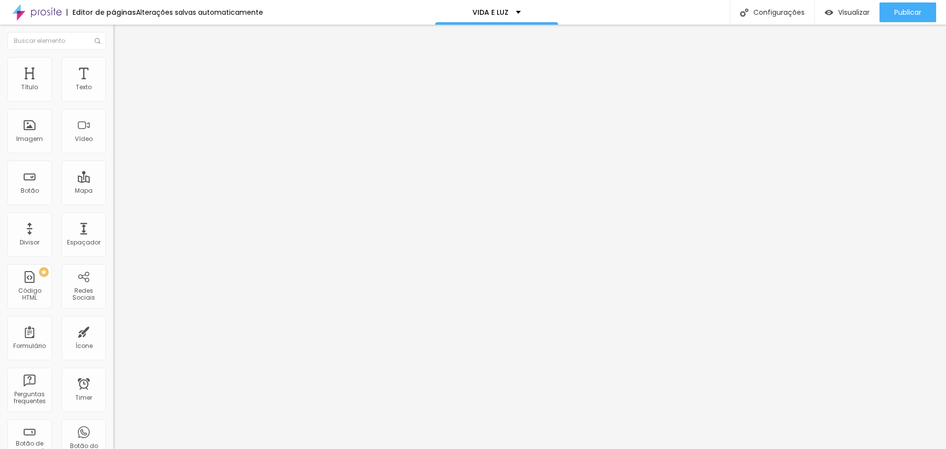
click at [113, 95] on button "button" at bounding box center [120, 89] width 14 height 10
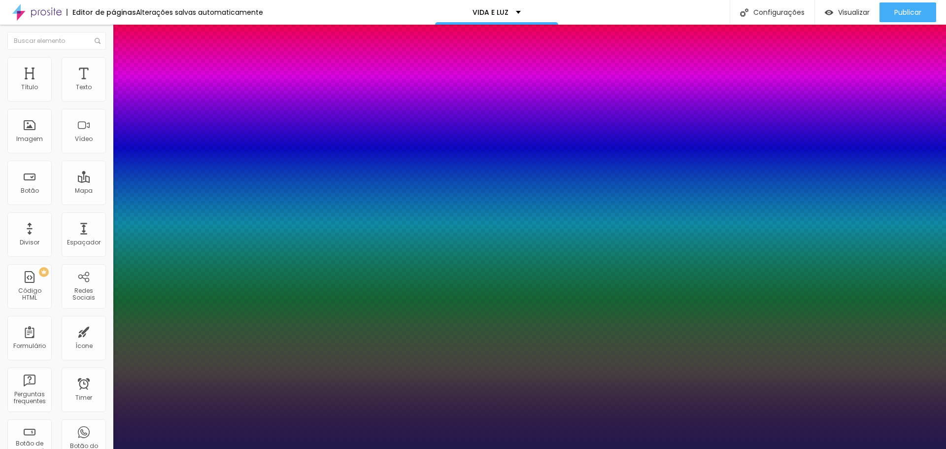
click at [417, 448] on div at bounding box center [473, 449] width 946 height 0
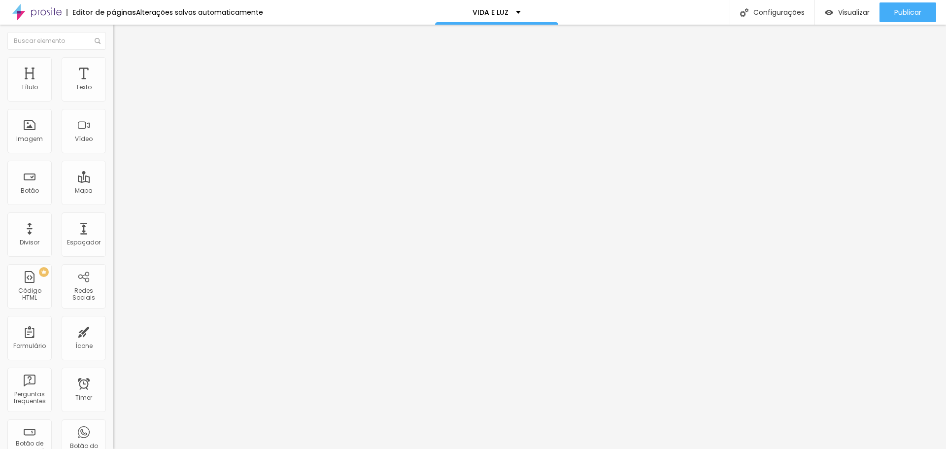
click at [122, 68] on span "Avançado" at bounding box center [138, 64] width 33 height 8
click at [113, 190] on input "0" at bounding box center [134, 195] width 42 height 10
click at [122, 69] on span "Avançado" at bounding box center [138, 73] width 33 height 8
click at [122, 67] on span "Estilo" at bounding box center [129, 64] width 15 height 8
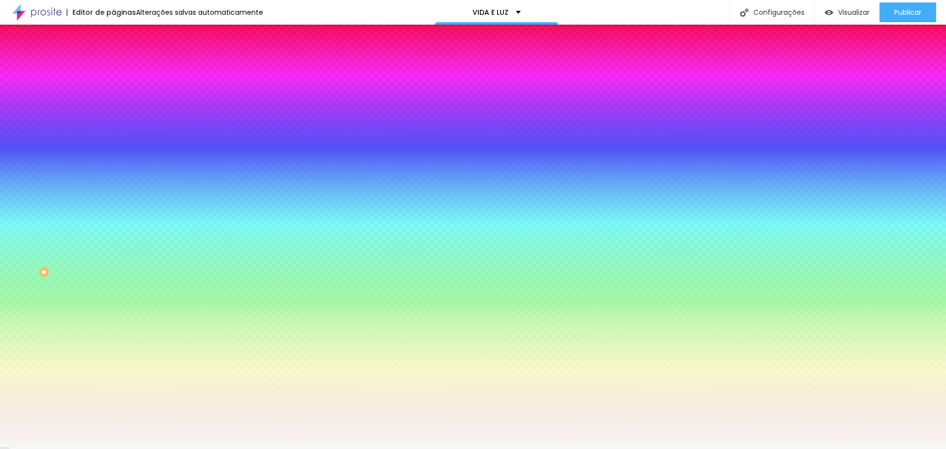
click at [113, 144] on input "#F7F7F7" at bounding box center [172, 139] width 118 height 10
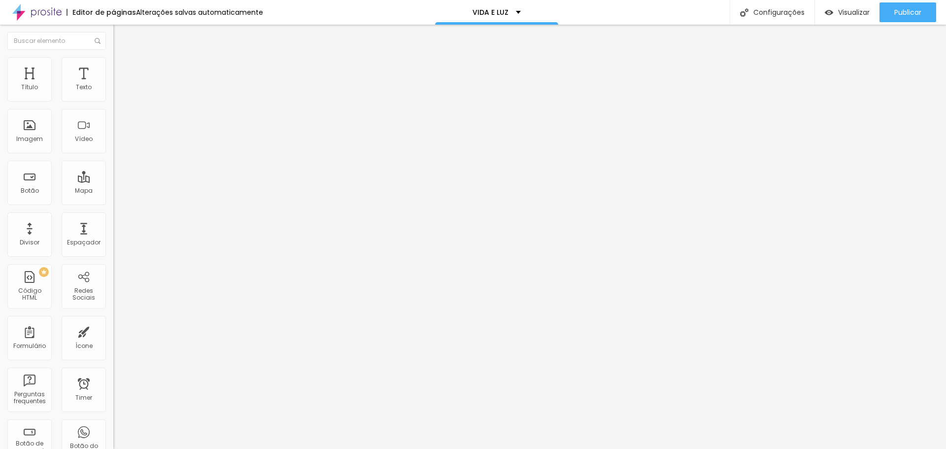
click at [113, 45] on button "Editar Seção" at bounding box center [169, 36] width 113 height 23
click at [113, 59] on img at bounding box center [117, 61] width 9 height 9
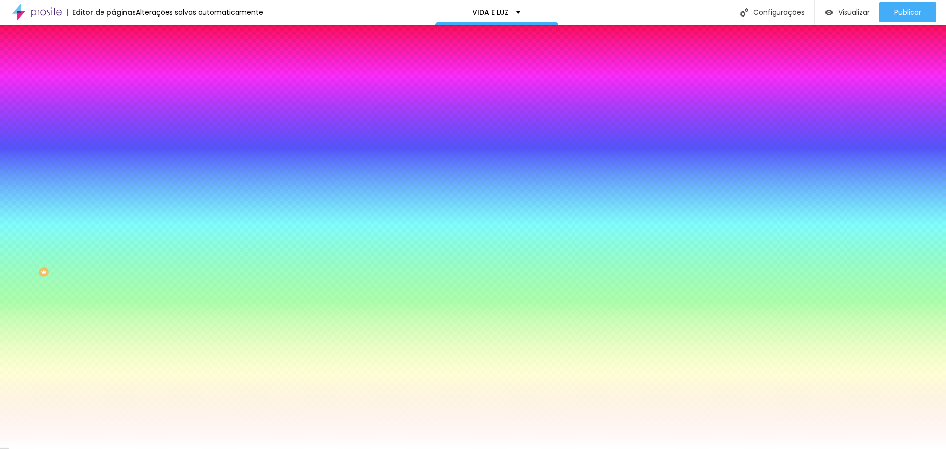
click at [113, 144] on input "#FFFFFF" at bounding box center [172, 139] width 118 height 10
paste input "7F7F7"
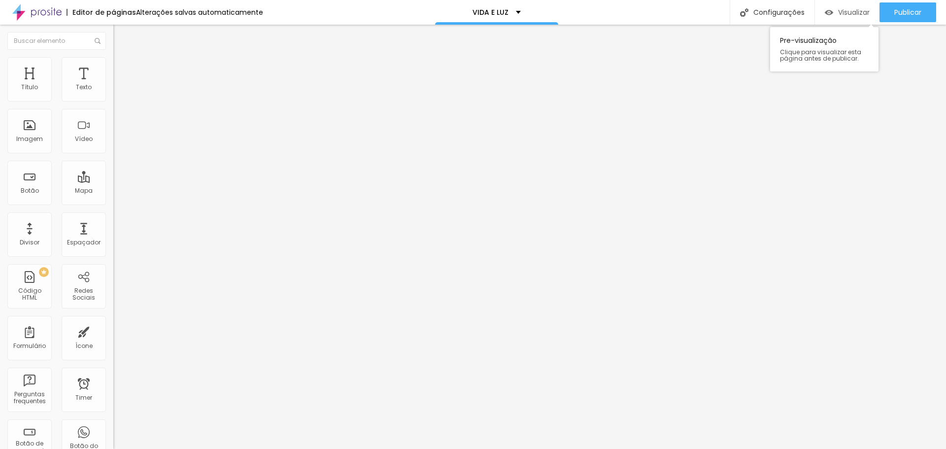
click at [839, 10] on span "Visualizar" at bounding box center [854, 12] width 32 height 8
click at [122, 68] on span "Avançado" at bounding box center [138, 64] width 33 height 8
drag, startPoint x: 39, startPoint y: 94, endPoint x: 1, endPoint y: 94, distance: 37.4
click at [113, 181] on input "range" at bounding box center [145, 185] width 64 height 8
drag, startPoint x: 25, startPoint y: 115, endPoint x: 6, endPoint y: 115, distance: 19.2
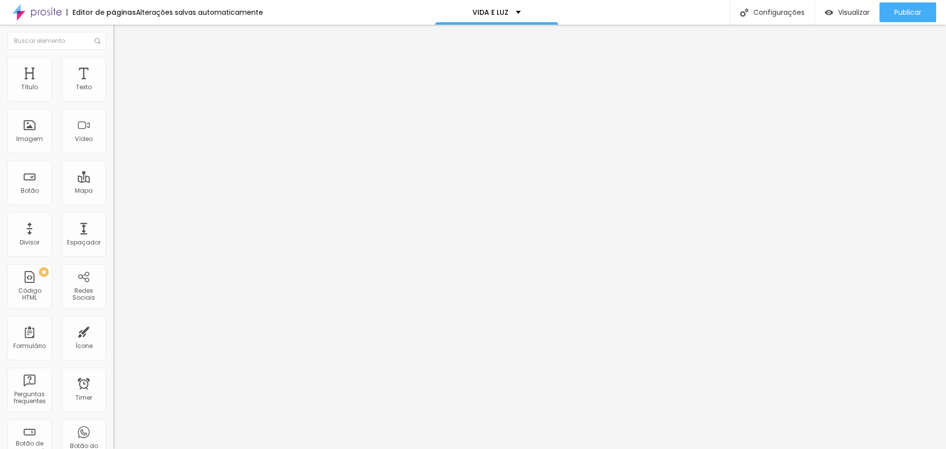
click at [113, 321] on input "range" at bounding box center [145, 325] width 64 height 8
click at [113, 67] on img at bounding box center [117, 71] width 9 height 9
click at [113, 65] on li "Estilo" at bounding box center [169, 62] width 113 height 10
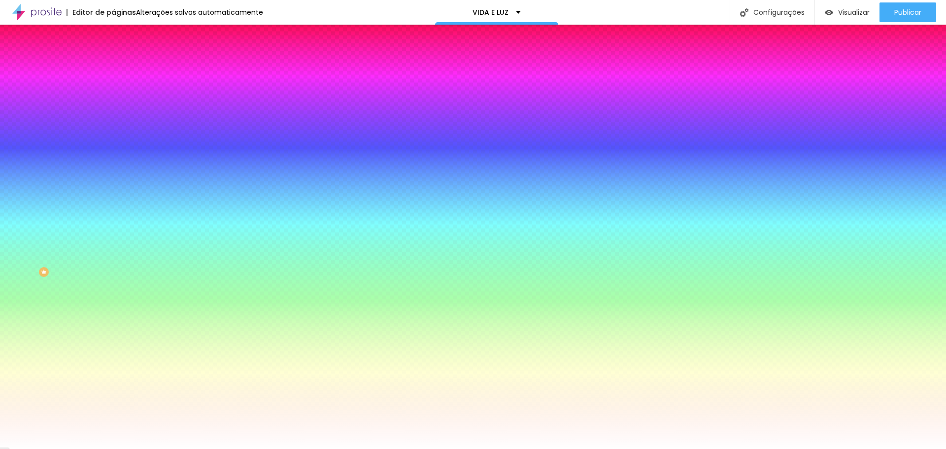
click at [113, 134] on div at bounding box center [169, 134] width 113 height 0
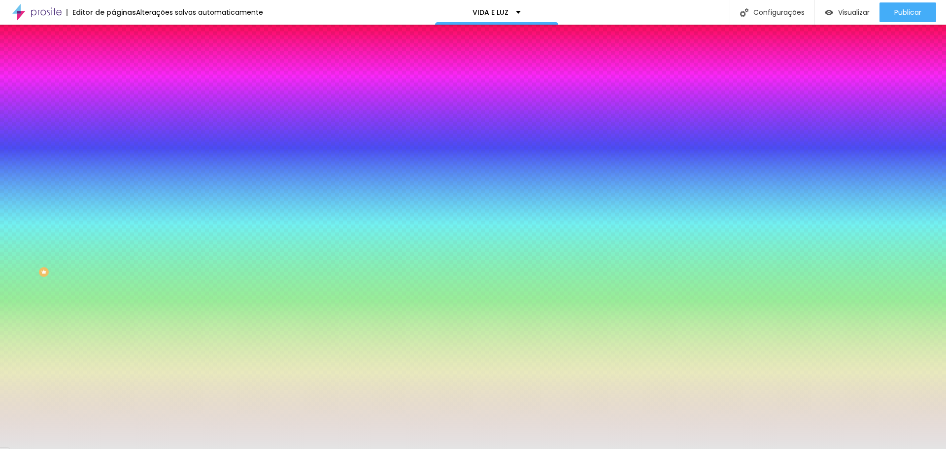
drag, startPoint x: 16, startPoint y: 193, endPoint x: 13, endPoint y: 199, distance: 7.3
click at [113, 144] on div at bounding box center [169, 144] width 113 height 0
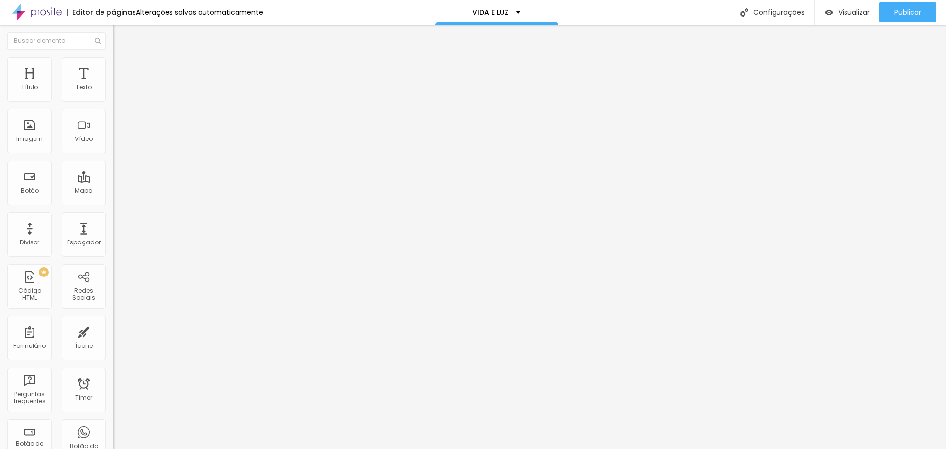
click at [113, 67] on img at bounding box center [117, 71] width 9 height 9
drag, startPoint x: 39, startPoint y: 98, endPoint x: -31, endPoint y: 99, distance: 70.4
click at [113, 191] on input "range" at bounding box center [145, 195] width 64 height 8
click at [850, 14] on span "Visualizar" at bounding box center [854, 12] width 32 height 8
click at [768, 1] on div "Configurações" at bounding box center [771, 12] width 85 height 25
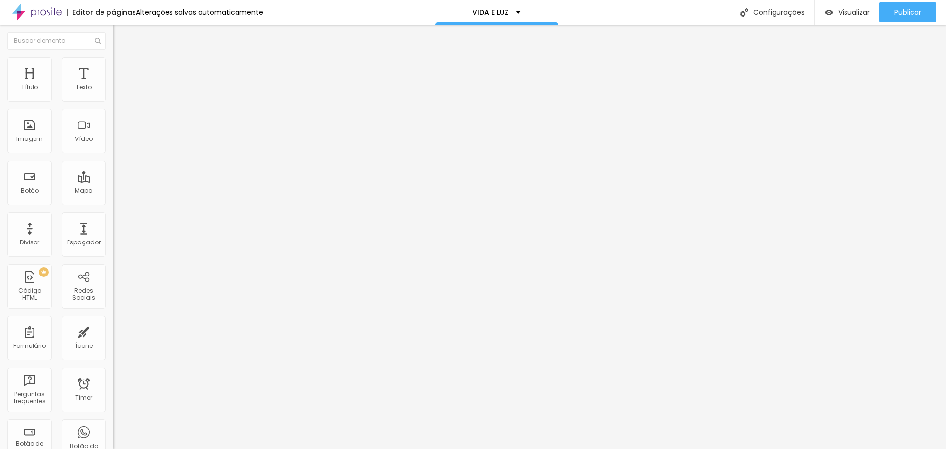
click at [49, 9] on img at bounding box center [36, 12] width 49 height 25
click at [113, 85] on span "Trocar imagem" at bounding box center [140, 80] width 54 height 8
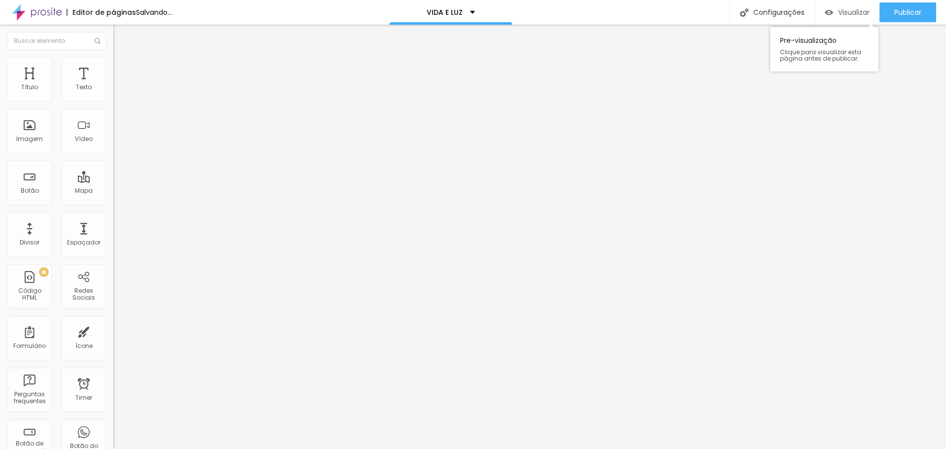
click at [847, 11] on span "Visualizar" at bounding box center [854, 12] width 32 height 8
click at [113, 85] on span "Trocar imagem" at bounding box center [140, 80] width 54 height 8
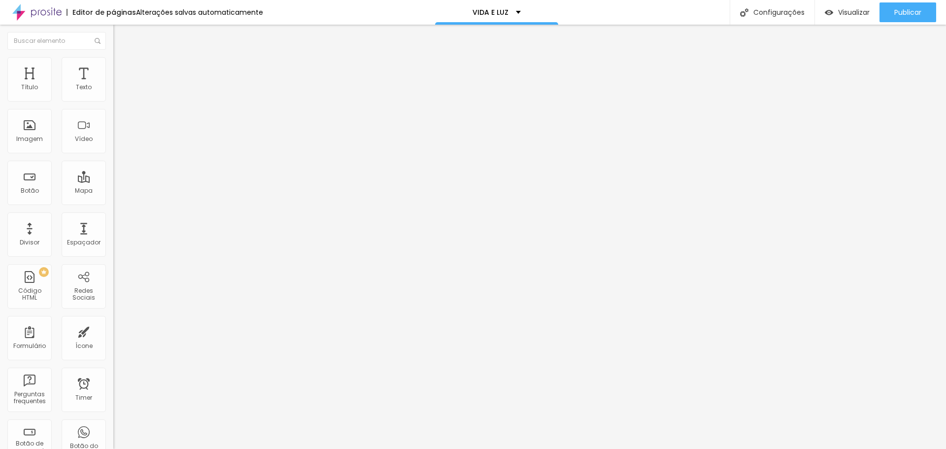
click at [113, 85] on span "Trocar imagem" at bounding box center [140, 80] width 54 height 8
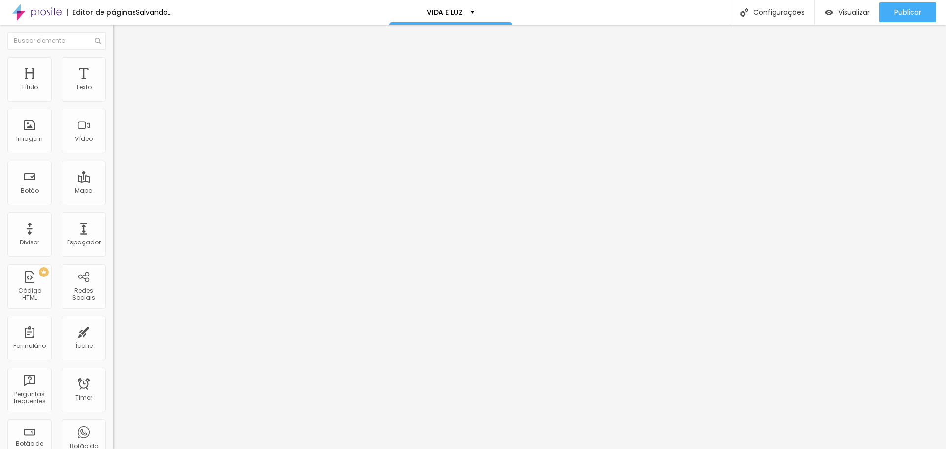
click at [113, 85] on span "Trocar imagem" at bounding box center [140, 80] width 54 height 8
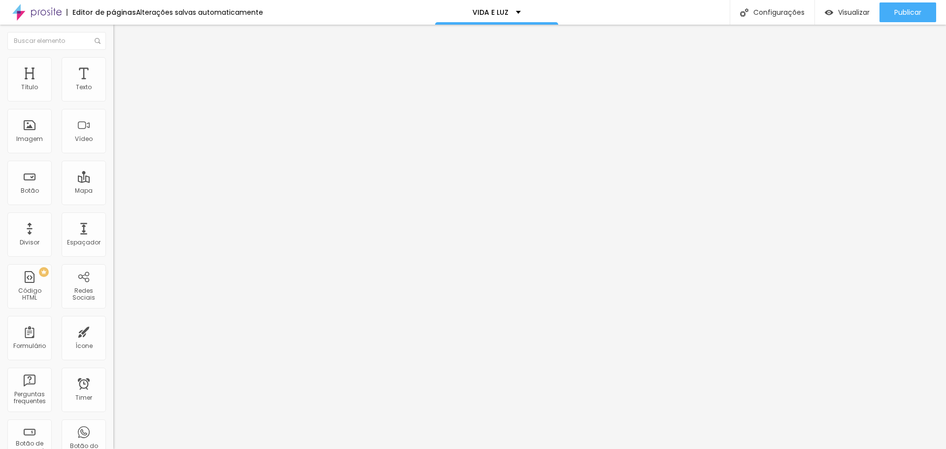
scroll to position [263, 0]
click at [113, 67] on li "Avançado" at bounding box center [169, 72] width 113 height 10
click at [113, 416] on span "Celular" at bounding box center [124, 420] width 22 height 8
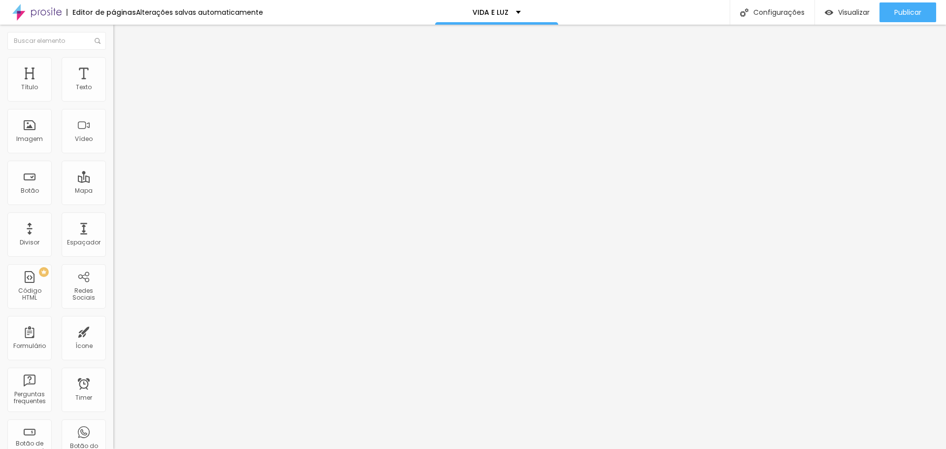
click at [113, 424] on div at bounding box center [169, 424] width 113 height 0
click at [113, 85] on span "Trocar imagem" at bounding box center [140, 80] width 54 height 8
click at [113, 67] on li "Avançado" at bounding box center [169, 72] width 113 height 10
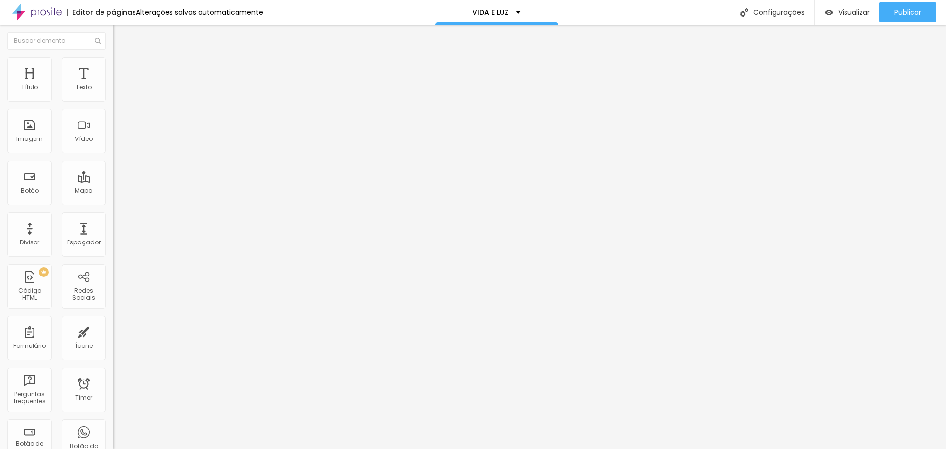
click at [113, 56] on img at bounding box center [117, 51] width 9 height 9
click at [113, 67] on img at bounding box center [117, 71] width 9 height 9
click at [113, 58] on li "Estilo" at bounding box center [169, 62] width 113 height 10
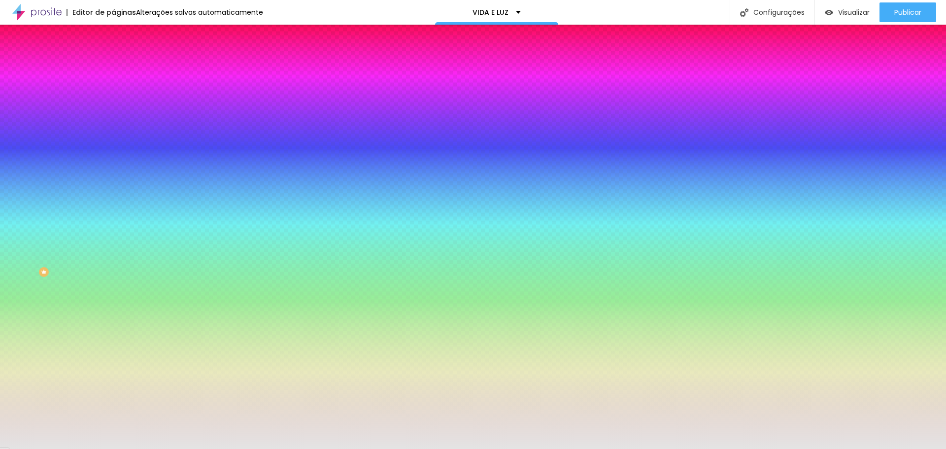
click at [113, 144] on input "#E4E4E4" at bounding box center [172, 139] width 118 height 10
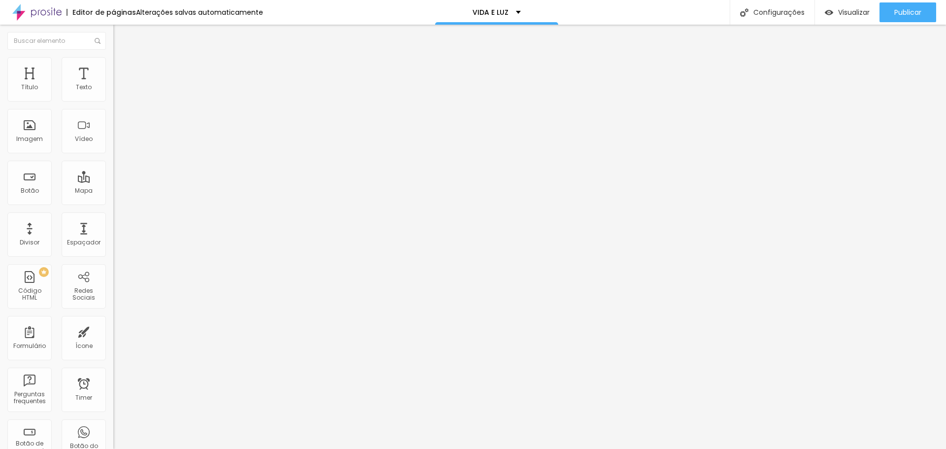
click at [113, 57] on li "Estilo" at bounding box center [169, 62] width 113 height 10
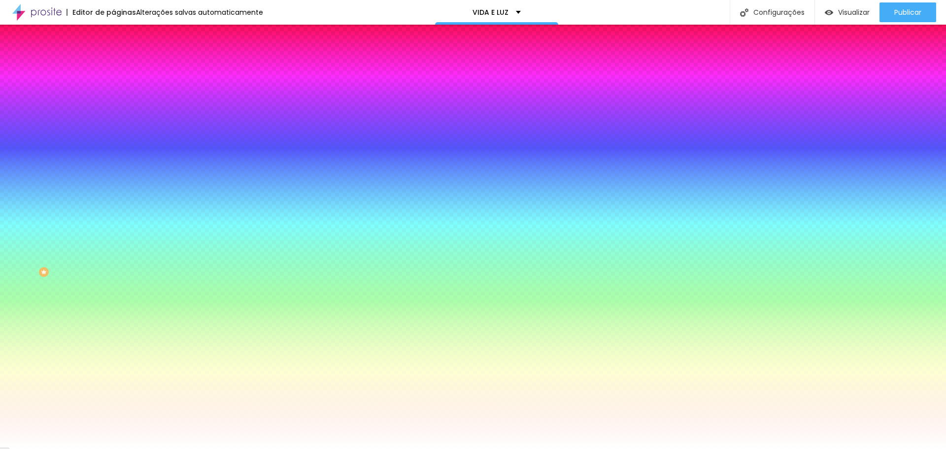
click at [113, 144] on input "#FFFFFF" at bounding box center [172, 139] width 118 height 10
paste input "E4E4E4"
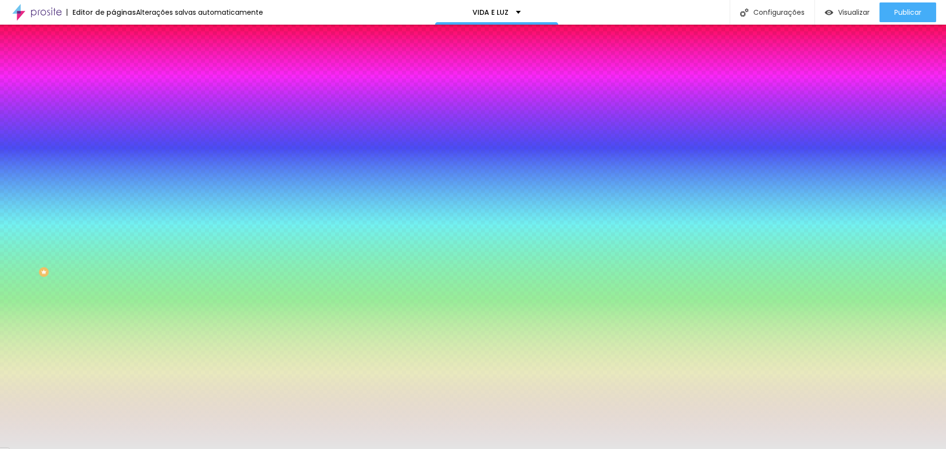
type input "#E4E4E4"
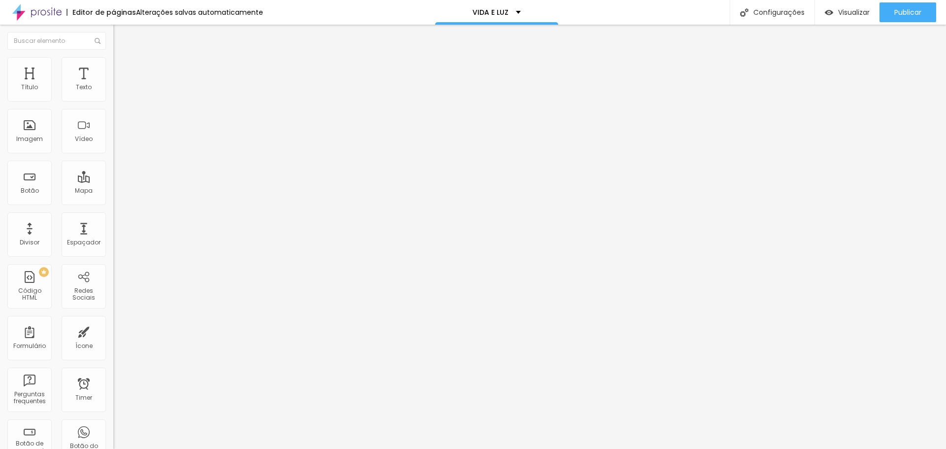
click at [121, 34] on img "button" at bounding box center [125, 36] width 8 height 8
click at [121, 37] on img "button" at bounding box center [125, 36] width 8 height 8
click at [121, 33] on img "button" at bounding box center [125, 36] width 8 height 8
click at [113, 101] on span "Titulo 3" at bounding box center [127, 95] width 28 height 11
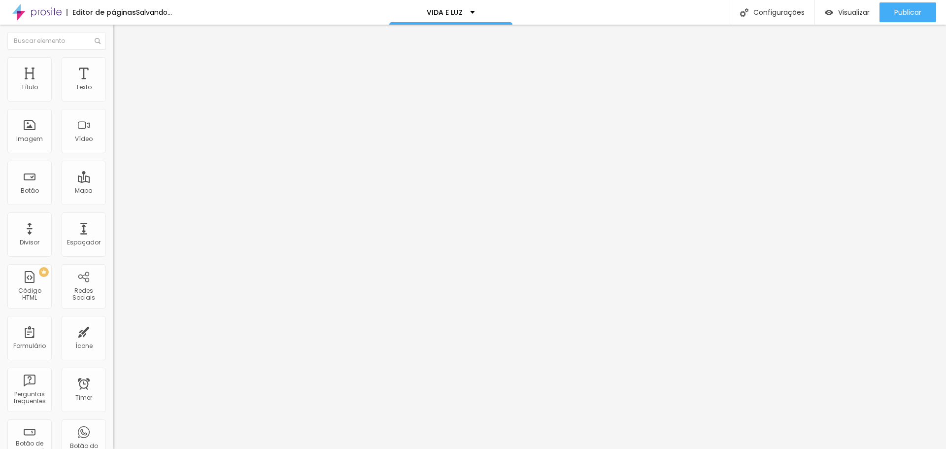
click at [113, 85] on span "Titulo 1" at bounding box center [129, 78] width 32 height 14
click at [117, 143] on icon "button" at bounding box center [120, 140] width 6 height 6
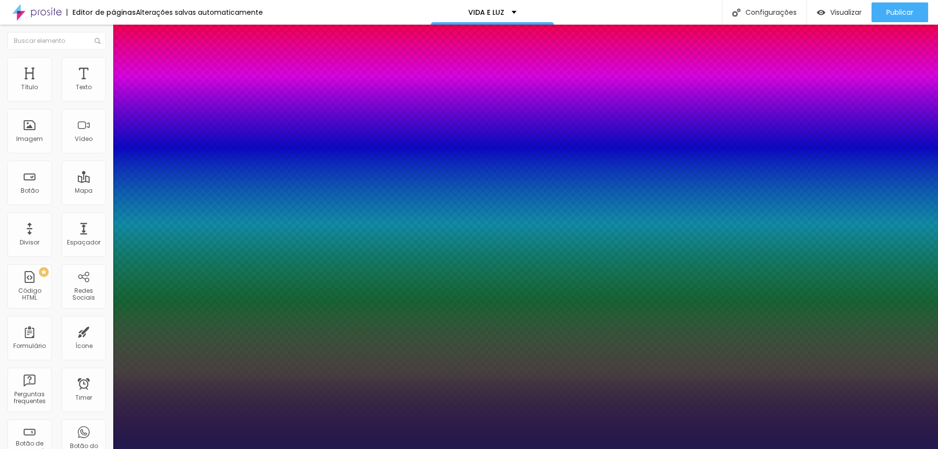
type input "1"
type input "21"
type input "1"
type input "20"
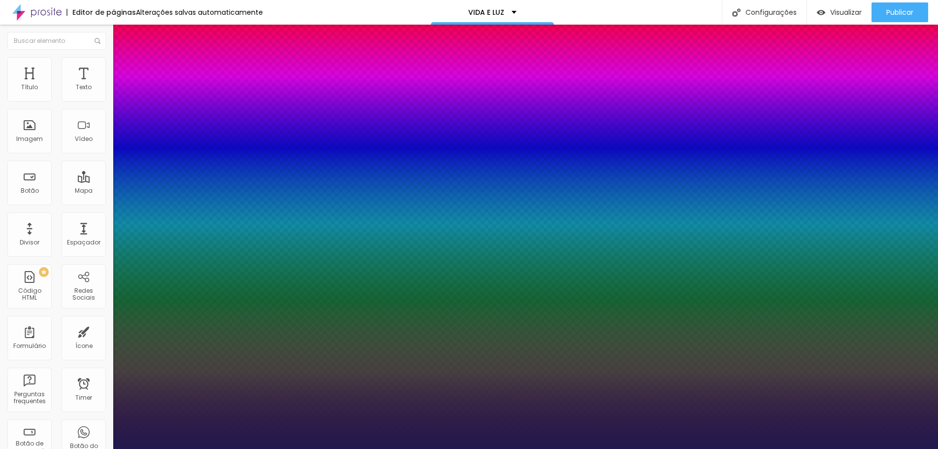
type input "20"
type input "1"
type input "19"
type input "1"
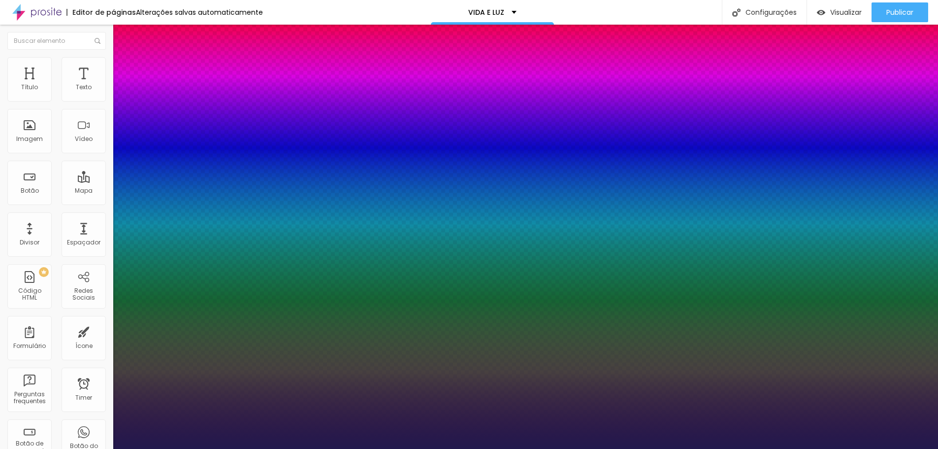
type input "18"
type input "1"
type input "17"
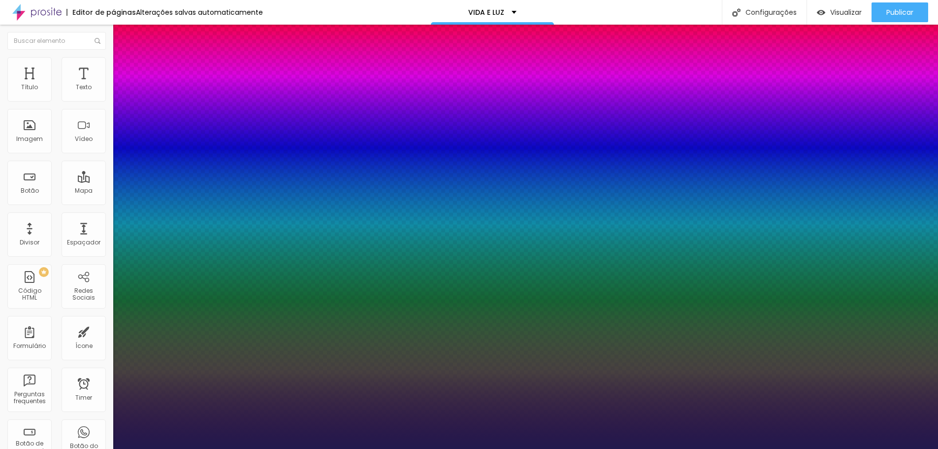
type input "1"
type input "16"
type input "1"
type input "17"
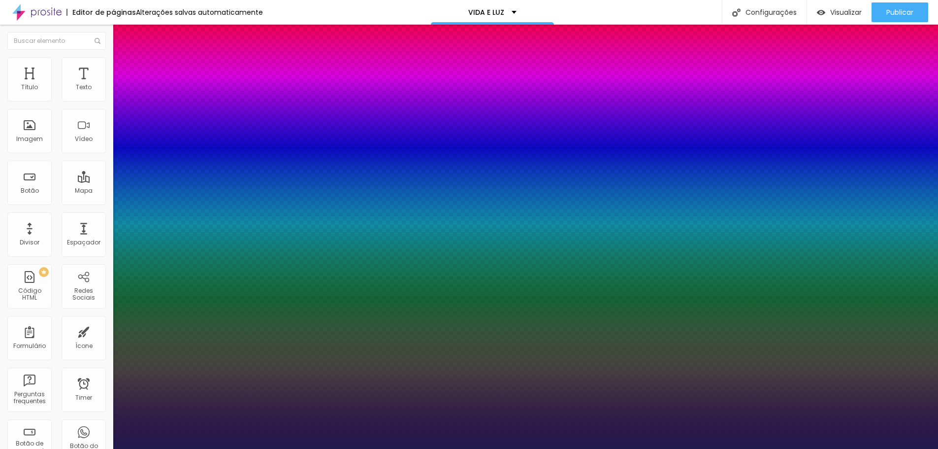
type input "17"
type input "1"
type input "18"
type input "1"
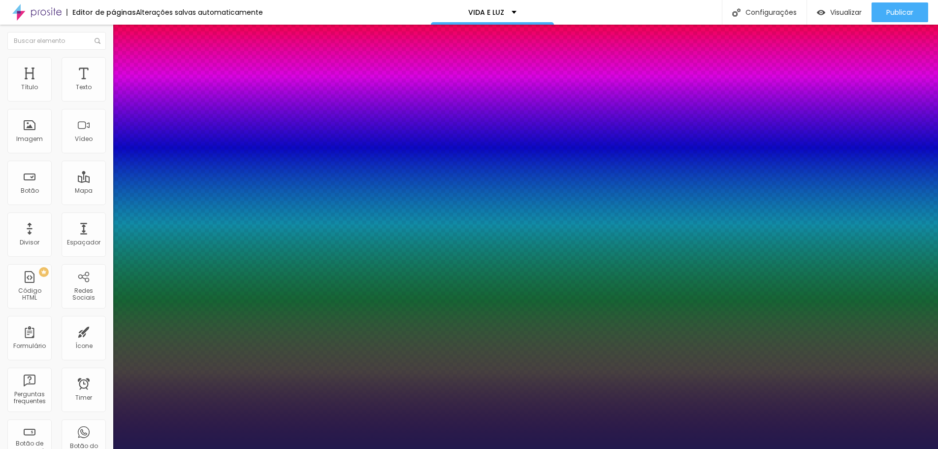
type input "19"
type input "1"
type input "20"
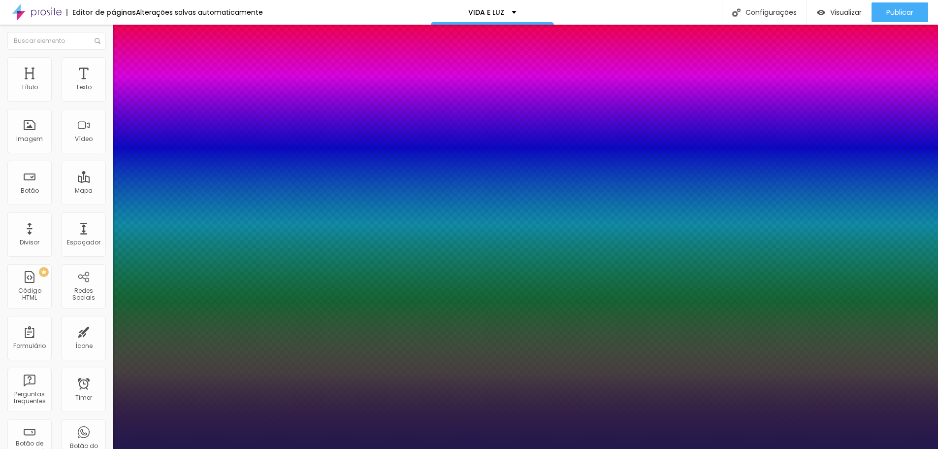
type input "1"
type input "20"
type input "1"
click at [344, 448] on div at bounding box center [469, 449] width 938 height 0
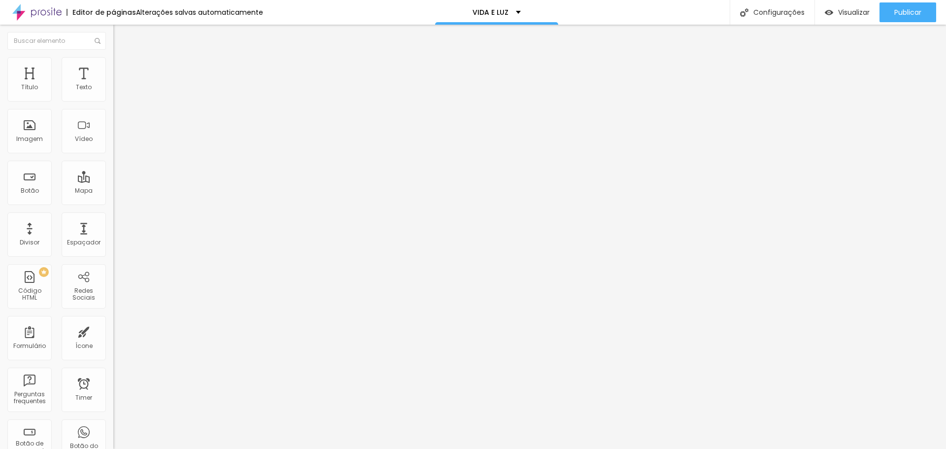
click at [117, 143] on icon "button" at bounding box center [120, 140] width 6 height 6
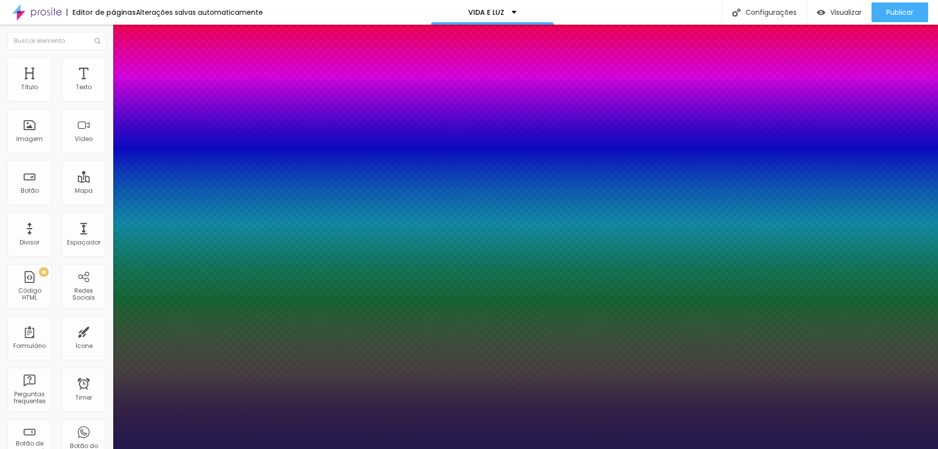
type input "1"
click at [329, 448] on div at bounding box center [469, 449] width 938 height 0
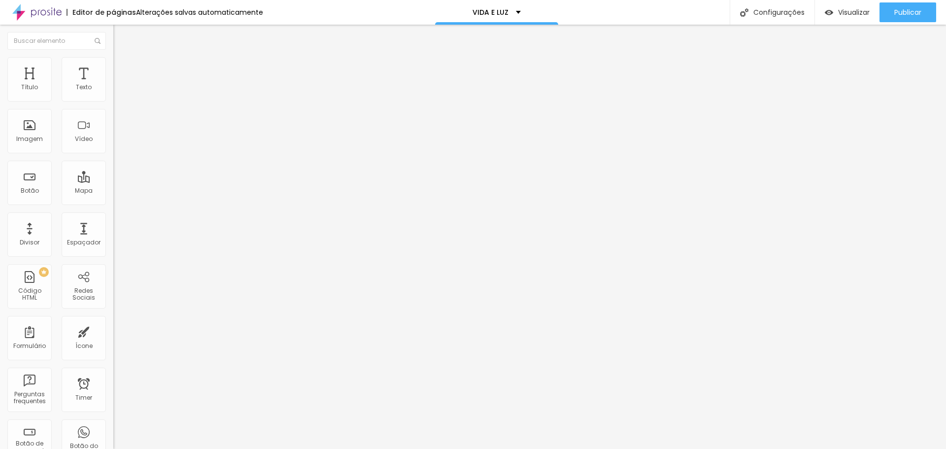
click at [113, 146] on button "button" at bounding box center [120, 140] width 14 height 10
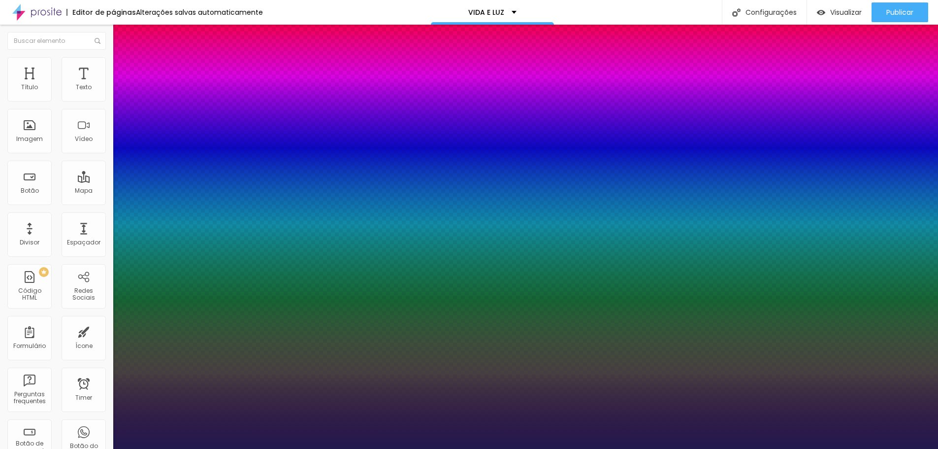
type input "1"
type input "14"
type input "1"
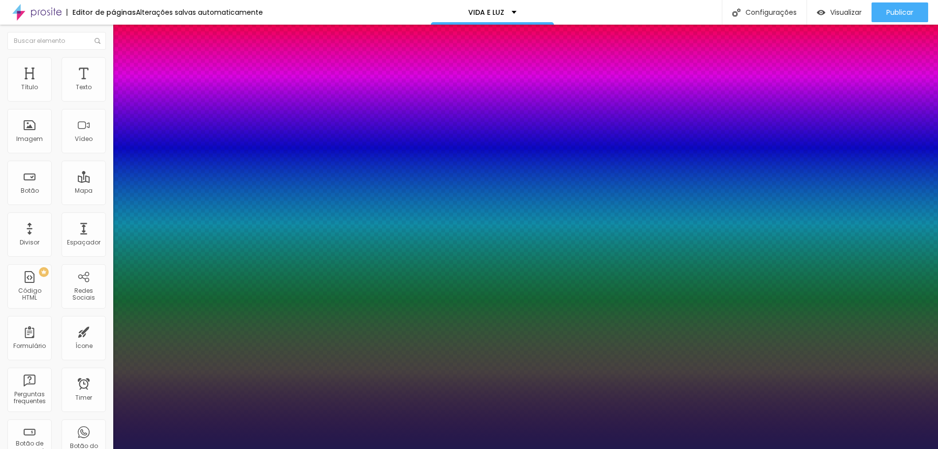
type input "13"
type input "1"
type input "12"
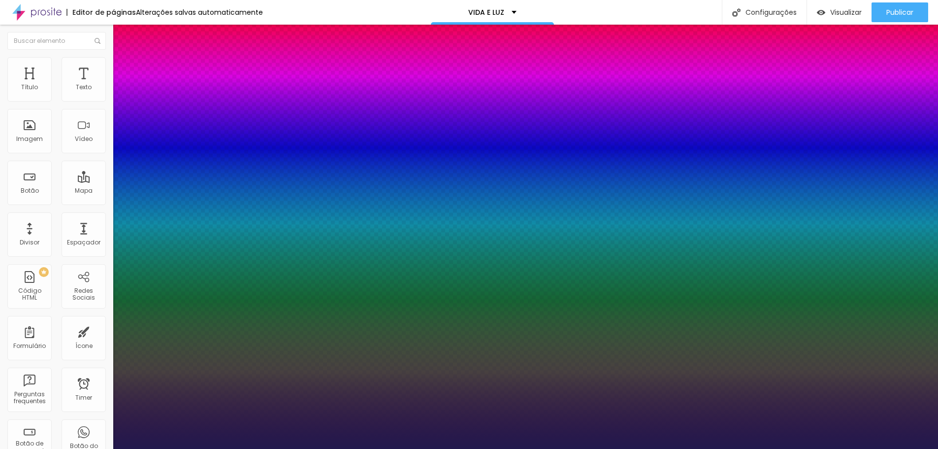
type input "1"
type input "11"
type input "1"
type input "12"
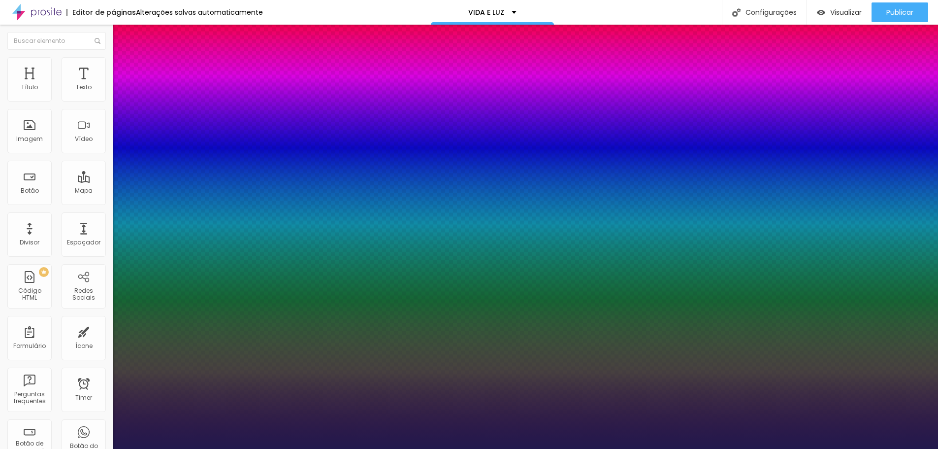
type input "12"
type input "1"
type input "13"
type input "1"
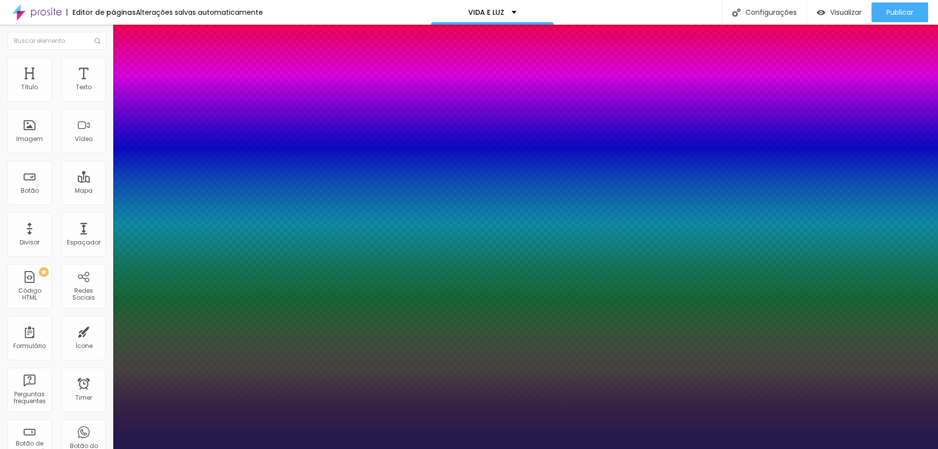
type input "14"
type input "1"
type input "14"
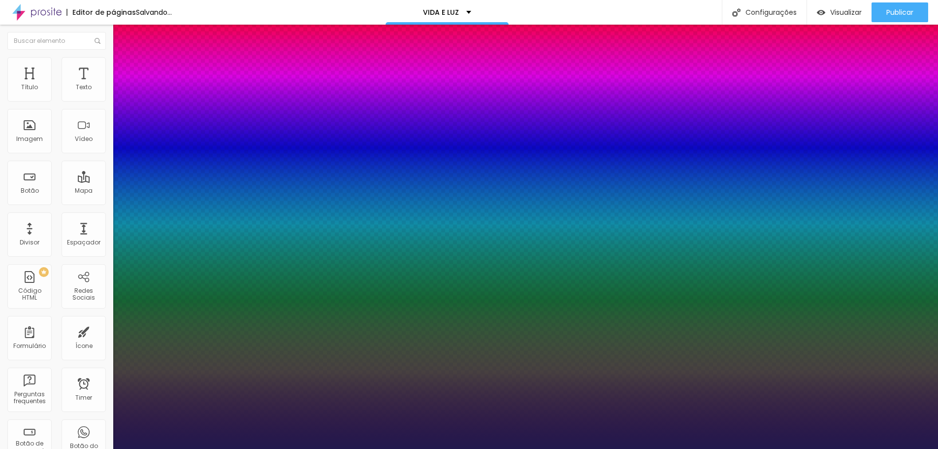
type input "1"
click at [624, 448] on div at bounding box center [469, 449] width 938 height 0
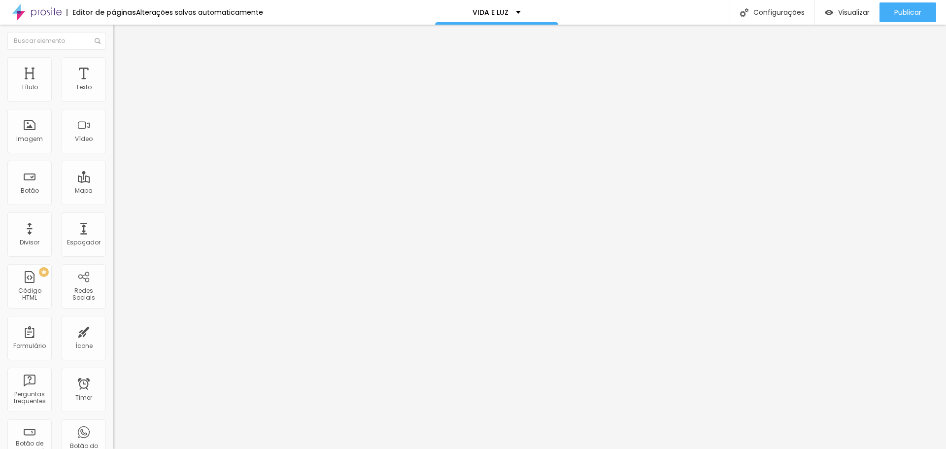
click at [117, 92] on icon "button" at bounding box center [120, 89] width 6 height 6
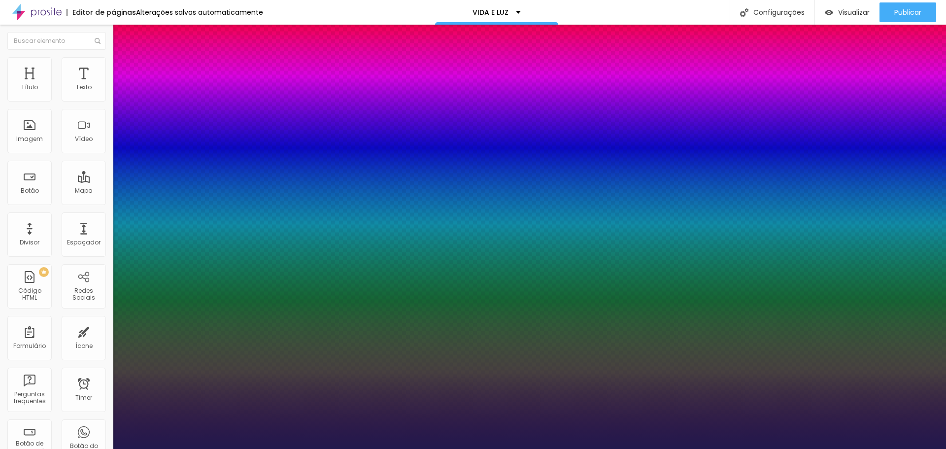
type input "1"
type input "8"
type input "1"
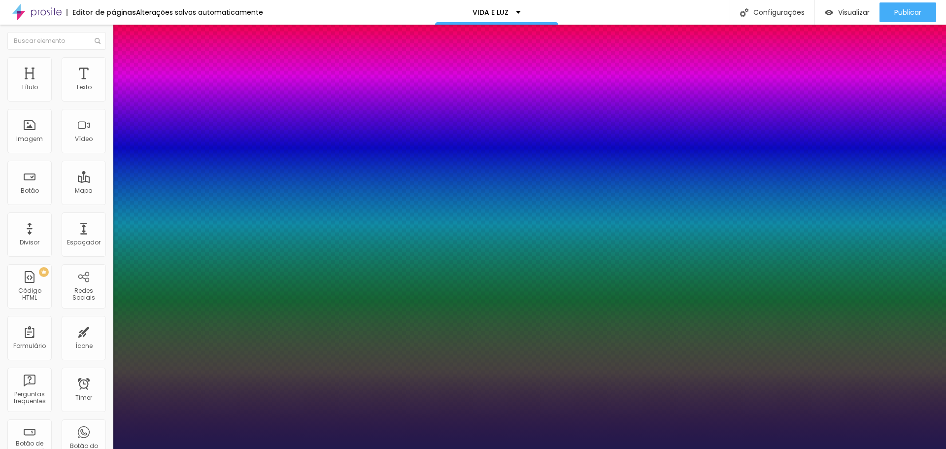
type input "12"
type input "1"
type input "12"
click at [464, 448] on div at bounding box center [473, 449] width 946 height 0
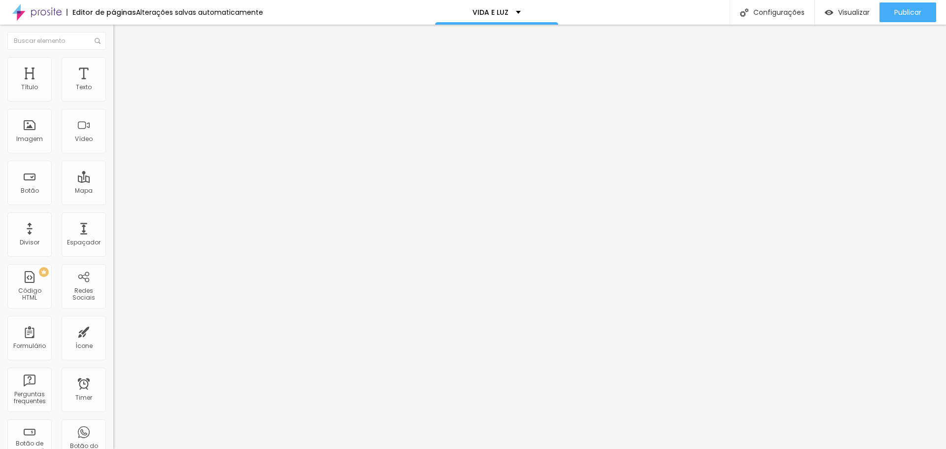
click at [118, 142] on icon "button" at bounding box center [120, 140] width 4 height 4
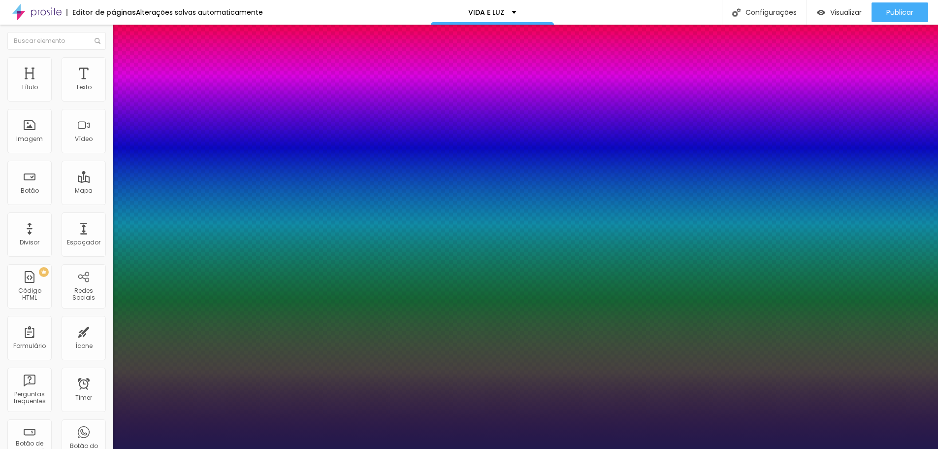
type input "1"
type input "8"
type input "1"
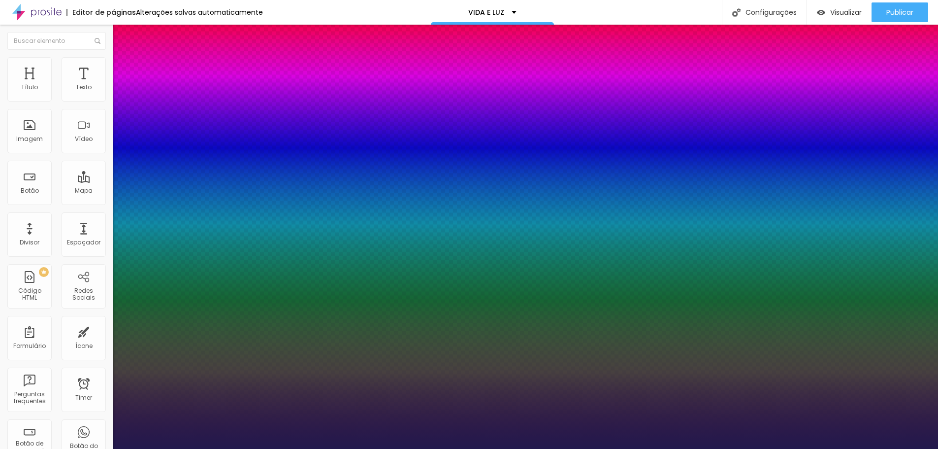
type input "8"
type input "1"
type input "14"
type input "1"
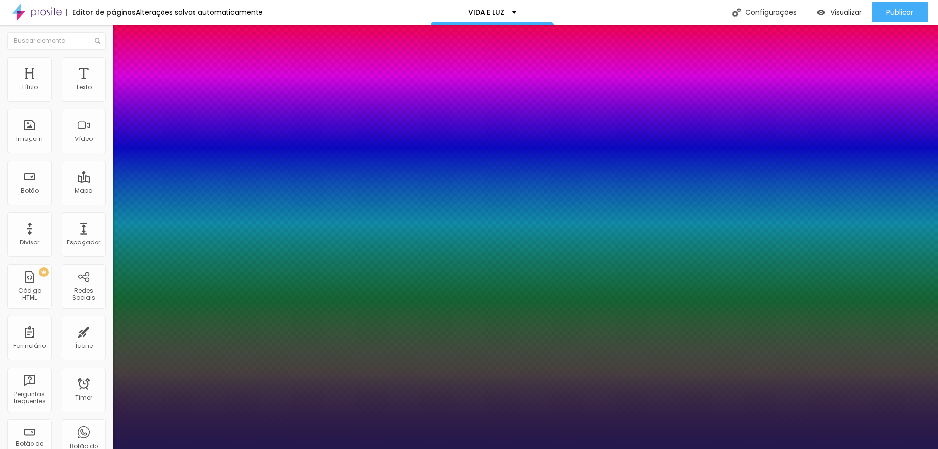
type input "14"
click at [455, 448] on div at bounding box center [469, 449] width 938 height 0
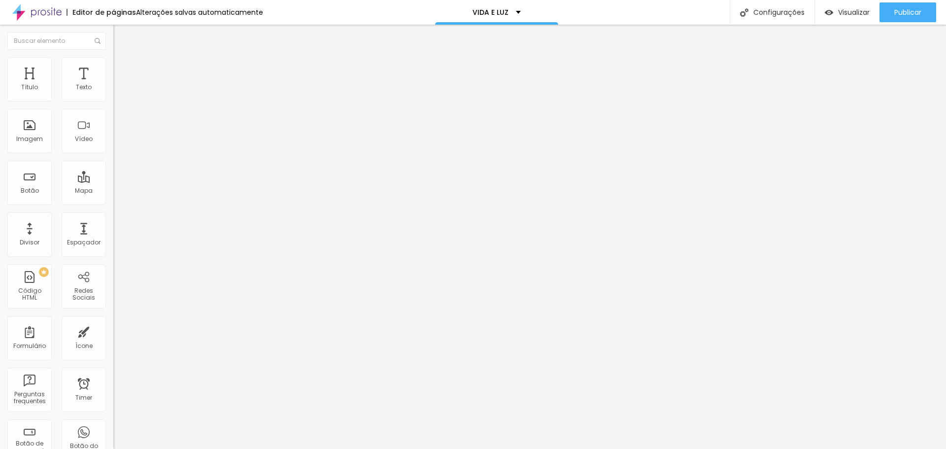
click at [121, 88] on icon "button" at bounding box center [122, 87] width 2 height 2
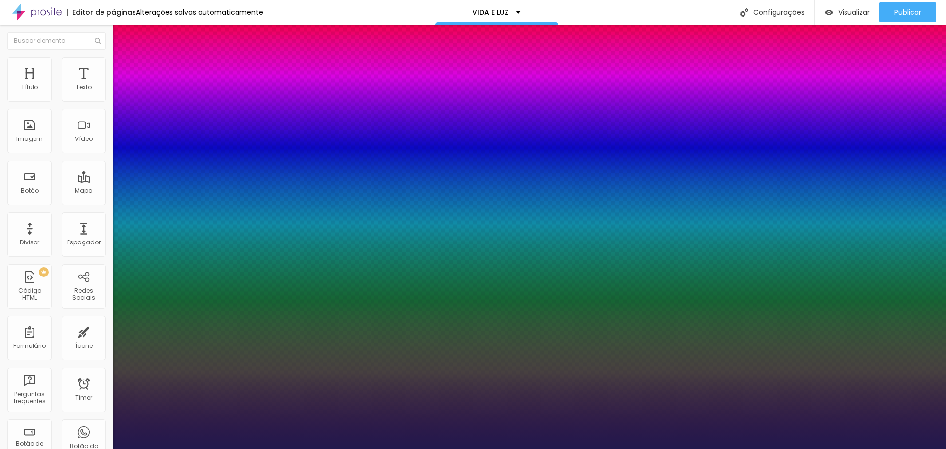
type input "1"
type input "8"
type input "1"
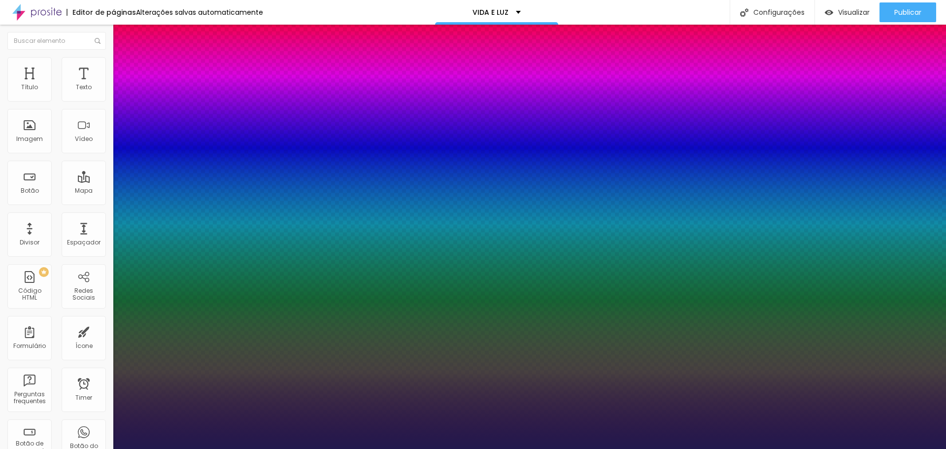
type input "12"
type input "1"
type input "12"
click at [278, 448] on div at bounding box center [473, 449] width 946 height 0
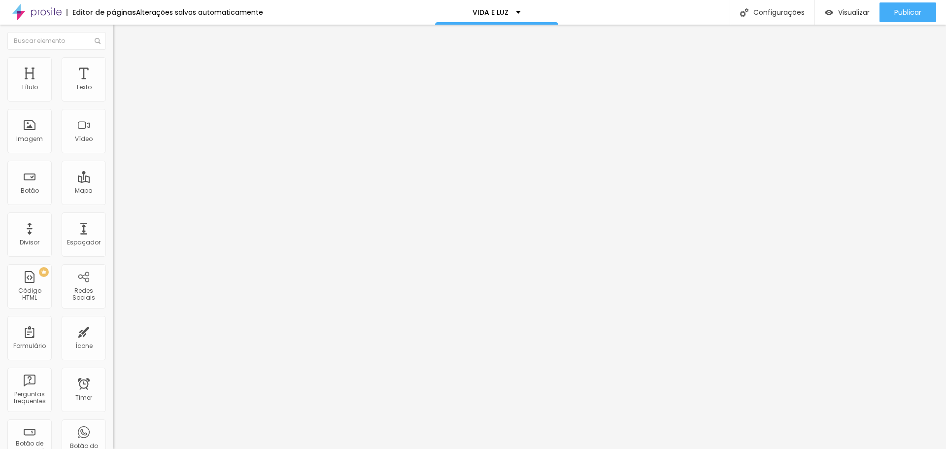
click at [113, 146] on button "button" at bounding box center [120, 140] width 14 height 10
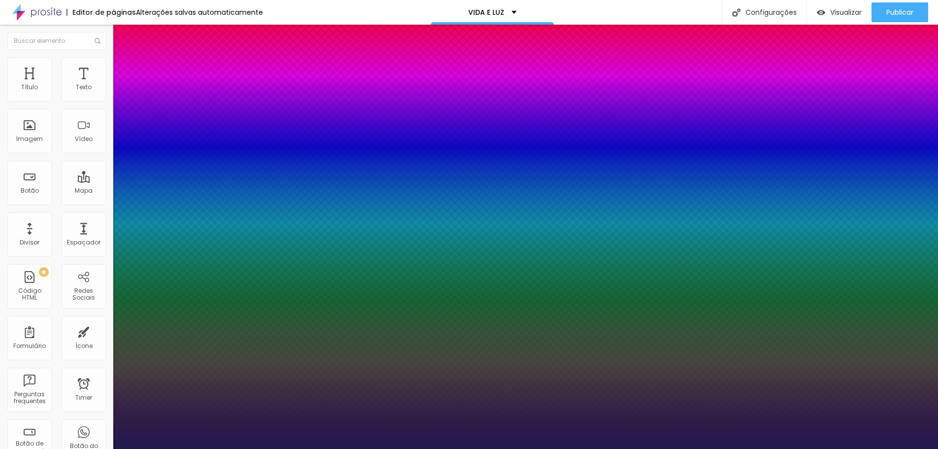
type input "1"
type input "8"
type input "1"
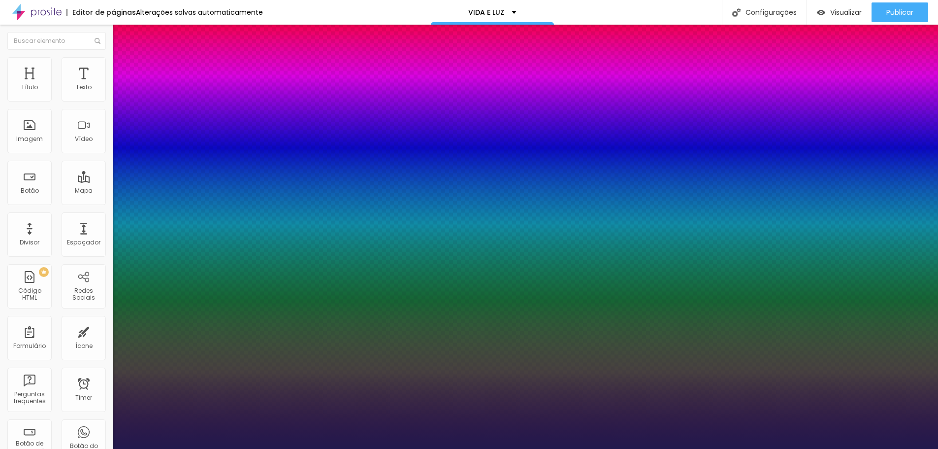
type input "8"
type input "1"
type input "14"
type input "1"
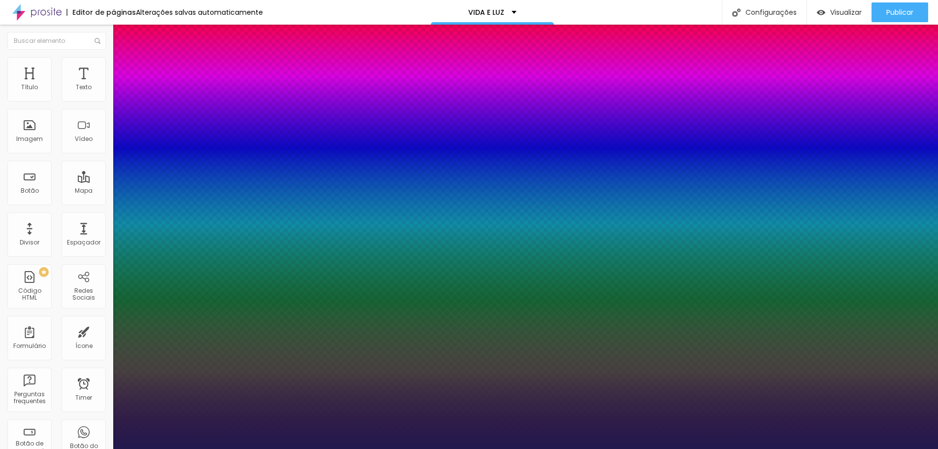
type input "14"
click at [320, 448] on div at bounding box center [469, 449] width 938 height 0
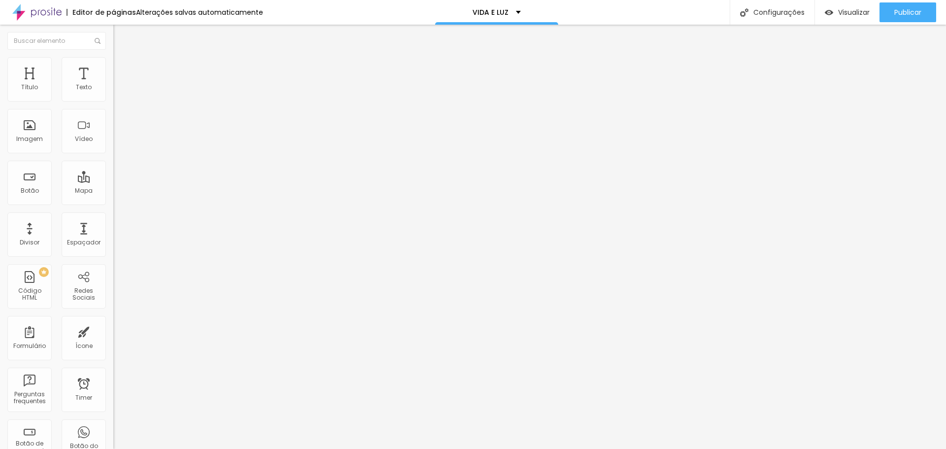
click at [113, 95] on button "button" at bounding box center [120, 89] width 14 height 10
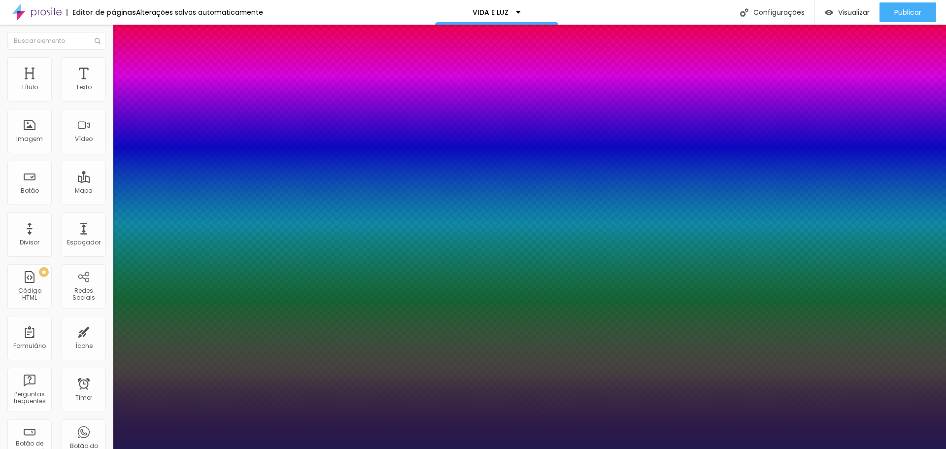
type input "1"
type input "8"
type input "1"
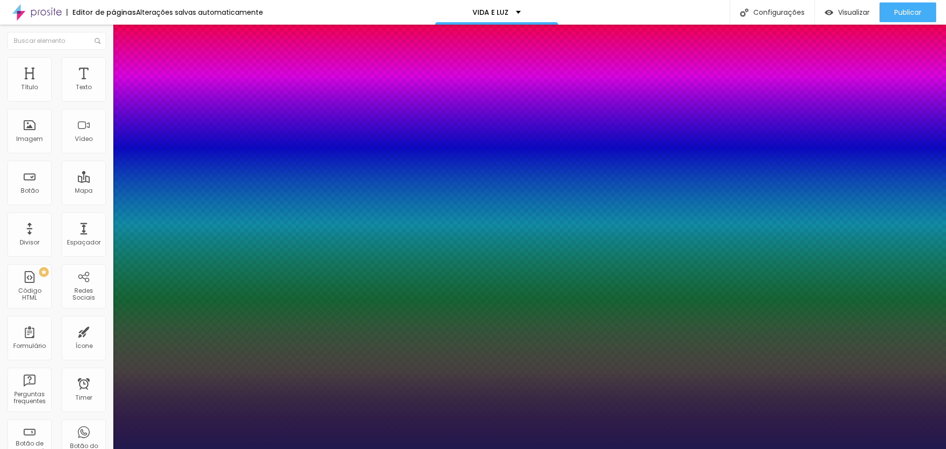
type input "12"
type input "1"
type input "12"
click at [538, 448] on div at bounding box center [473, 449] width 946 height 0
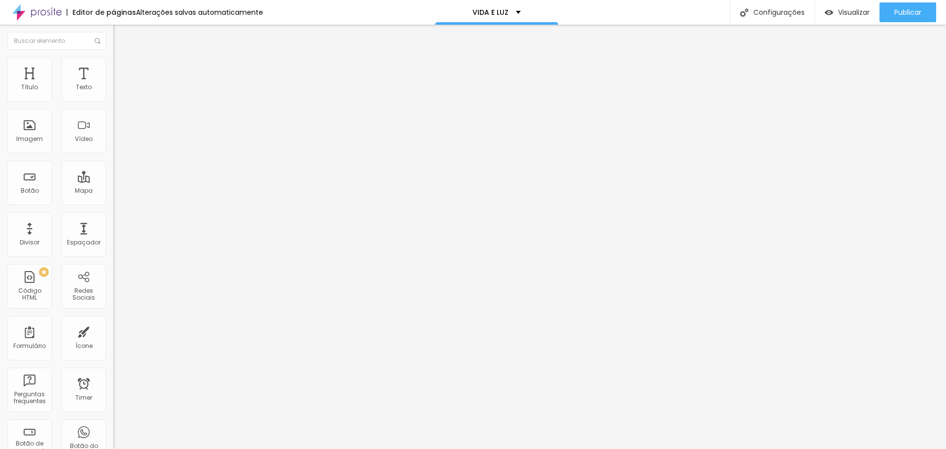
click at [113, 63] on li "Avançado" at bounding box center [169, 62] width 113 height 10
click at [113, 56] on li "Estilo" at bounding box center [169, 52] width 113 height 10
click at [113, 62] on img at bounding box center [117, 61] width 9 height 9
click at [113, 62] on ul "Estilo Avançado" at bounding box center [169, 57] width 113 height 20
click at [113, 56] on img at bounding box center [117, 51] width 9 height 9
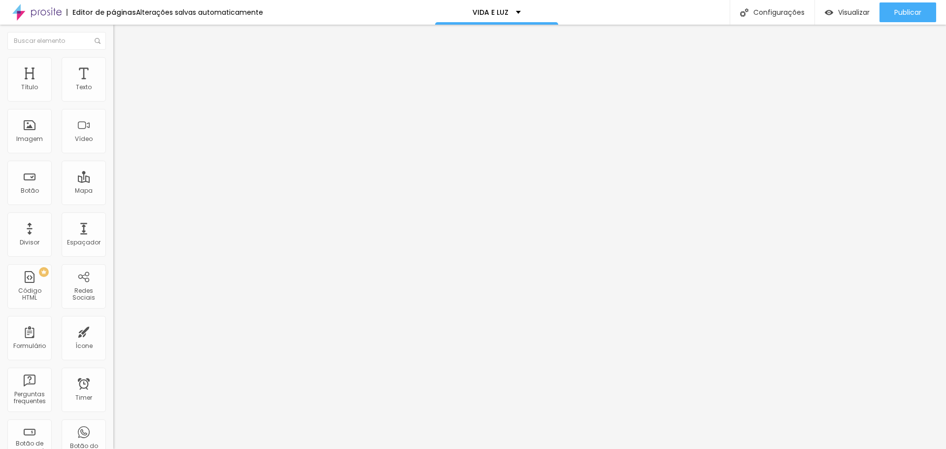
click at [113, 67] on img at bounding box center [117, 71] width 9 height 9
click at [113, 56] on img at bounding box center [117, 51] width 9 height 9
click at [113, 93] on input "QUERO GARANTIR A MINHA VAGA!" at bounding box center [172, 88] width 118 height 10
type input "NÃO VOU PERDER ESSA OPORTUNIDADE!"
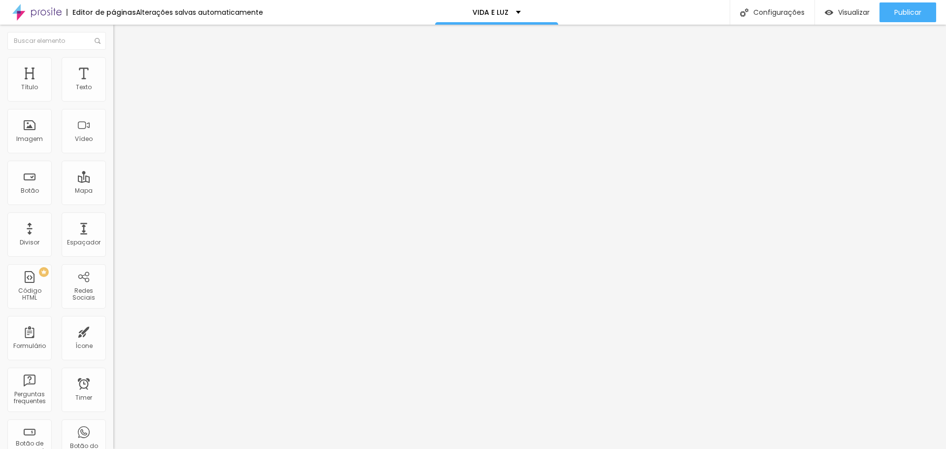
scroll to position [0, 0]
click at [113, 56] on img at bounding box center [117, 51] width 9 height 9
click at [113, 93] on input "QUERO GARANTIR A MINHA VAGA!" at bounding box center [172, 88] width 118 height 10
type input "VOU ME INSCREVER JÁ!"
click at [113, 67] on img at bounding box center [117, 71] width 9 height 9
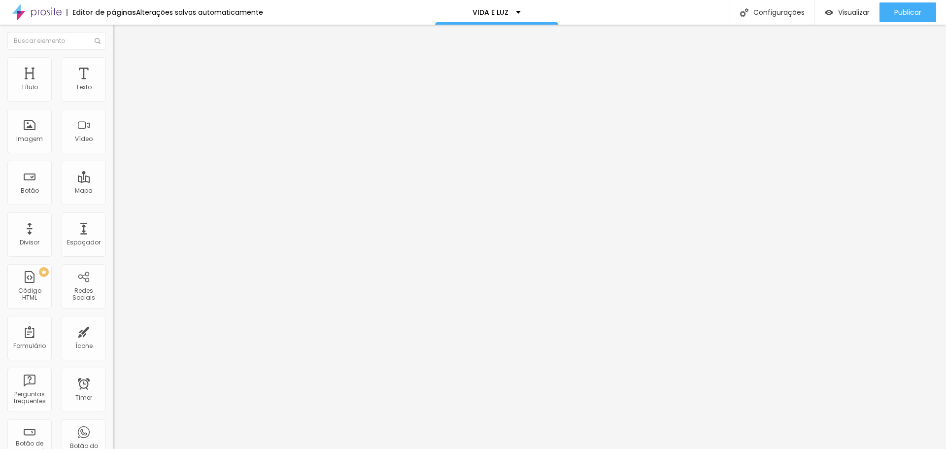
click at [113, 200] on input "0" at bounding box center [134, 205] width 42 height 10
type input "2"
type input "20"
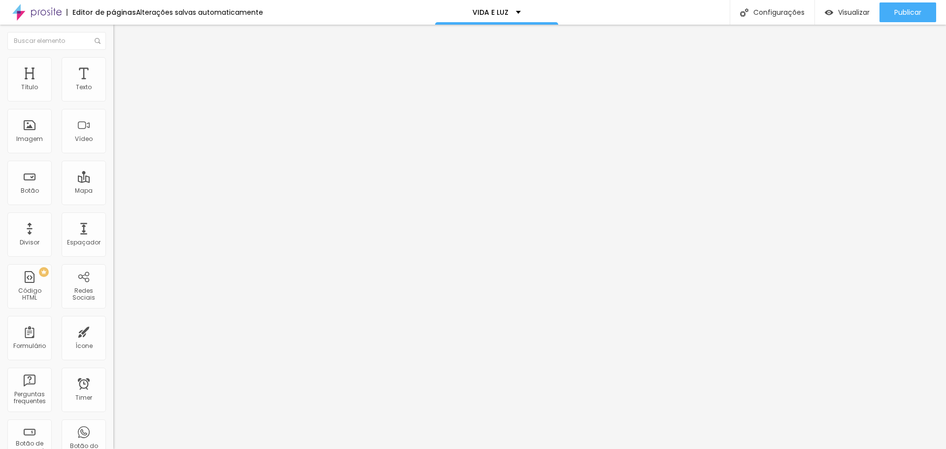
click at [121, 34] on img "button" at bounding box center [125, 36] width 8 height 8
click at [121, 39] on img "button" at bounding box center [125, 36] width 8 height 8
click at [167, 83] on img at bounding box center [170, 80] width 6 height 6
click at [113, 84] on div "Adicionar imagem" at bounding box center [169, 80] width 113 height 7
click at [113, 85] on span "Adicionar imagem" at bounding box center [145, 80] width 64 height 8
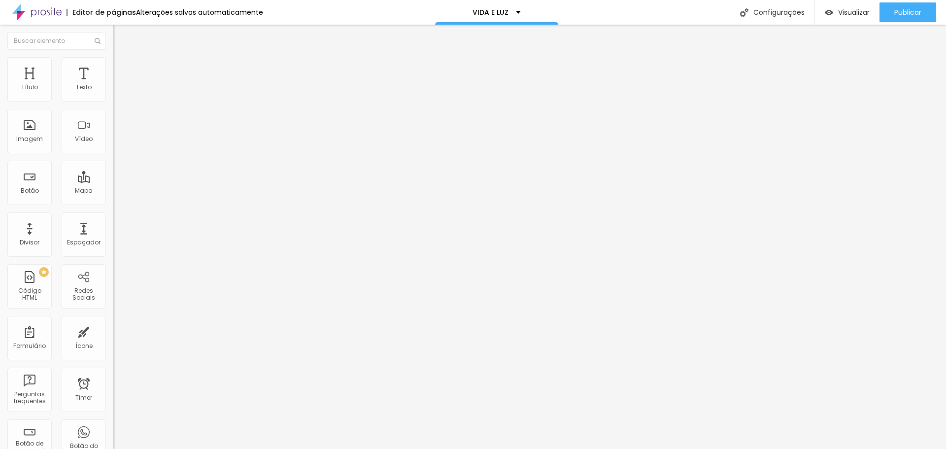
click at [113, 67] on li "Avançado" at bounding box center [169, 72] width 113 height 10
click at [113, 61] on ul "Conteúdo Estilo Avançado" at bounding box center [169, 62] width 113 height 30
click at [113, 62] on img at bounding box center [117, 61] width 9 height 9
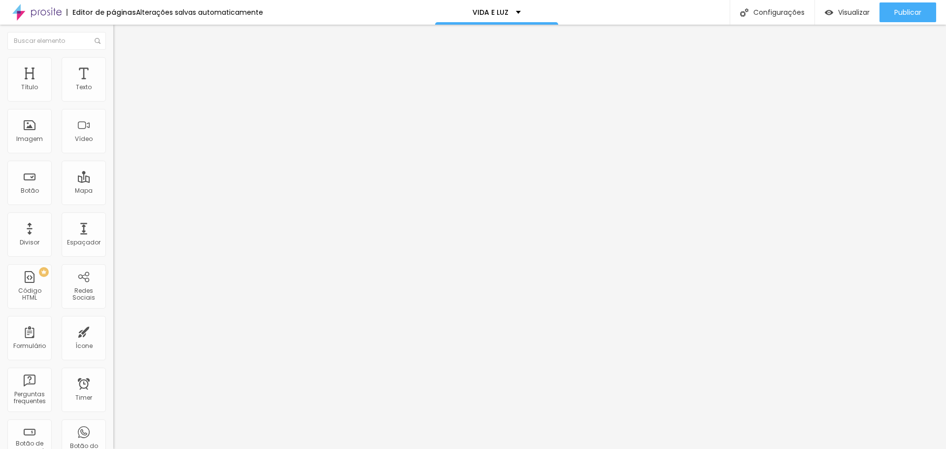
type input "80"
type input "75"
type input "70"
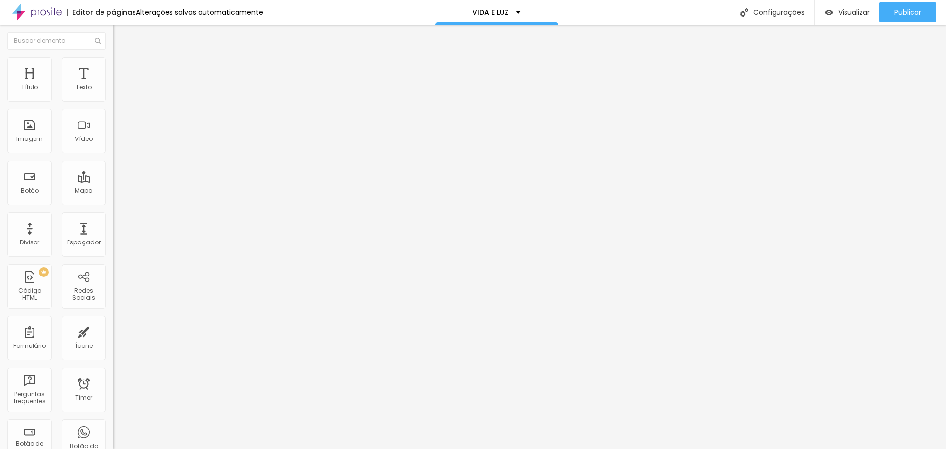
type input "70"
type input "60"
type input "55"
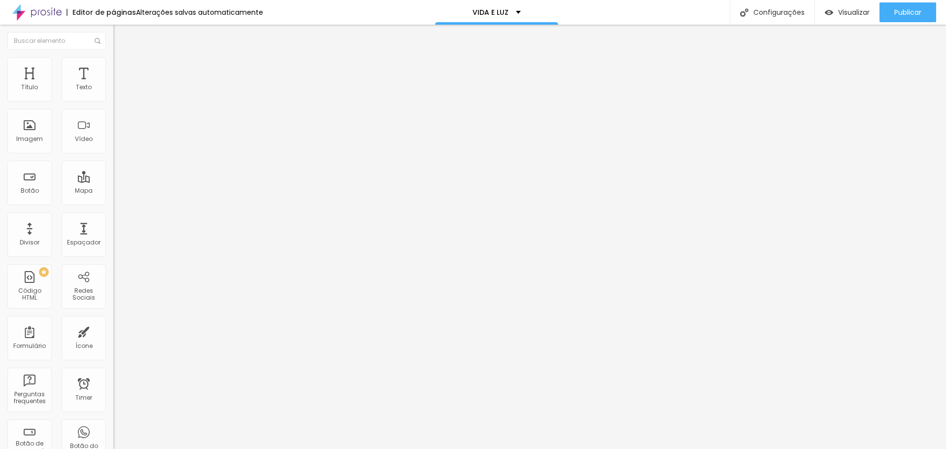
type input "50"
type input "45"
type input "40"
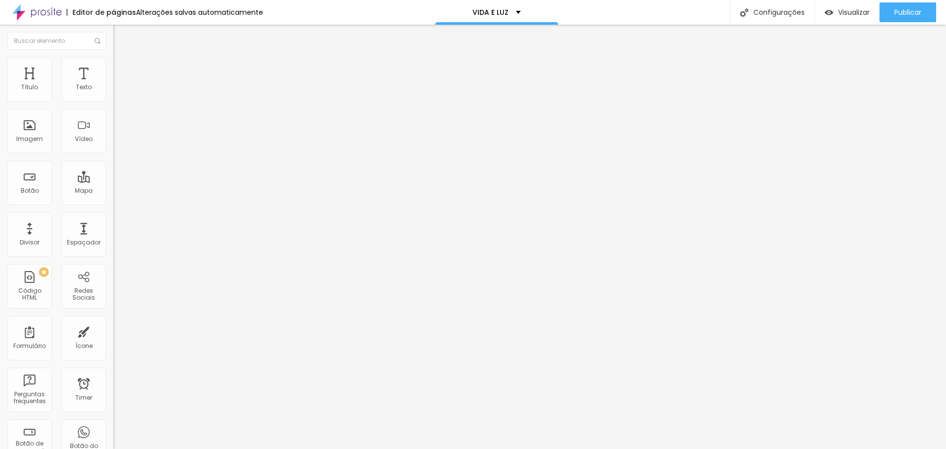
type input "40"
type input "35"
type input "30"
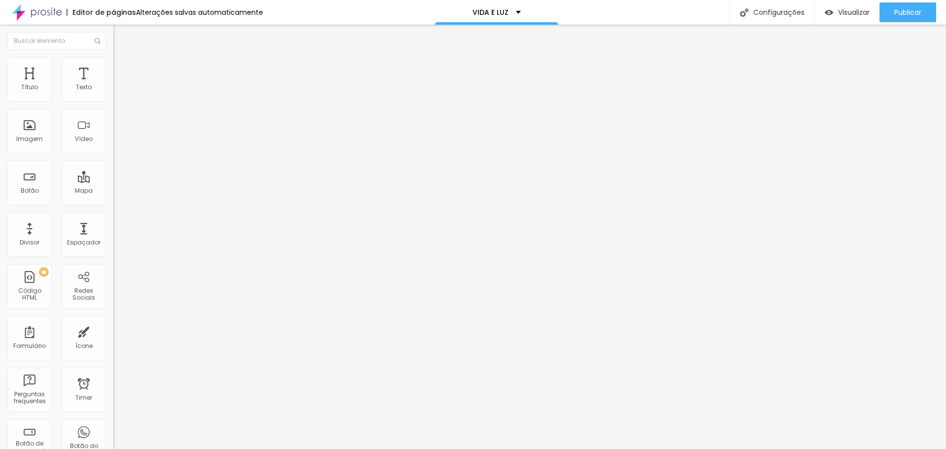
type input "25"
type input "20"
type input "15"
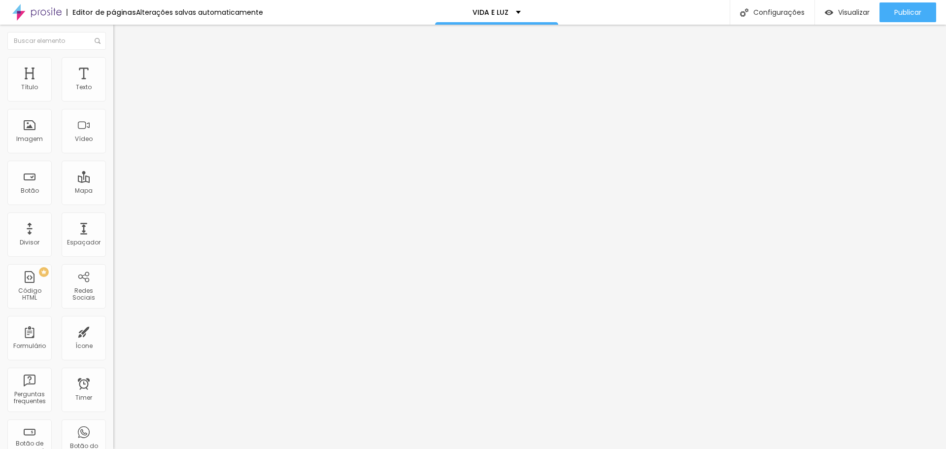
type input "15"
type input "10"
drag, startPoint x: 101, startPoint y: 106, endPoint x: 10, endPoint y: 105, distance: 91.6
type input "10"
click at [113, 101] on input "range" at bounding box center [145, 97] width 64 height 8
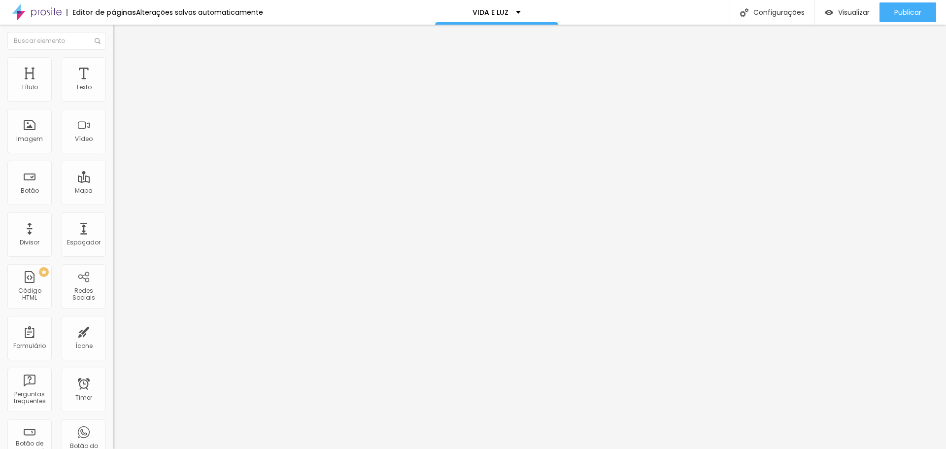
type input "15"
drag, startPoint x: 9, startPoint y: 104, endPoint x: 16, endPoint y: 104, distance: 6.9
type input "15"
click at [113, 101] on input "range" at bounding box center [145, 97] width 64 height 8
click at [113, 57] on li "Conteúdo" at bounding box center [169, 52] width 113 height 10
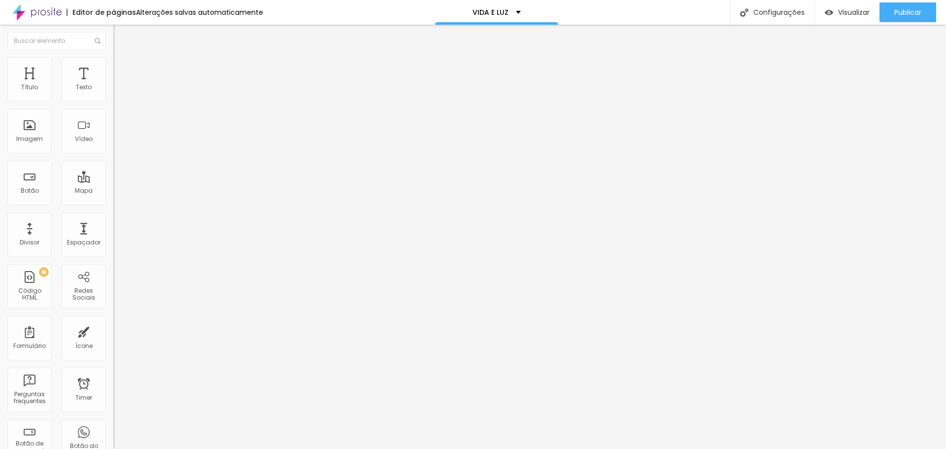
click at [113, 85] on span "Trocar imagem" at bounding box center [140, 80] width 54 height 8
click at [113, 60] on img at bounding box center [117, 61] width 9 height 9
type input "20"
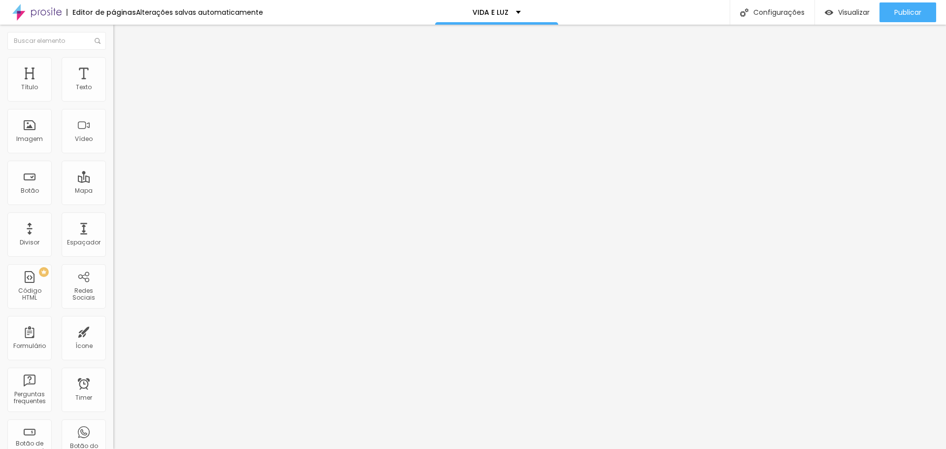
drag, startPoint x: 16, startPoint y: 103, endPoint x: 22, endPoint y: 103, distance: 5.9
type input "20"
click at [113, 101] on input "range" at bounding box center [145, 97] width 64 height 8
click at [122, 69] on span "Avançado" at bounding box center [138, 73] width 33 height 8
click at [113, 57] on li "Estilo" at bounding box center [169, 62] width 113 height 10
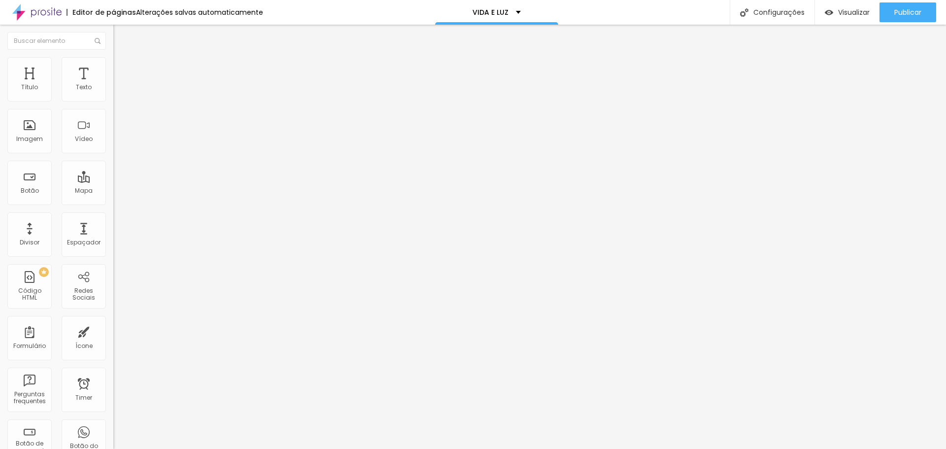
type input "15"
type input "10"
type input "15"
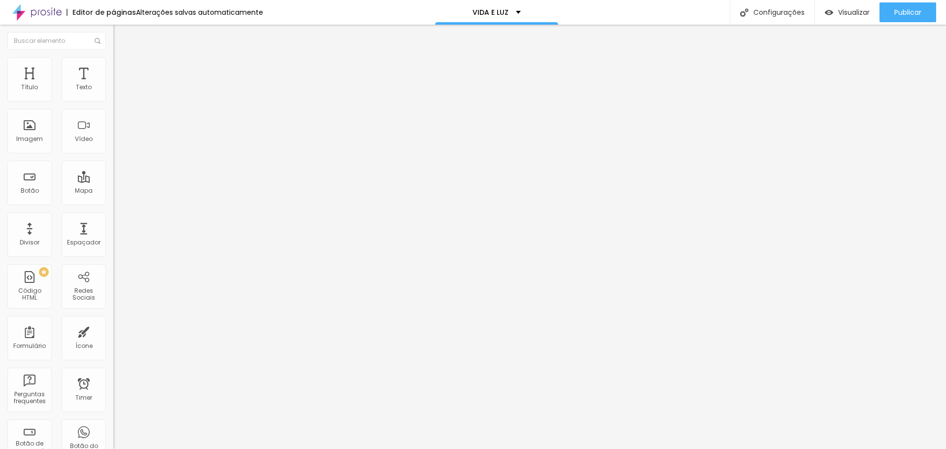
type input "15"
click at [113, 101] on input "range" at bounding box center [145, 97] width 64 height 8
click at [113, 253] on div "Editar Imagem Conteúdo Estilo Avançado Tamanho 15 px % 0 Borda arredondada Somb…" at bounding box center [169, 237] width 113 height 424
click at [122, 69] on span "Avançado" at bounding box center [138, 73] width 33 height 8
type input "15"
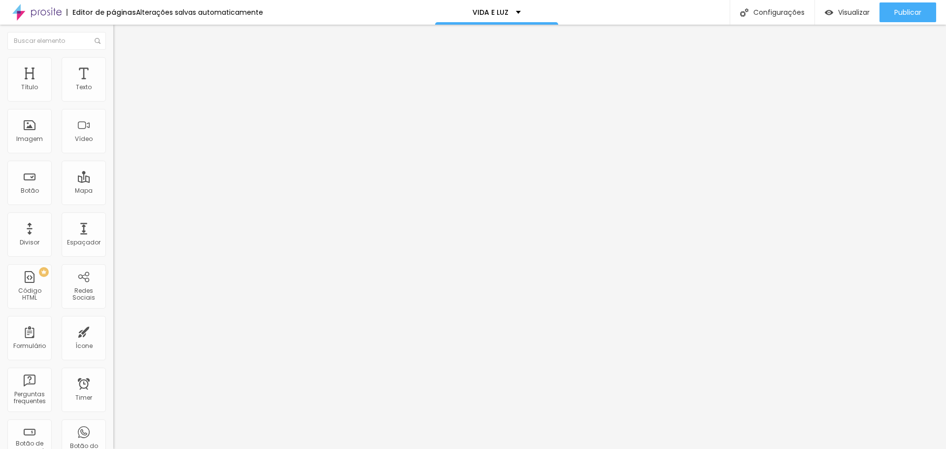
type input "15"
type input "0"
drag, startPoint x: 42, startPoint y: 97, endPoint x: -205, endPoint y: 118, distance: 248.1
type input "0"
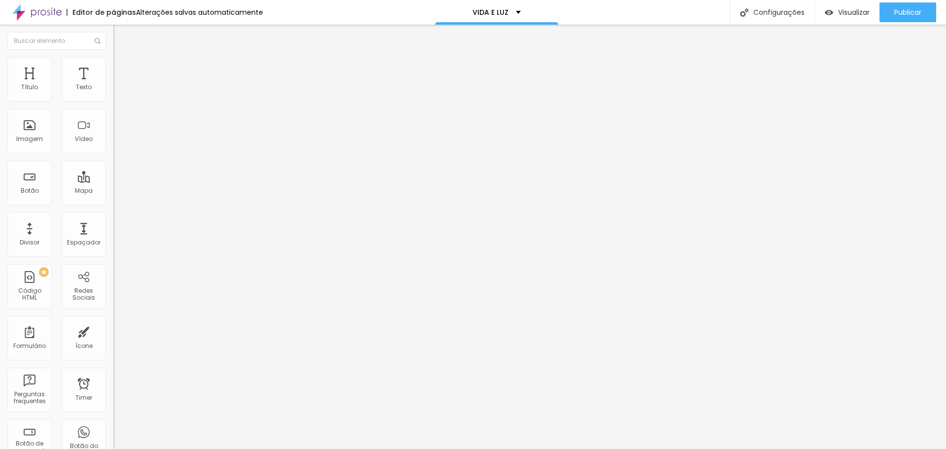
click at [113, 191] on input "range" at bounding box center [145, 195] width 64 height 8
click at [113, 133] on div at bounding box center [169, 130] width 113 height 8
click at [113, 66] on li "Estilo" at bounding box center [169, 62] width 113 height 10
type input "50"
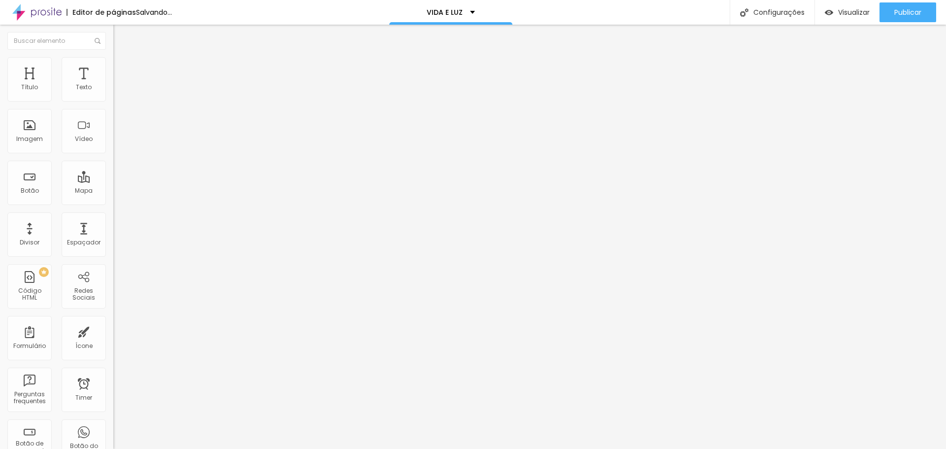
type input "55"
drag, startPoint x: 44, startPoint y: 106, endPoint x: 54, endPoint y: 109, distance: 10.4
type input "55"
click at [113, 101] on input "range" at bounding box center [145, 97] width 64 height 8
type input "60"
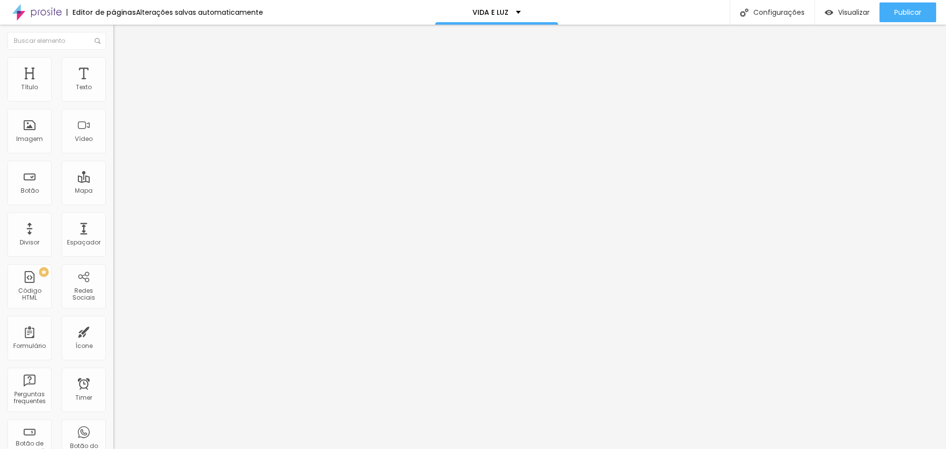
type input "60"
type input "65"
drag, startPoint x: 57, startPoint y: 104, endPoint x: 65, endPoint y: 104, distance: 7.9
type input "65"
click at [113, 101] on input "range" at bounding box center [145, 97] width 64 height 8
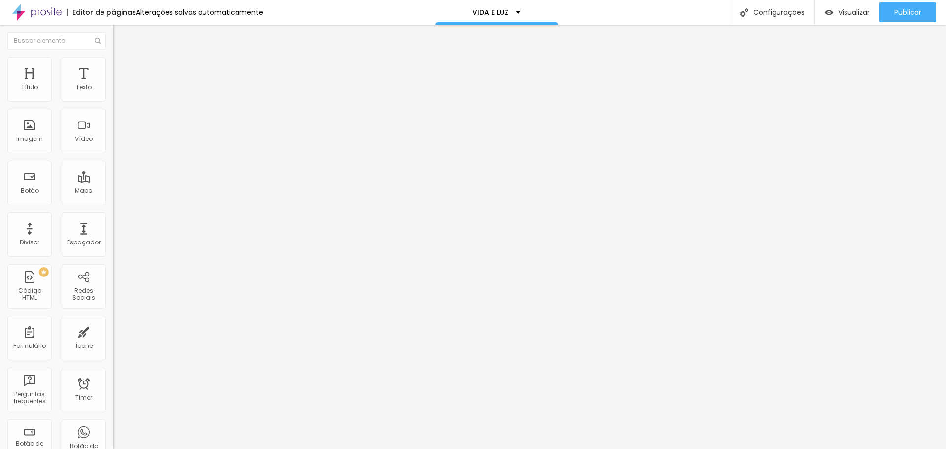
drag, startPoint x: 66, startPoint y: 102, endPoint x: 112, endPoint y: 108, distance: 46.1
click at [113, 108] on div "Tamanho 65 px % 0 Borda arredondada Sombra DESATIVADO Voltar ao padrão" at bounding box center [169, 175] width 113 height 197
type input "70"
type input "75"
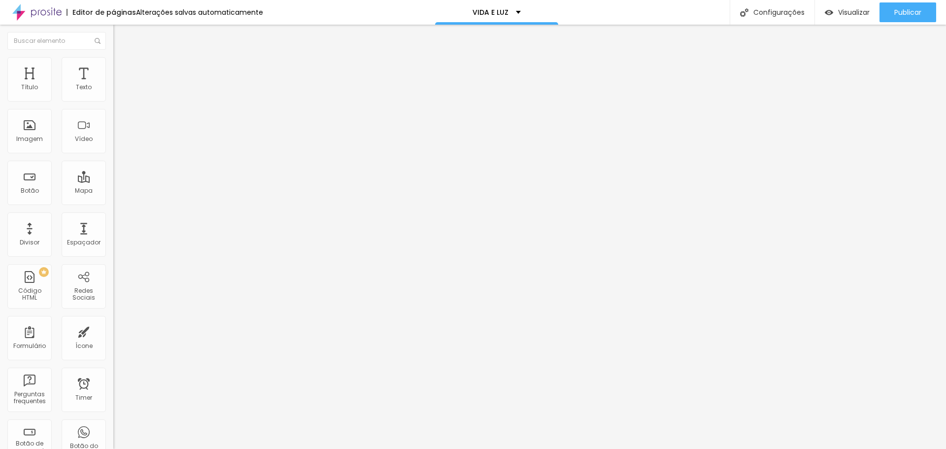
type input "75"
type input "80"
type input "85"
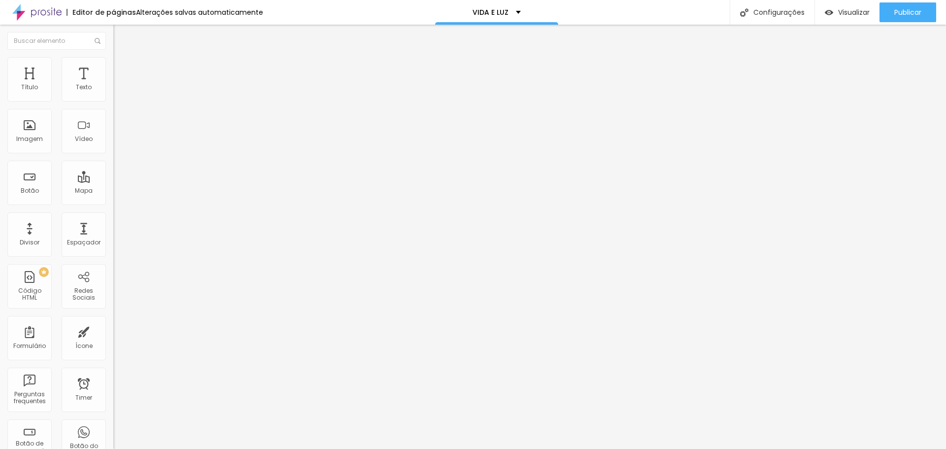
type input "90"
type input "95"
type input "100"
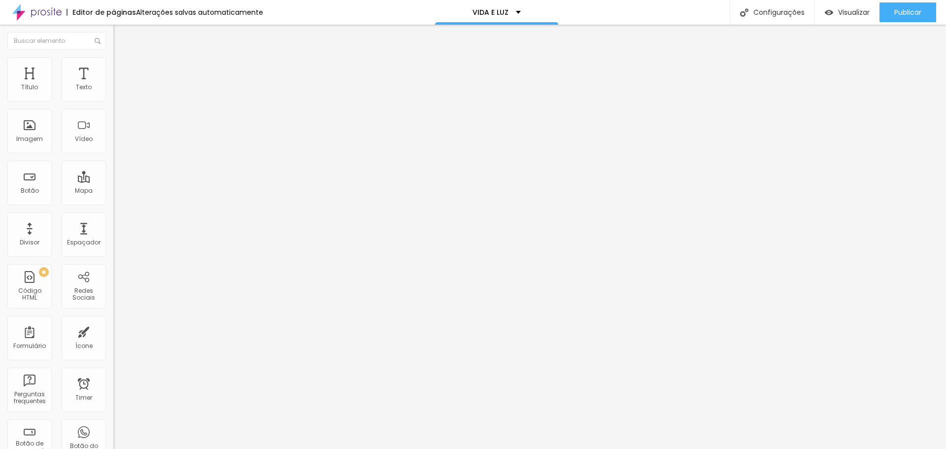
type input "100"
type input "95"
type input "90"
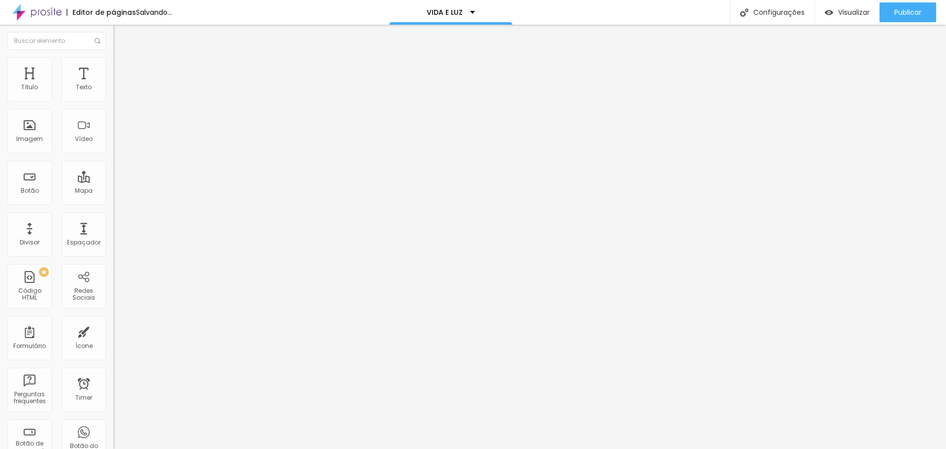
type input "85"
type input "80"
drag, startPoint x: 69, startPoint y: 103, endPoint x: 82, endPoint y: 104, distance: 12.8
type input "80"
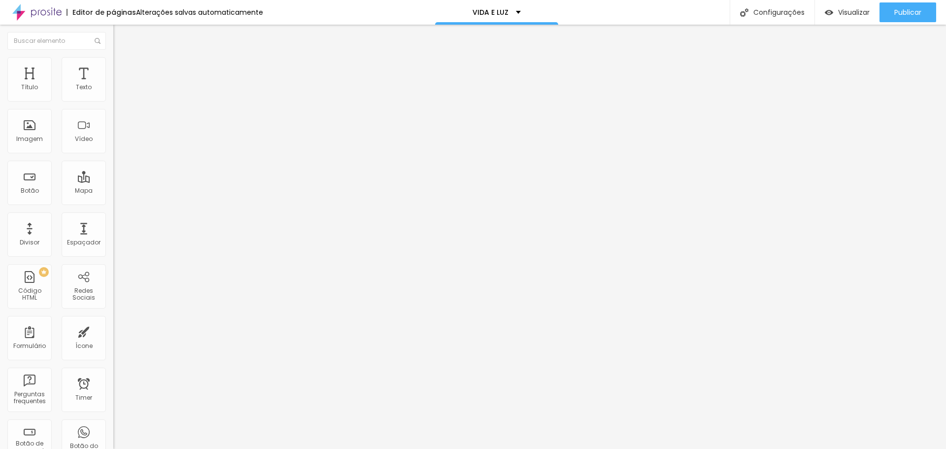
click at [113, 101] on input "range" at bounding box center [145, 97] width 64 height 8
click at [122, 67] on span "Avançado" at bounding box center [138, 64] width 33 height 8
drag, startPoint x: 19, startPoint y: 68, endPoint x: 25, endPoint y: 68, distance: 5.4
click at [122, 58] on span "Estilo" at bounding box center [129, 54] width 15 height 8
click at [117, 92] on icon "button" at bounding box center [120, 89] width 6 height 6
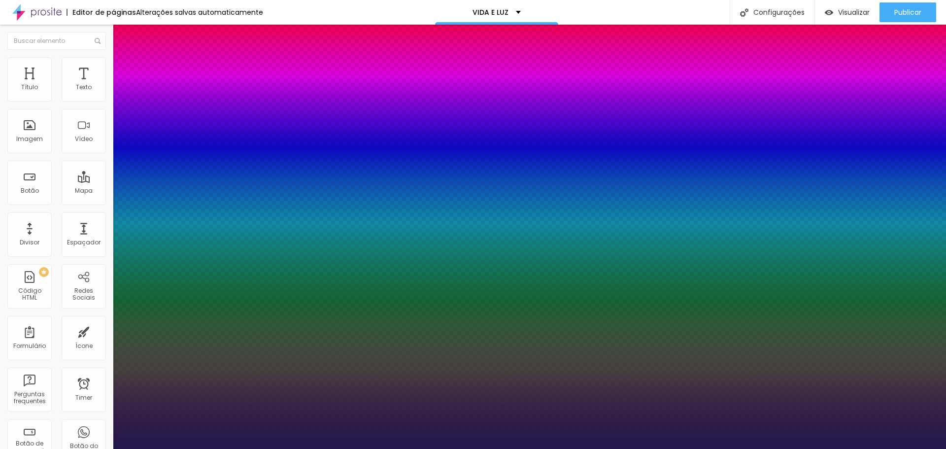
type input "1"
type input "19"
type input "1"
type input "20"
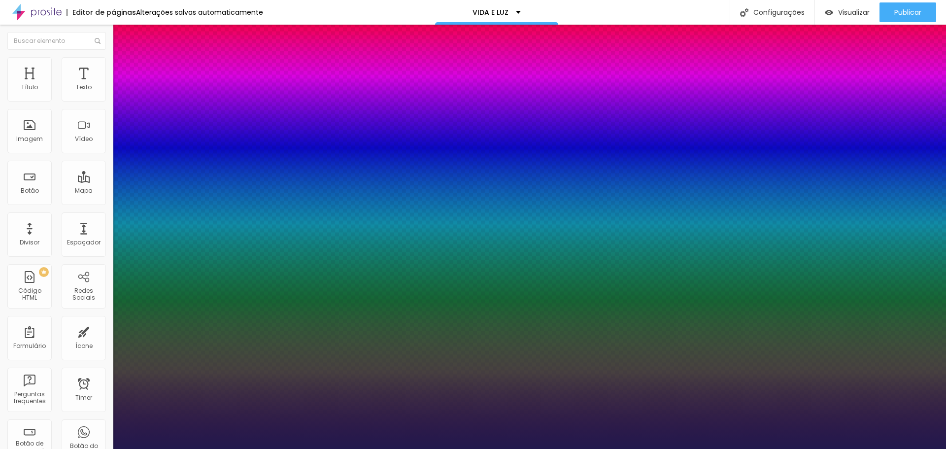
type input "20"
type input "1"
type input "21"
type input "1"
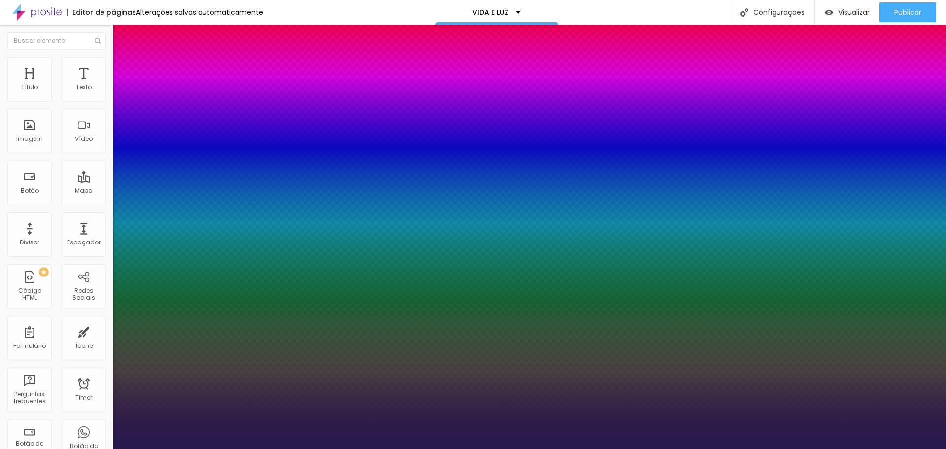
type input "22"
type input "1"
type input "23"
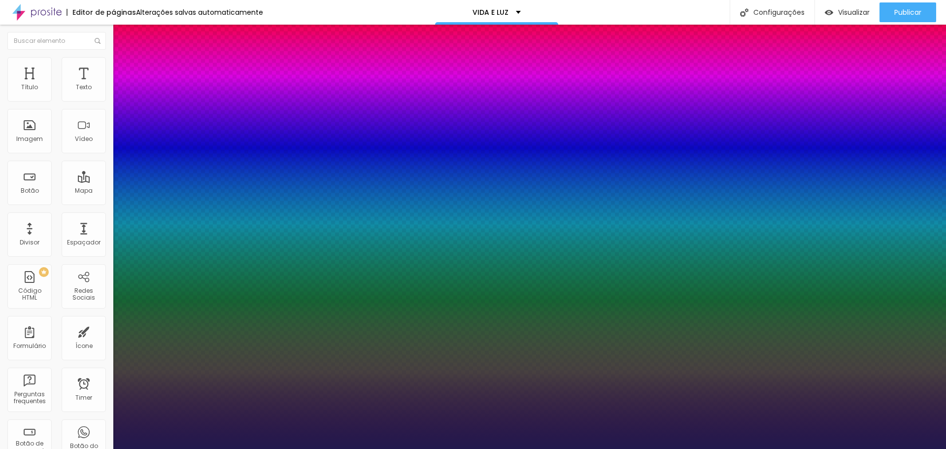
type input "1"
type input "24"
click at [287, 448] on div at bounding box center [473, 449] width 946 height 0
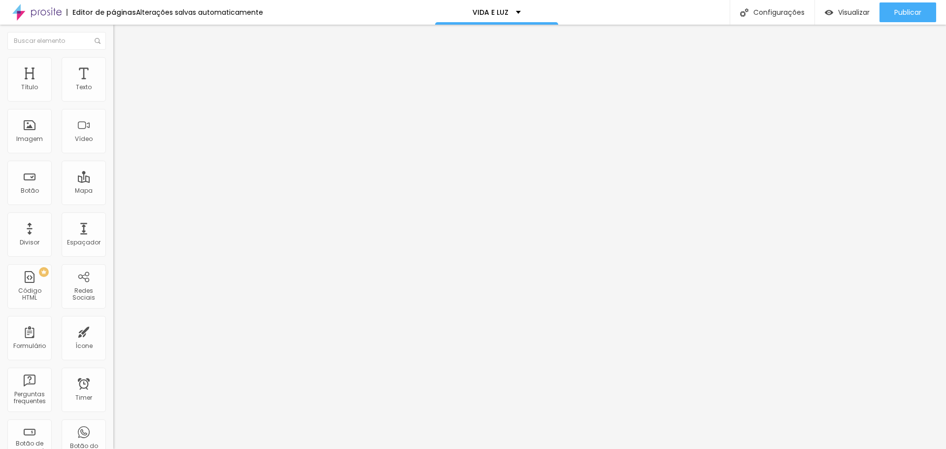
click at [113, 66] on li "Estilo" at bounding box center [169, 62] width 113 height 10
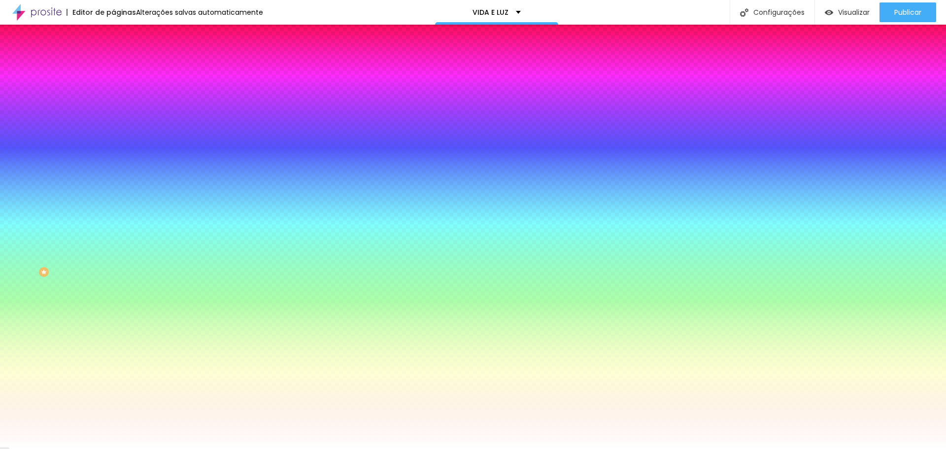
click at [122, 69] on span "Avançado" at bounding box center [138, 73] width 33 height 8
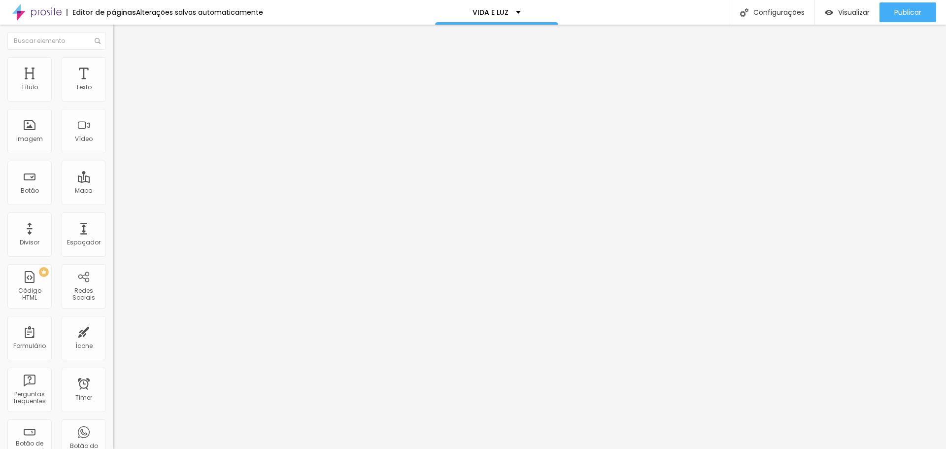
click at [113, 95] on button "button" at bounding box center [120, 89] width 14 height 10
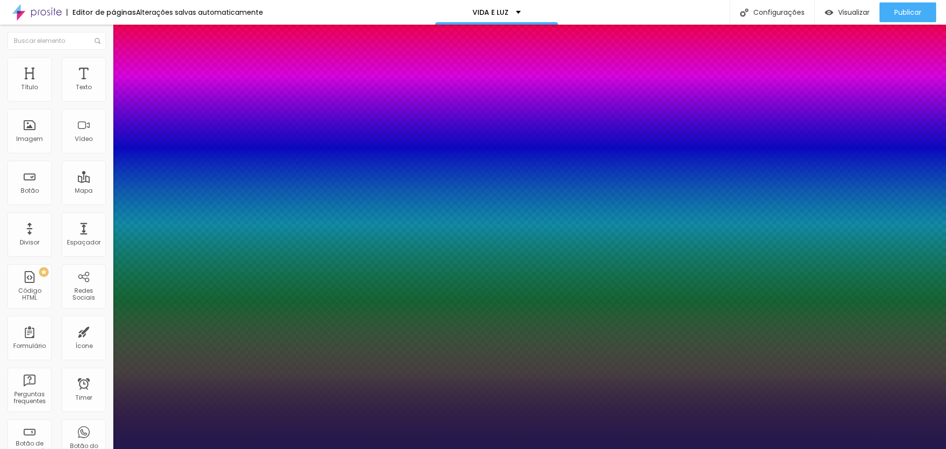
click at [362, 448] on div at bounding box center [473, 449] width 946 height 0
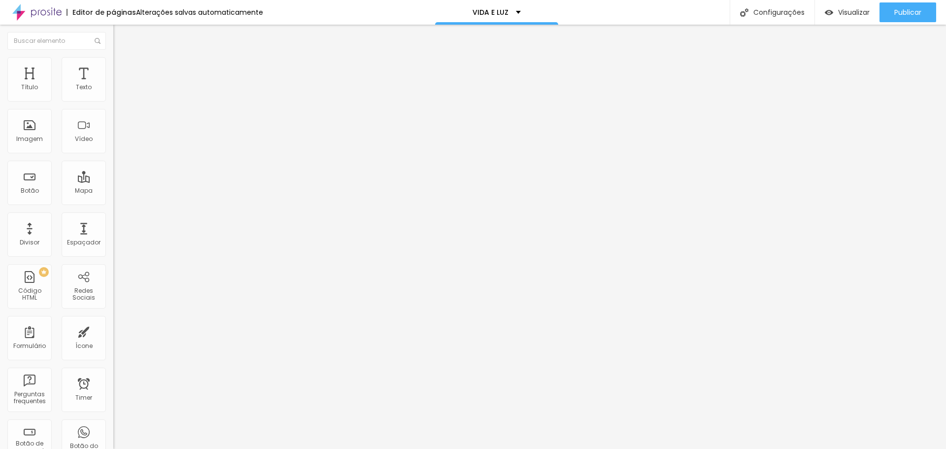
click at [113, 60] on img at bounding box center [117, 61] width 9 height 9
drag, startPoint x: 80, startPoint y: 104, endPoint x: 105, endPoint y: 107, distance: 25.3
click at [113, 101] on input "range" at bounding box center [145, 97] width 64 height 8
click at [921, 5] on button "Publicar" at bounding box center [907, 12] width 57 height 20
